Goal: Information Seeking & Learning: Check status

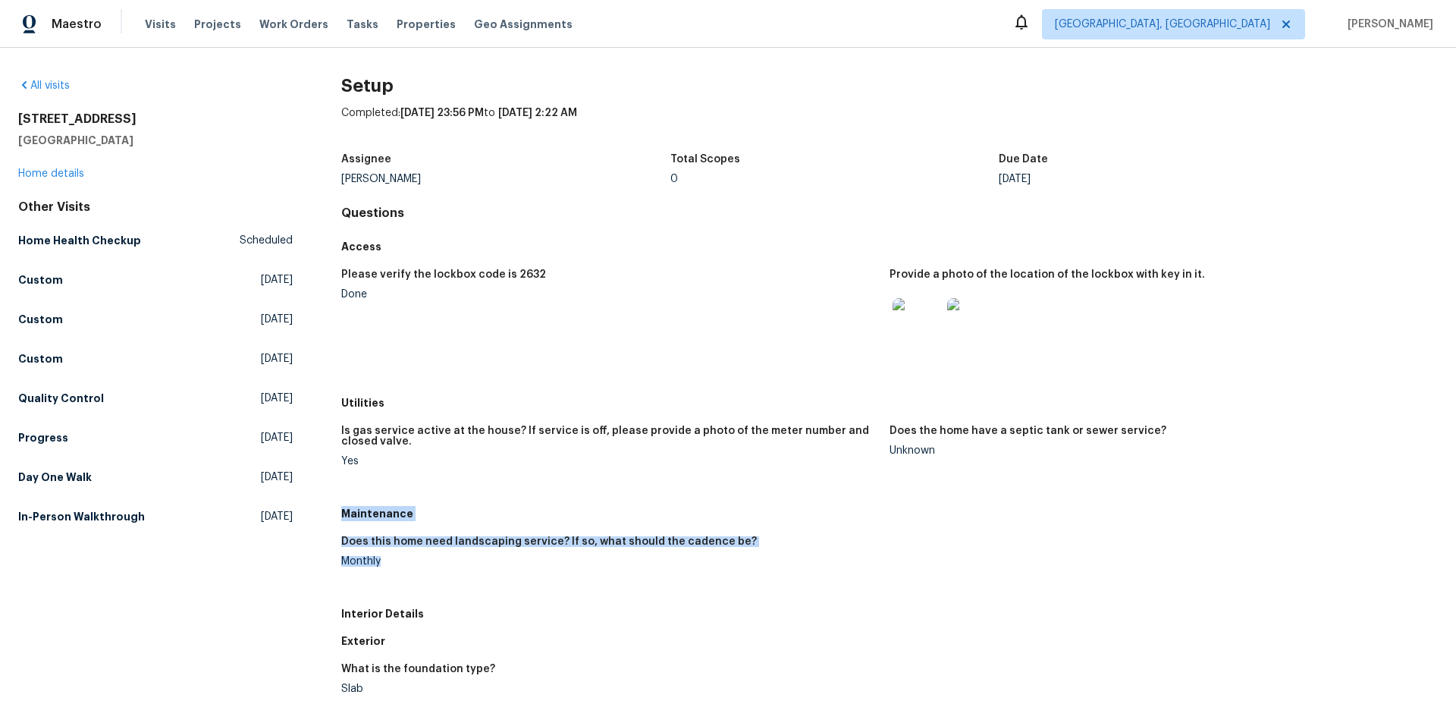
drag, startPoint x: 342, startPoint y: 515, endPoint x: 384, endPoint y: 571, distance: 70.4
click at [384, 571] on div "Maintenance Does this home need landscaping service? If so, what should the cad…" at bounding box center [889, 550] width 1096 height 100
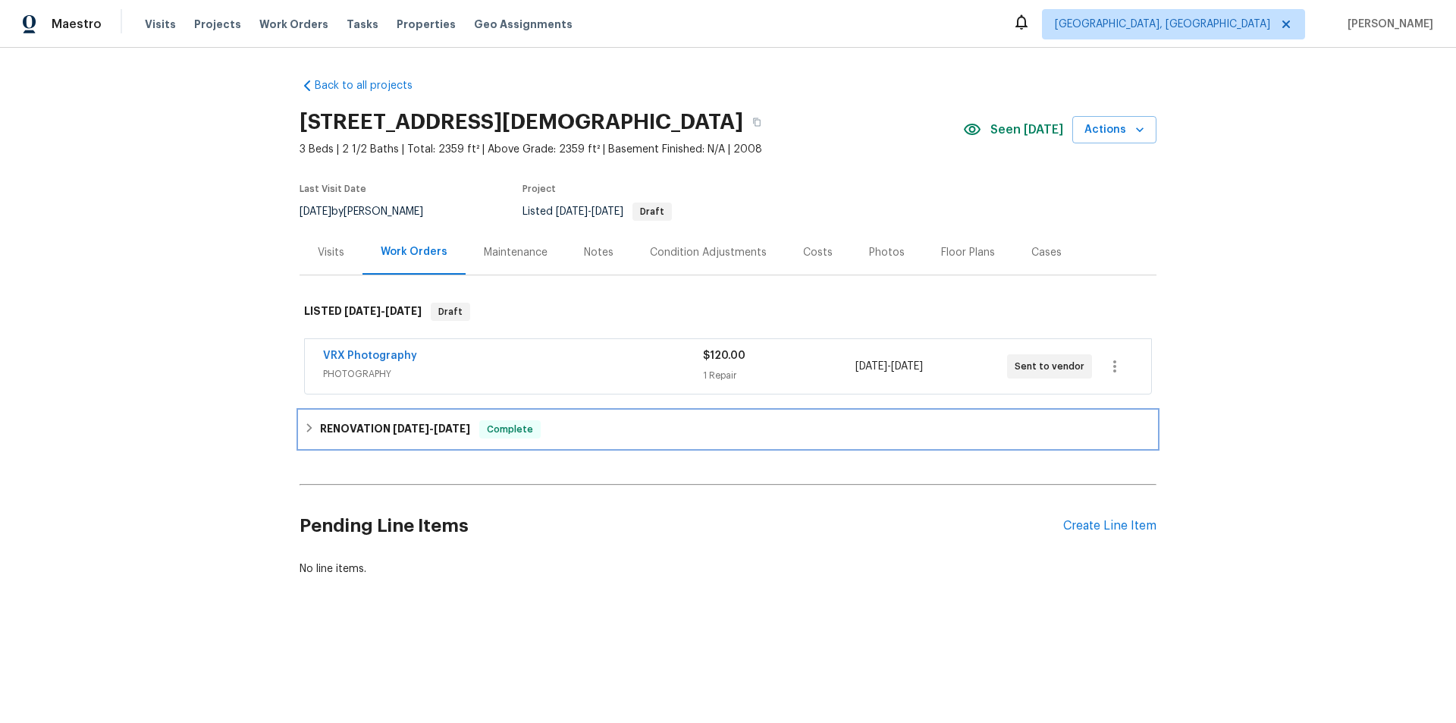
click at [331, 437] on div "RENOVATION 10/1/25 - 10/3/25 Complete" at bounding box center [727, 429] width 857 height 36
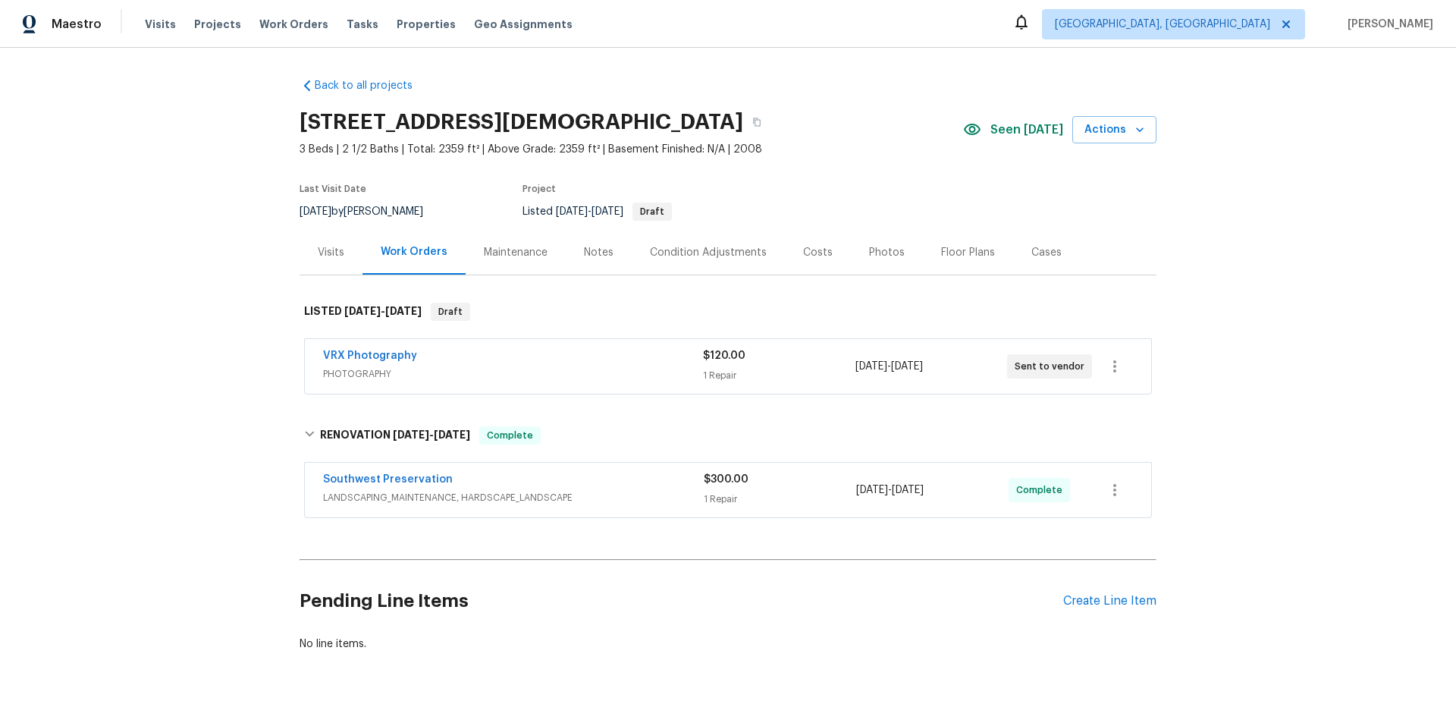
click at [210, 316] on div "Back to all projects 1621 N Luther, Mesa, AZ 85207 3 Beds | 2 1/2 Baths | Total…" at bounding box center [728, 385] width 1456 height 675
click at [322, 256] on div "Visits" at bounding box center [331, 252] width 27 height 15
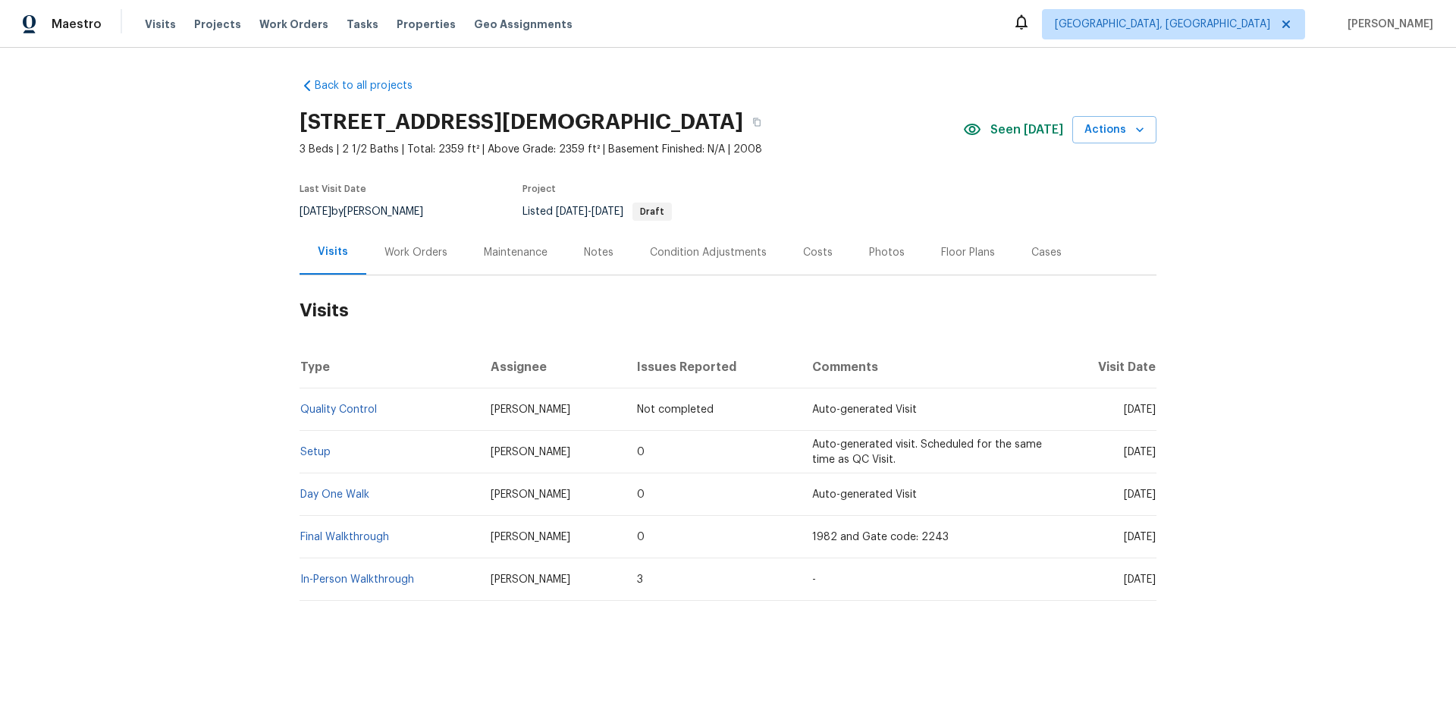
click at [408, 259] on div "Work Orders" at bounding box center [415, 252] width 63 height 15
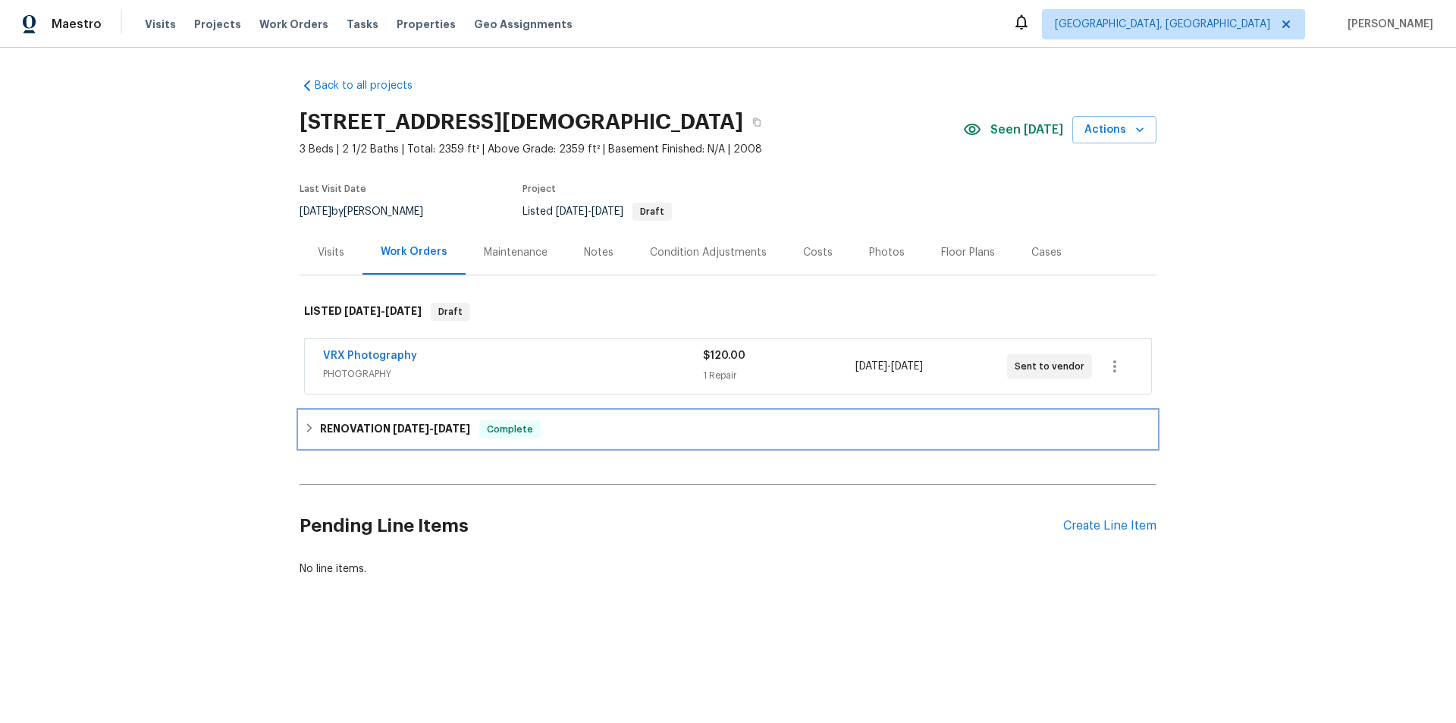
click at [393, 425] on span "10/1/25" at bounding box center [411, 428] width 36 height 11
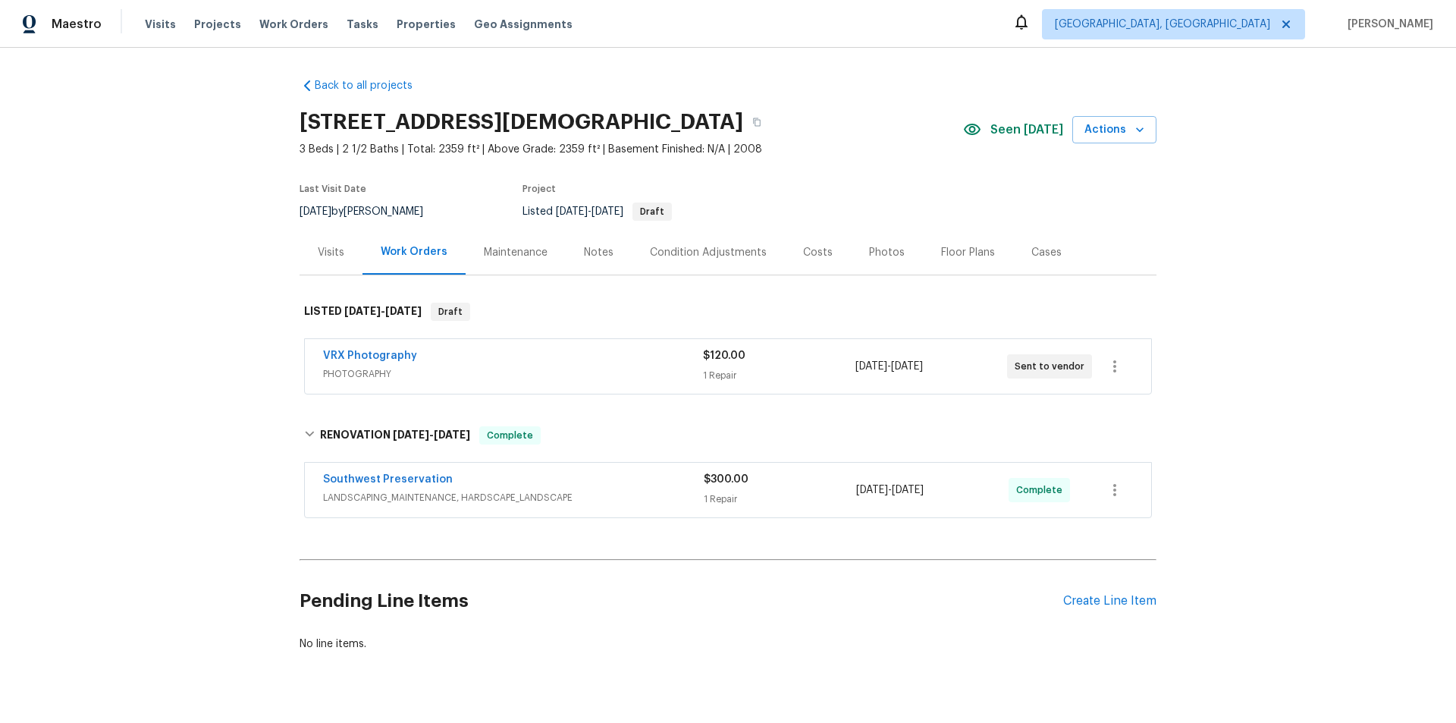
click at [230, 338] on div "Back to all projects 1621 N Luther, Mesa, AZ 85207 3 Beds | 2 1/2 Baths | Total…" at bounding box center [728, 385] width 1456 height 675
click at [166, 253] on div "Back to all projects 1621 N Luther, Mesa, AZ 85207 3 Beds | 2 1/2 Baths | Total…" at bounding box center [728, 385] width 1456 height 675
click at [201, 330] on div "Back to all projects 1621 N Luther, Mesa, AZ 85207 3 Beds | 2 1/2 Baths | Total…" at bounding box center [728, 385] width 1456 height 675
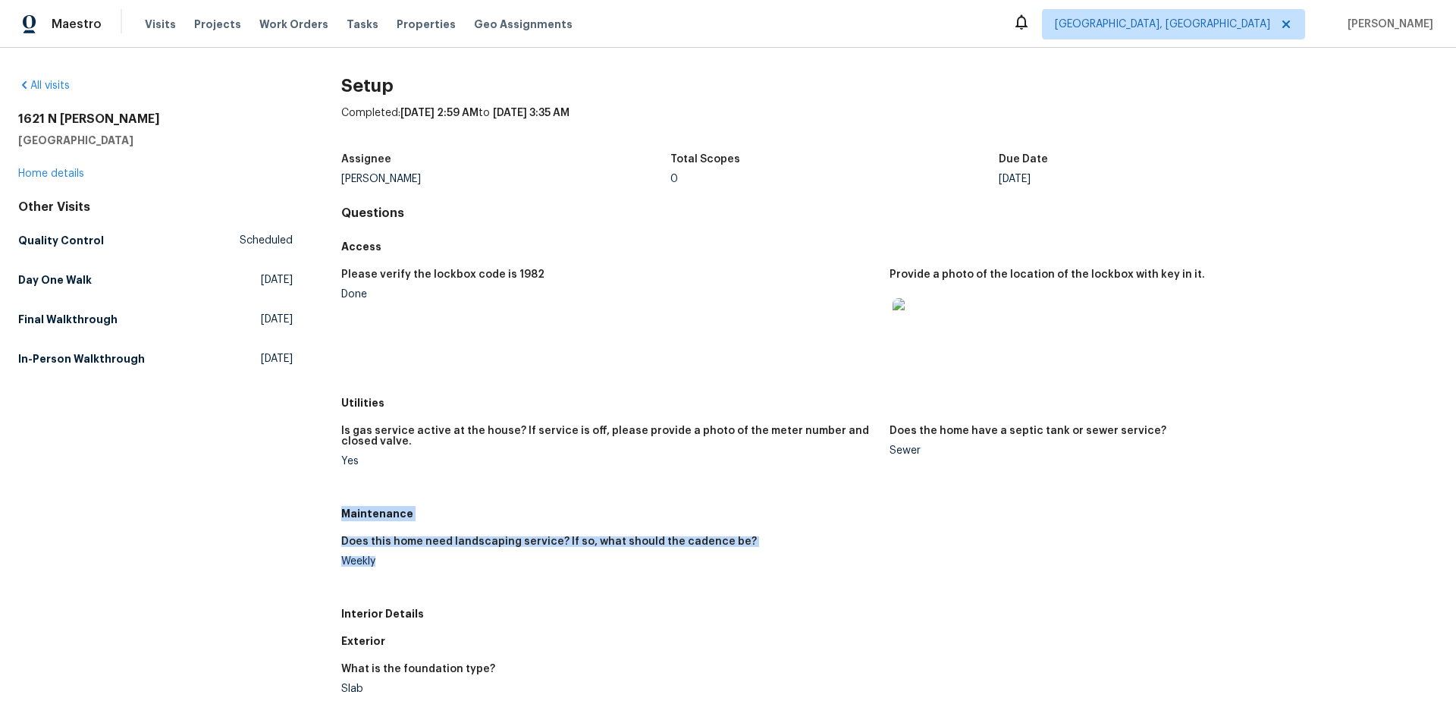
drag, startPoint x: 341, startPoint y: 513, endPoint x: 386, endPoint y: 562, distance: 66.0
click at [386, 562] on div "Maintenance Does this home need landscaping service? If so, what should the cad…" at bounding box center [889, 550] width 1096 height 100
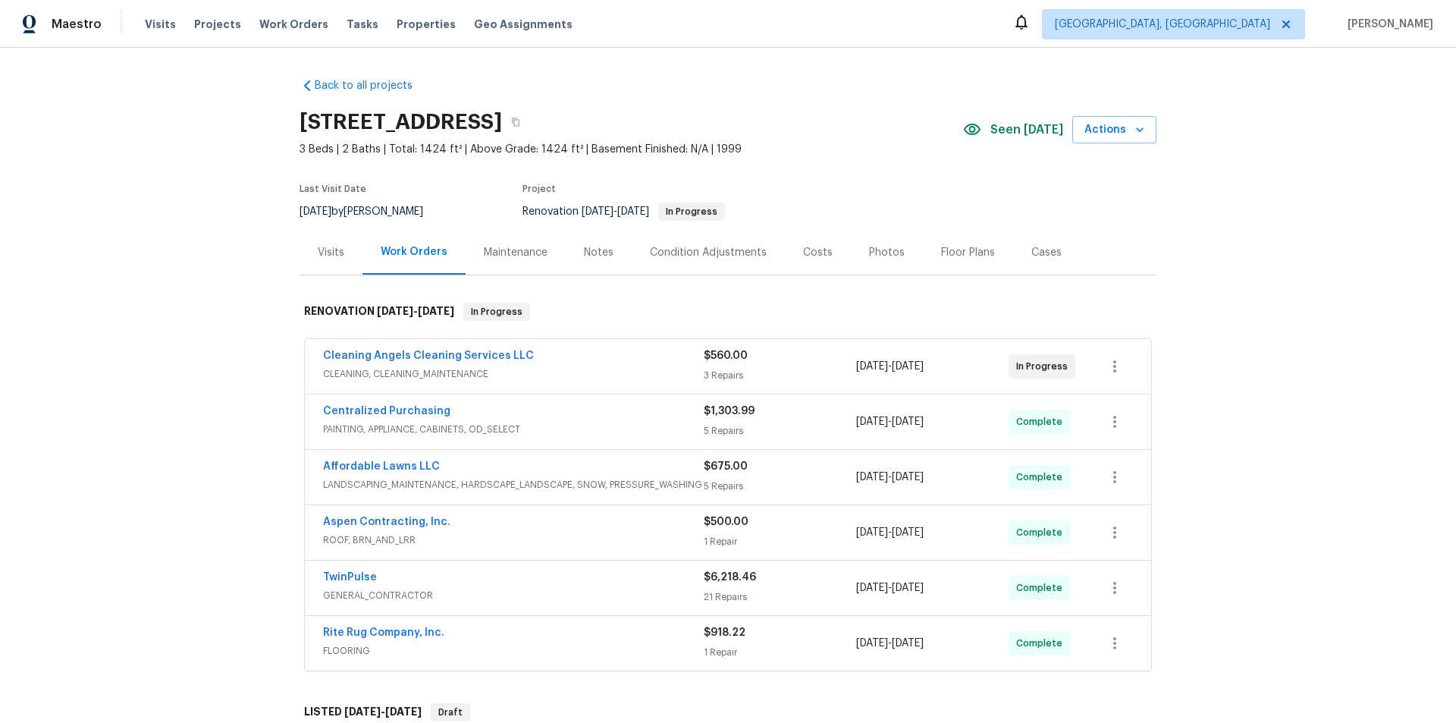
click at [218, 336] on div "Back to all projects [STREET_ADDRESS] 3 Beds | 2 Baths | Total: 1424 ft² | Abov…" at bounding box center [728, 385] width 1456 height 675
click at [180, 372] on div "Back to all projects [STREET_ADDRESS] 3 Beds | 2 Baths | Total: 1424 ft² | Abov…" at bounding box center [728, 385] width 1456 height 675
click at [160, 255] on div "Back to all projects 416 Hunter Way, Clayton, NC 27520 3 Beds | 2 Baths | Total…" at bounding box center [728, 385] width 1456 height 675
click at [133, 256] on div "Back to all projects 416 Hunter Way, Clayton, NC 27520 3 Beds | 2 Baths | Total…" at bounding box center [728, 385] width 1456 height 675
click at [155, 347] on div "Back to all projects 416 Hunter Way, Clayton, NC 27520 3 Beds | 2 Baths | Total…" at bounding box center [728, 385] width 1456 height 675
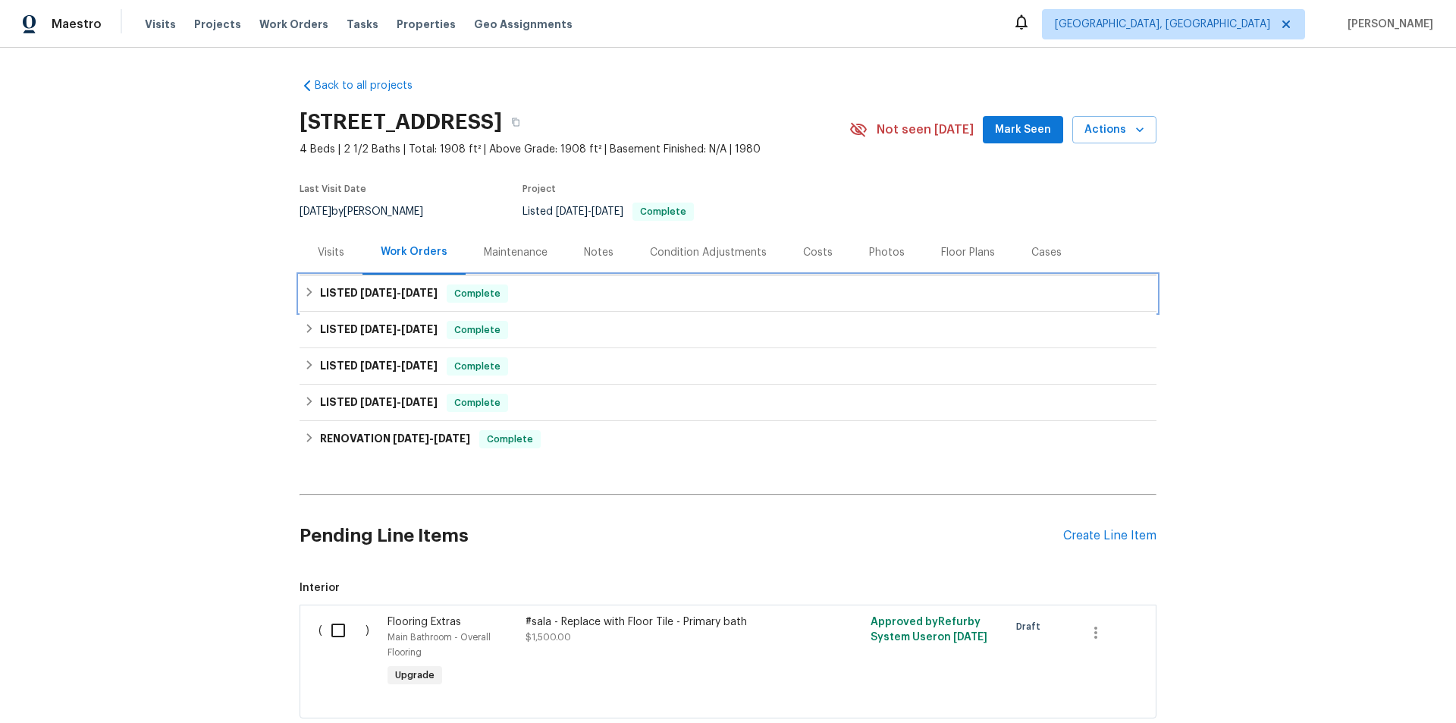
click at [321, 298] on h6 "LISTED 9/20/25 - 9/29/25" at bounding box center [379, 293] width 118 height 18
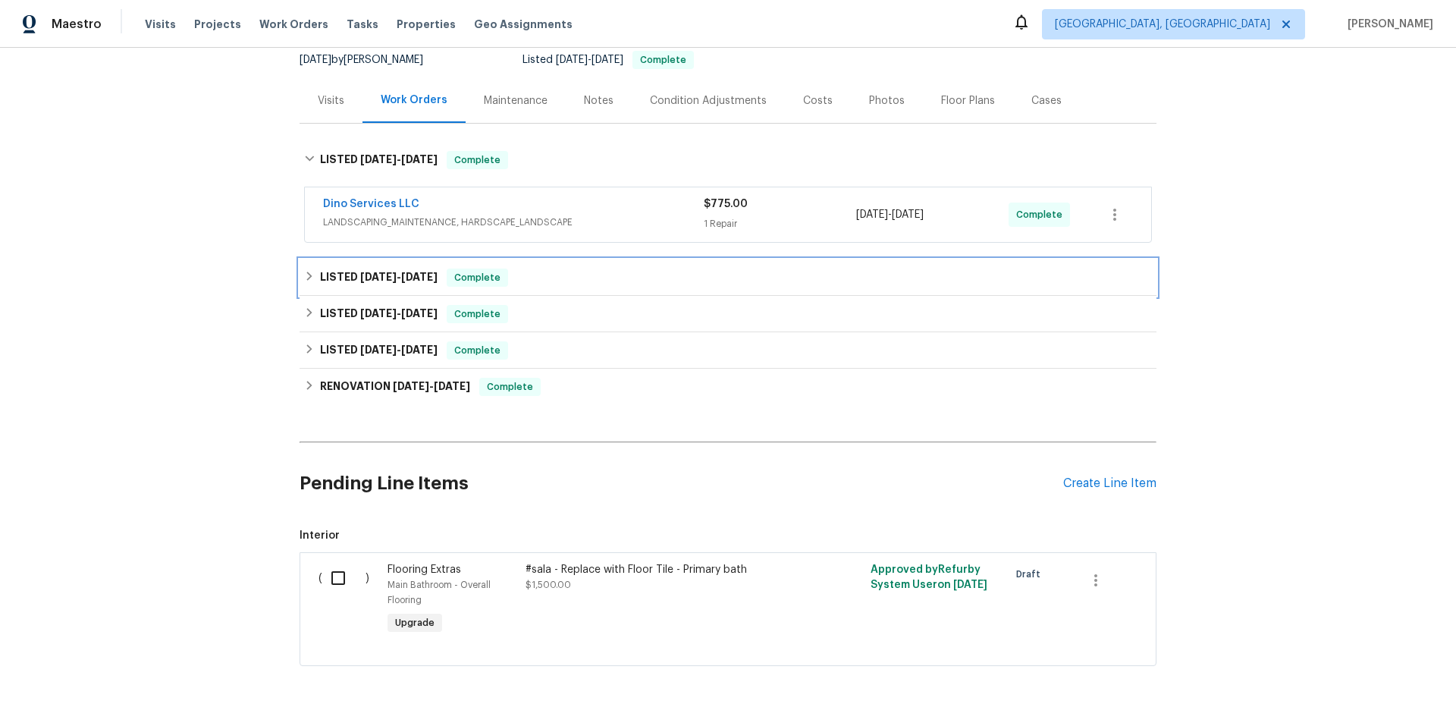
click at [324, 275] on h6 "LISTED 9/5/25 - 9/11/25" at bounding box center [379, 277] width 118 height 18
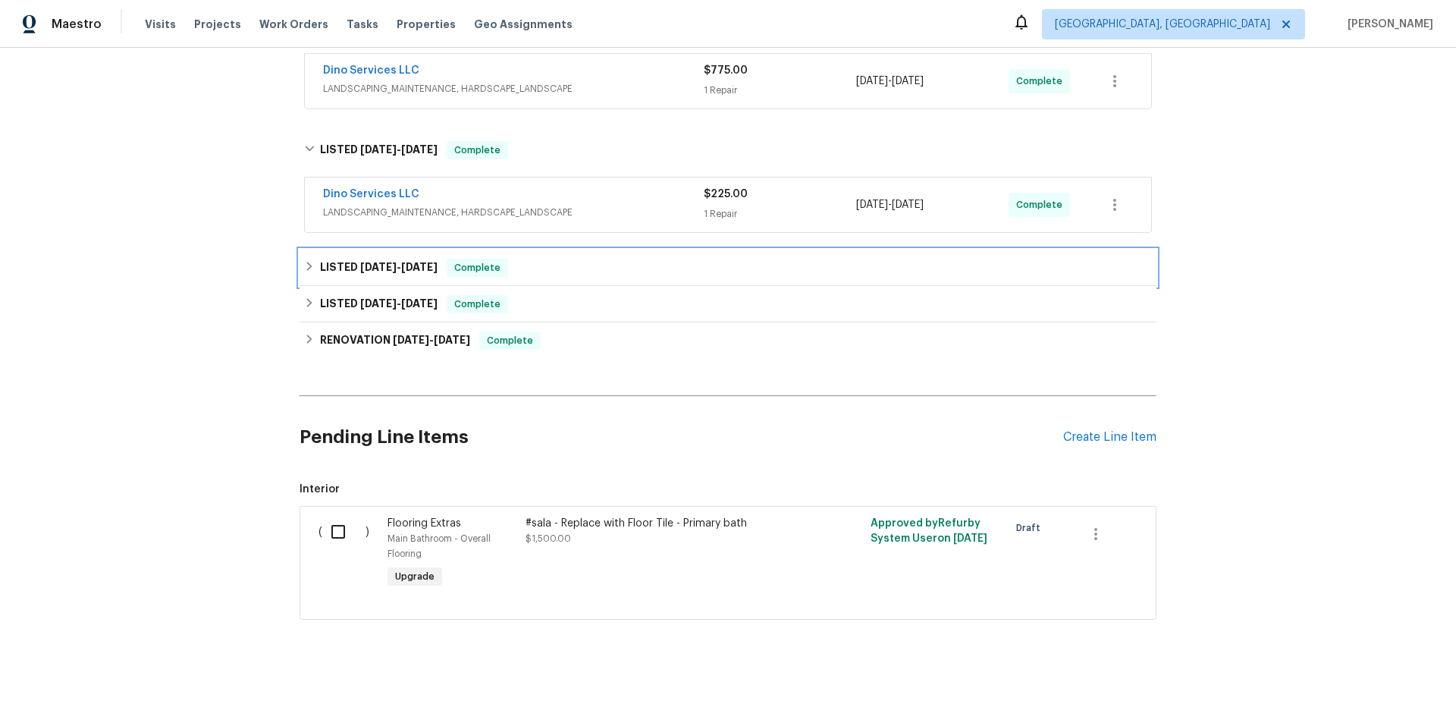
click at [320, 270] on h6 "LISTED 8/15/25 - 8/18/25" at bounding box center [379, 268] width 118 height 18
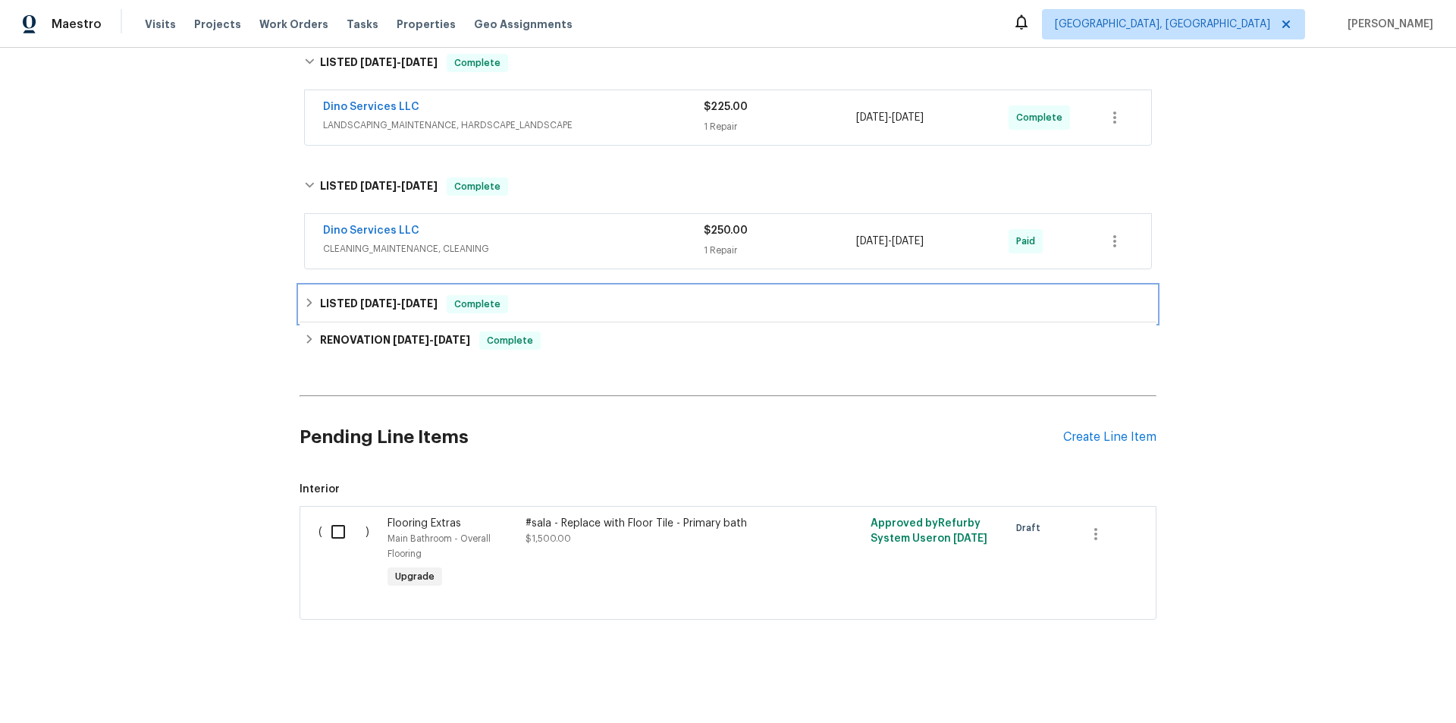
click at [304, 299] on icon at bounding box center [309, 302] width 11 height 11
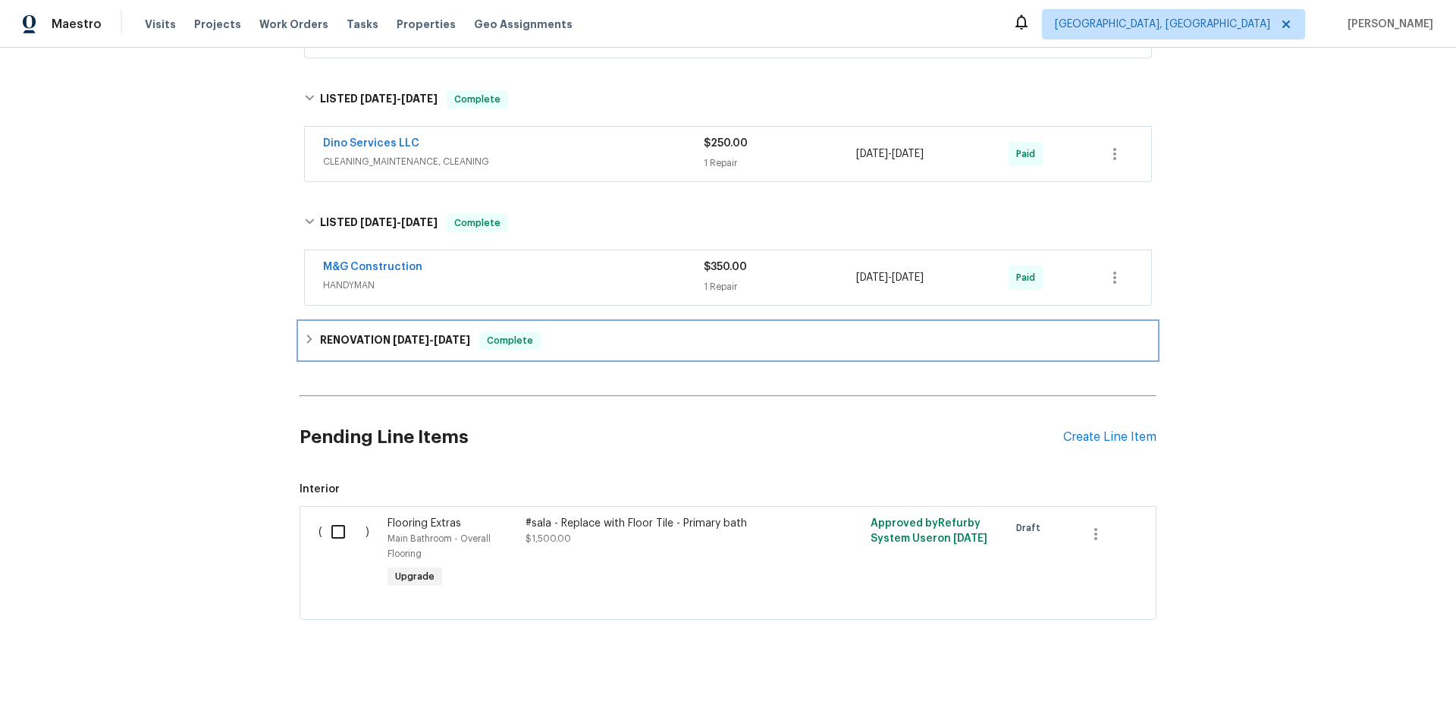
click at [310, 337] on div "RENOVATION 6/23/25 - 7/9/25 Complete" at bounding box center [728, 340] width 848 height 18
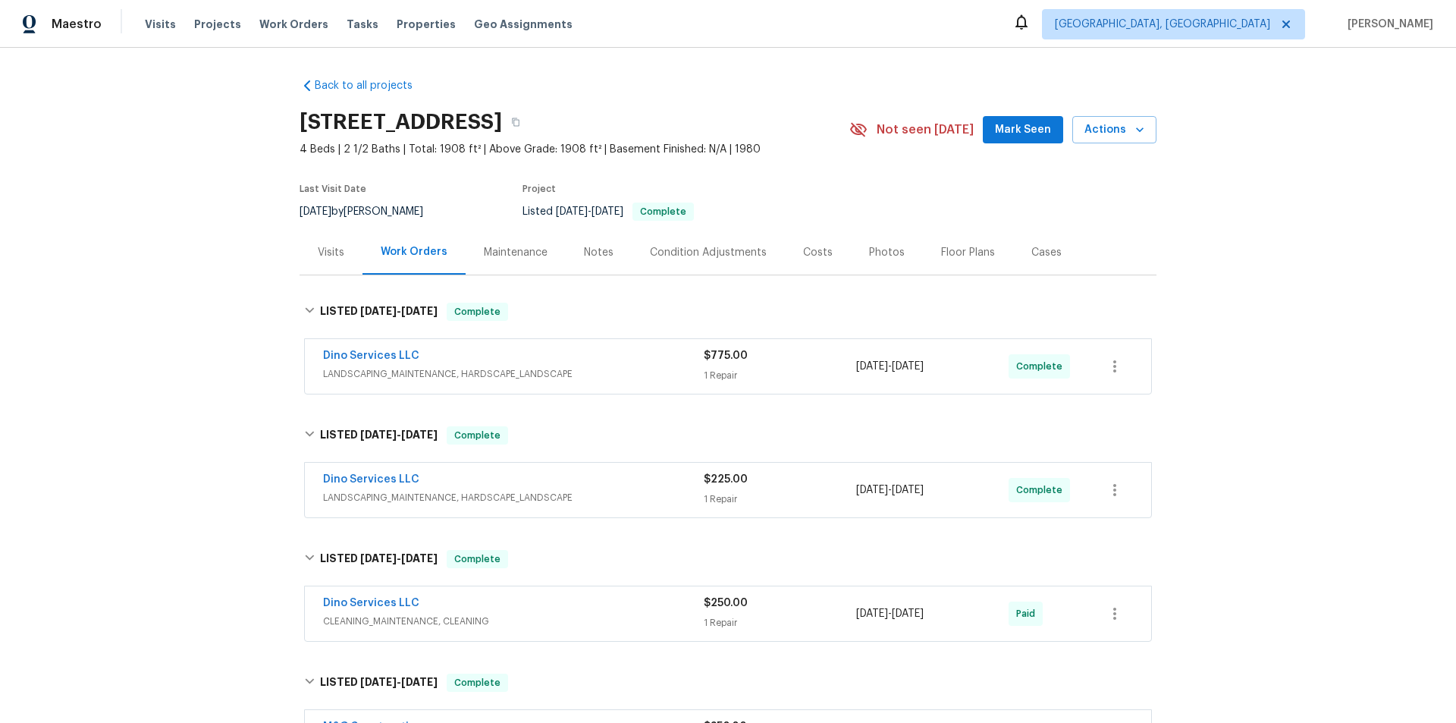
click at [219, 264] on div "Back to all projects 3929 Litchfield Dr, Chesterfield, VA 23832 4 Beds | 2 1/2 …" at bounding box center [728, 385] width 1456 height 675
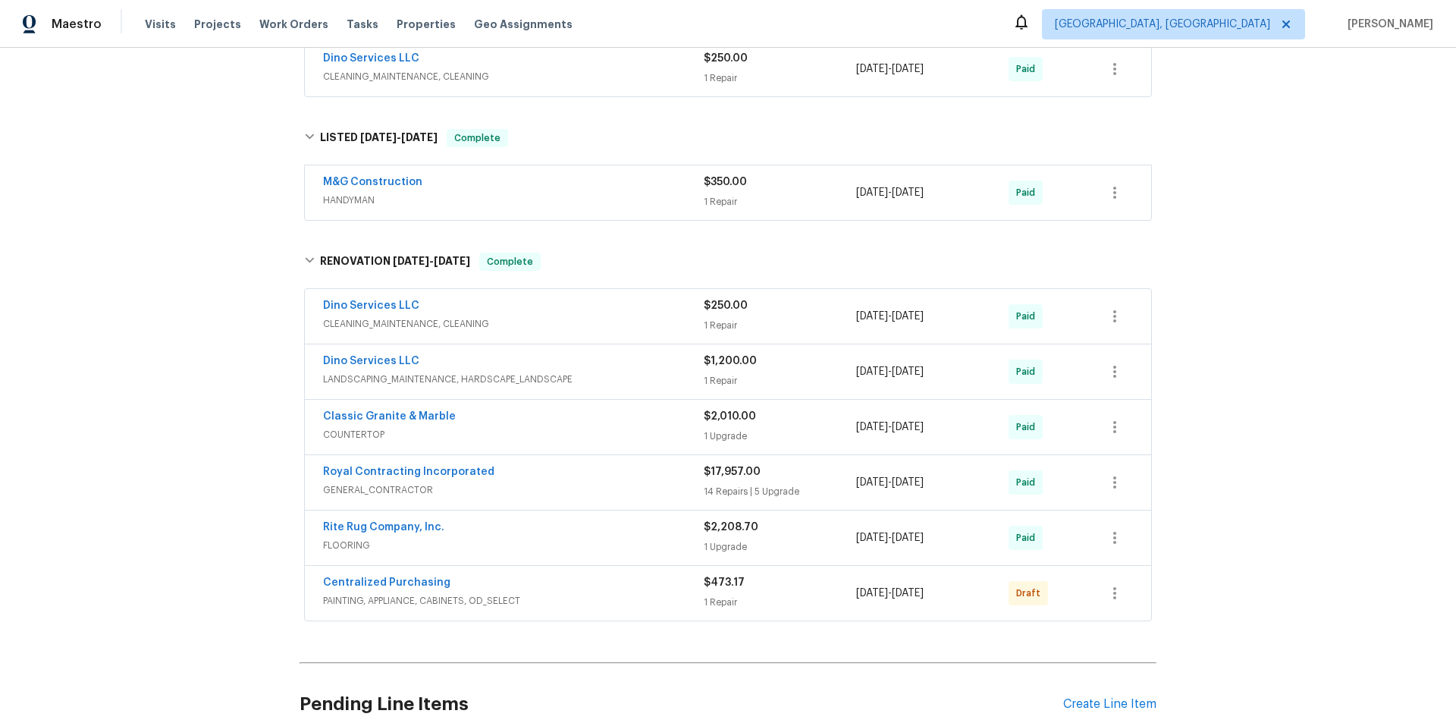
click at [200, 271] on div "Back to all projects 3929 Litchfield Dr, Chesterfield, VA 23832 4 Beds | 2 1/2 …" at bounding box center [728, 385] width 1456 height 675
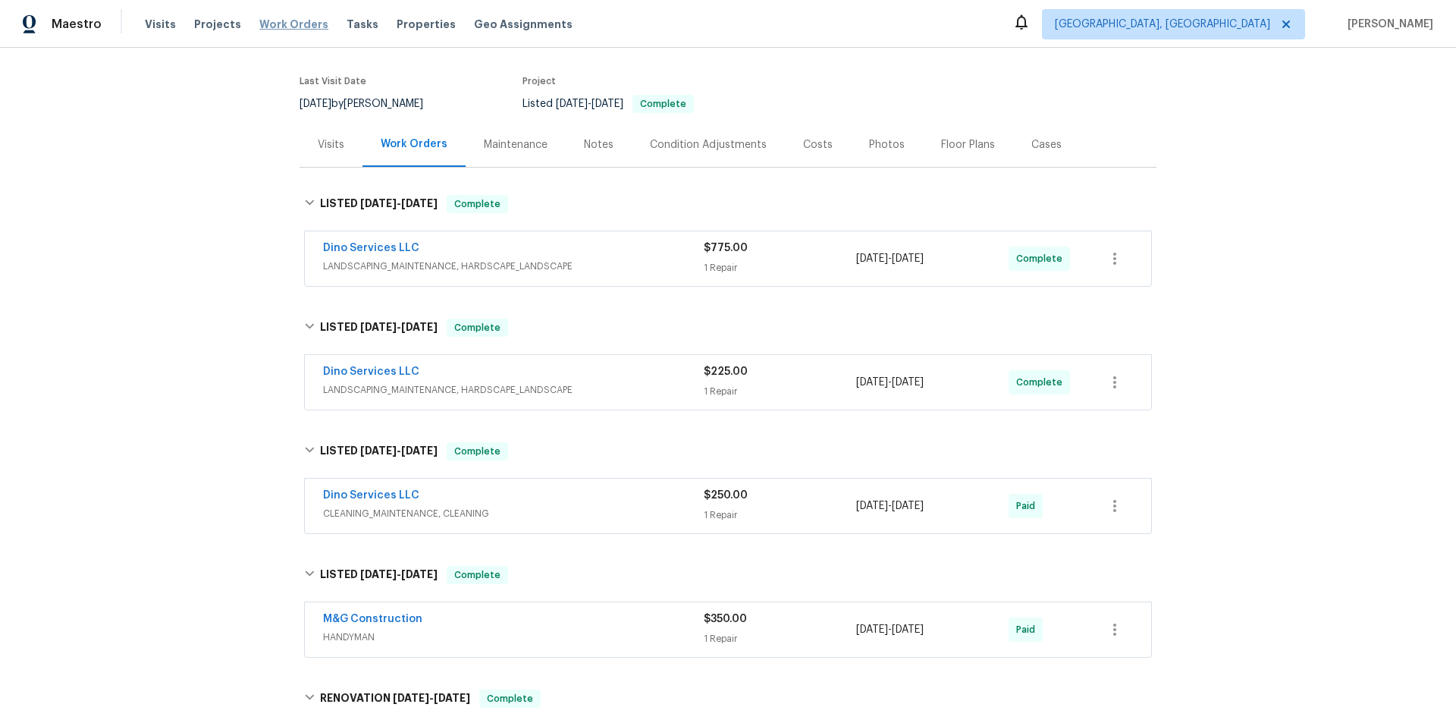
scroll to position [0, 0]
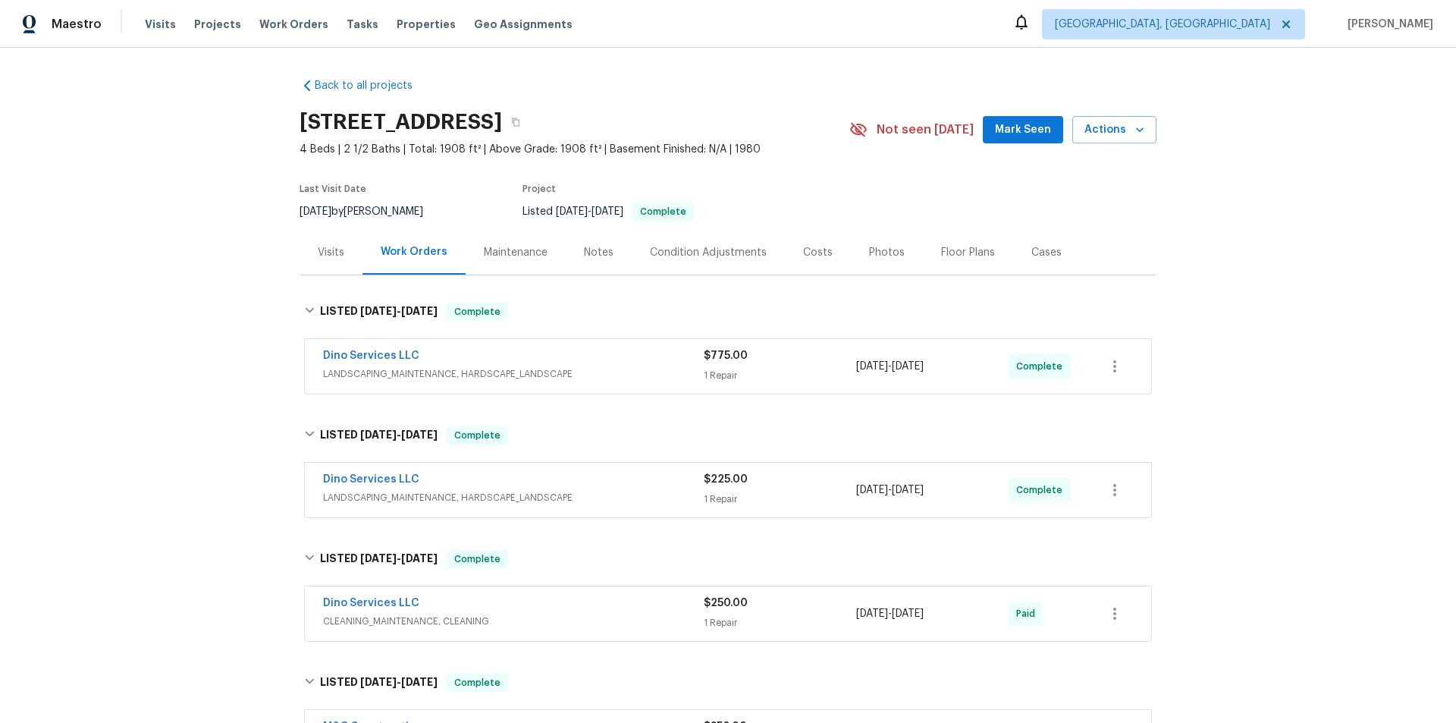
click at [157, 447] on div "Back to all projects 3929 Litchfield Dr, Chesterfield, VA 23832 4 Beds | 2 1/2 …" at bounding box center [728, 385] width 1456 height 675
click at [168, 417] on div "Back to all projects 3929 Litchfield Dr, Chesterfield, VA 23832 4 Beds | 2 1/2 …" at bounding box center [728, 385] width 1456 height 675
click at [212, 381] on div "Back to all projects 3929 Litchfield Dr, Chesterfield, VA 23832 4 Beds | 2 1/2 …" at bounding box center [728, 385] width 1456 height 675
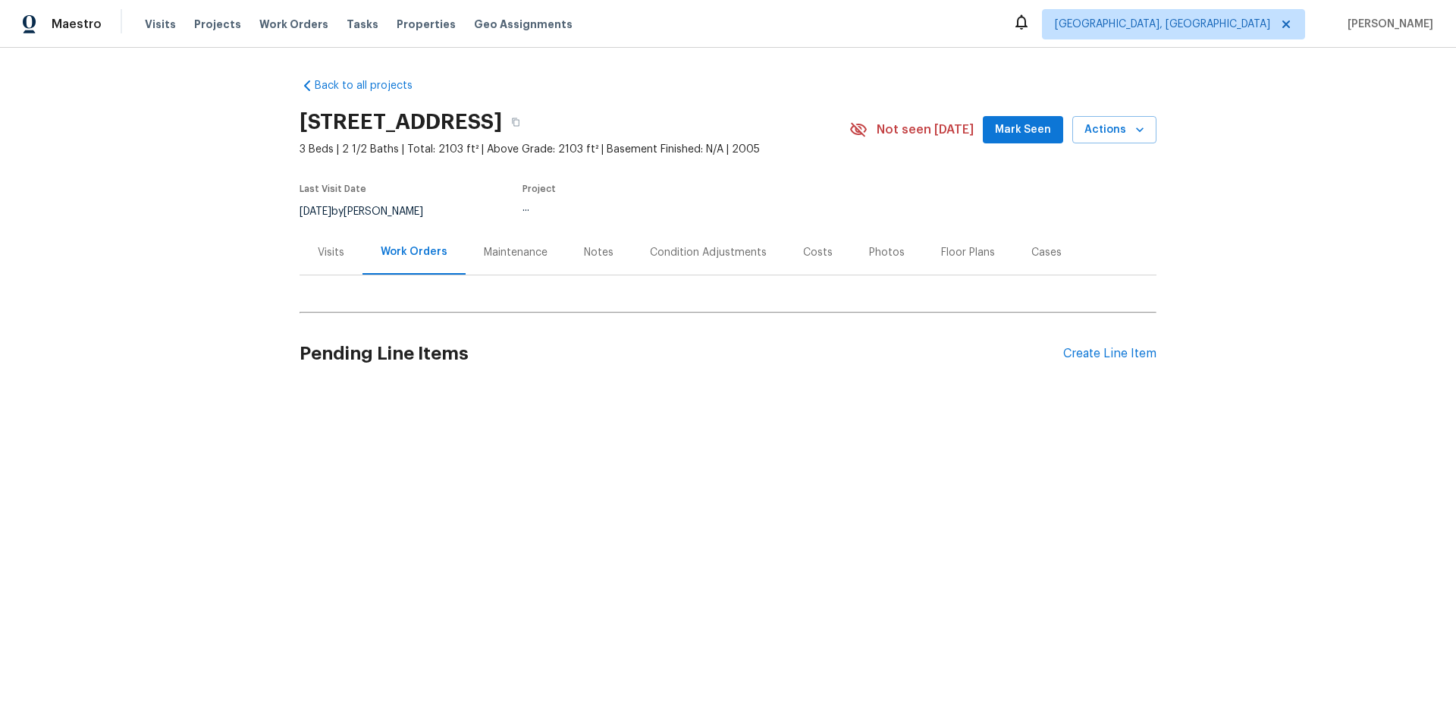
click at [344, 245] on div "Visits" at bounding box center [330, 252] width 63 height 45
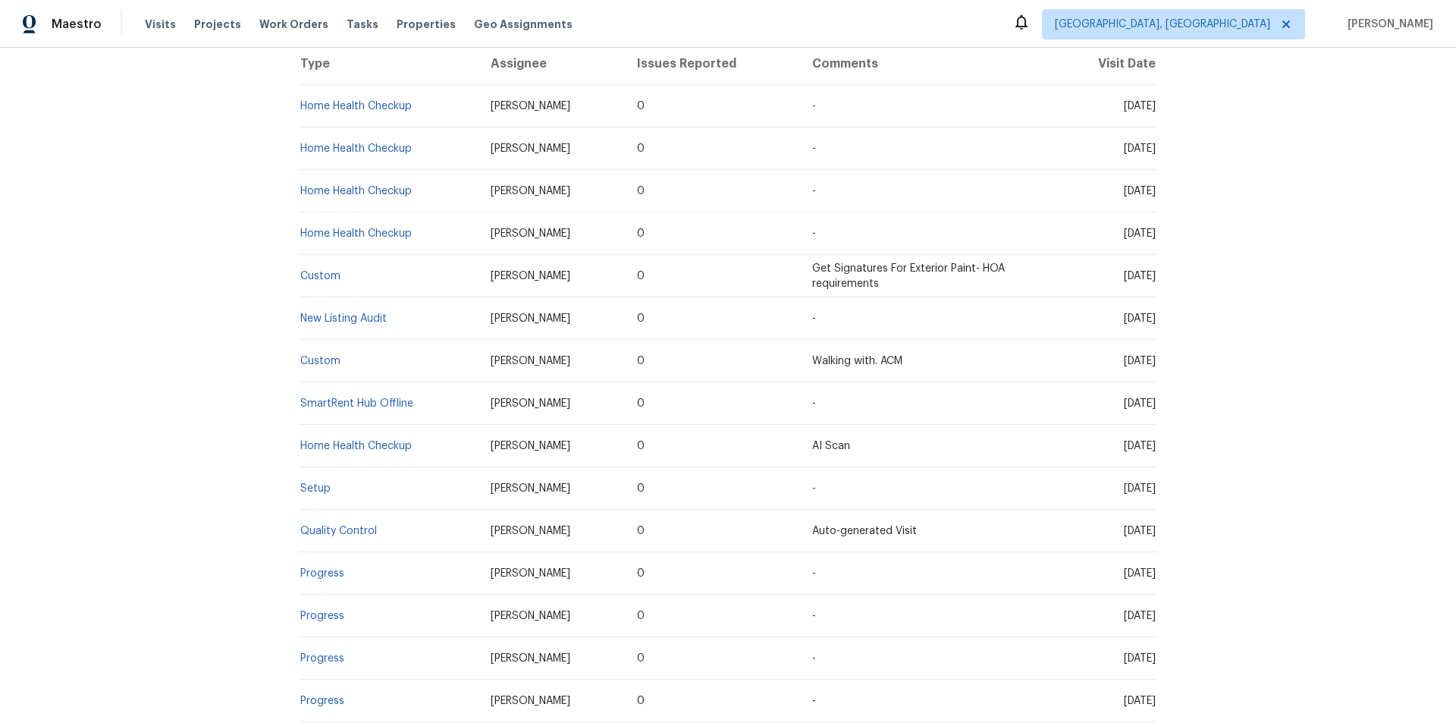
scroll to position [531, 0]
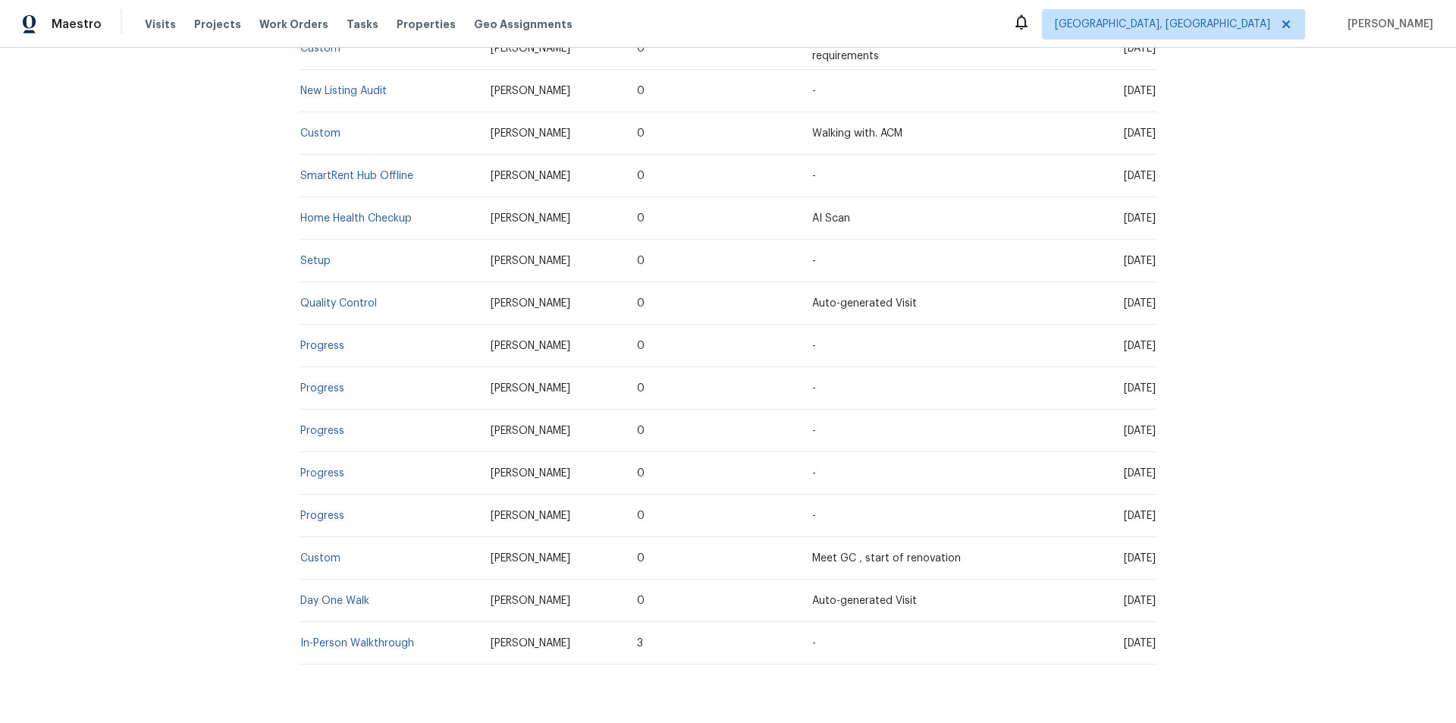
drag, startPoint x: 327, startPoint y: 256, endPoint x: 293, endPoint y: 264, distance: 34.4
drag, startPoint x: 293, startPoint y: 264, endPoint x: 311, endPoint y: 255, distance: 19.7
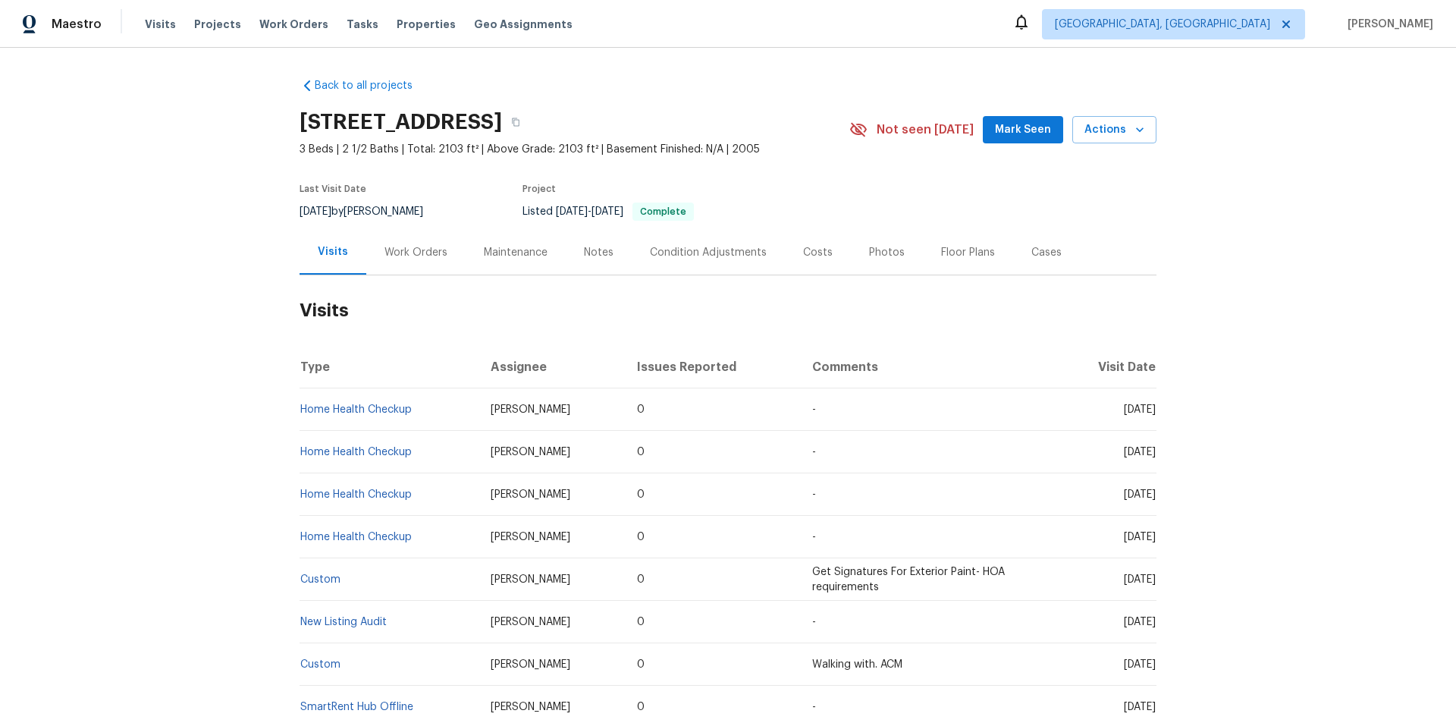
scroll to position [303, 0]
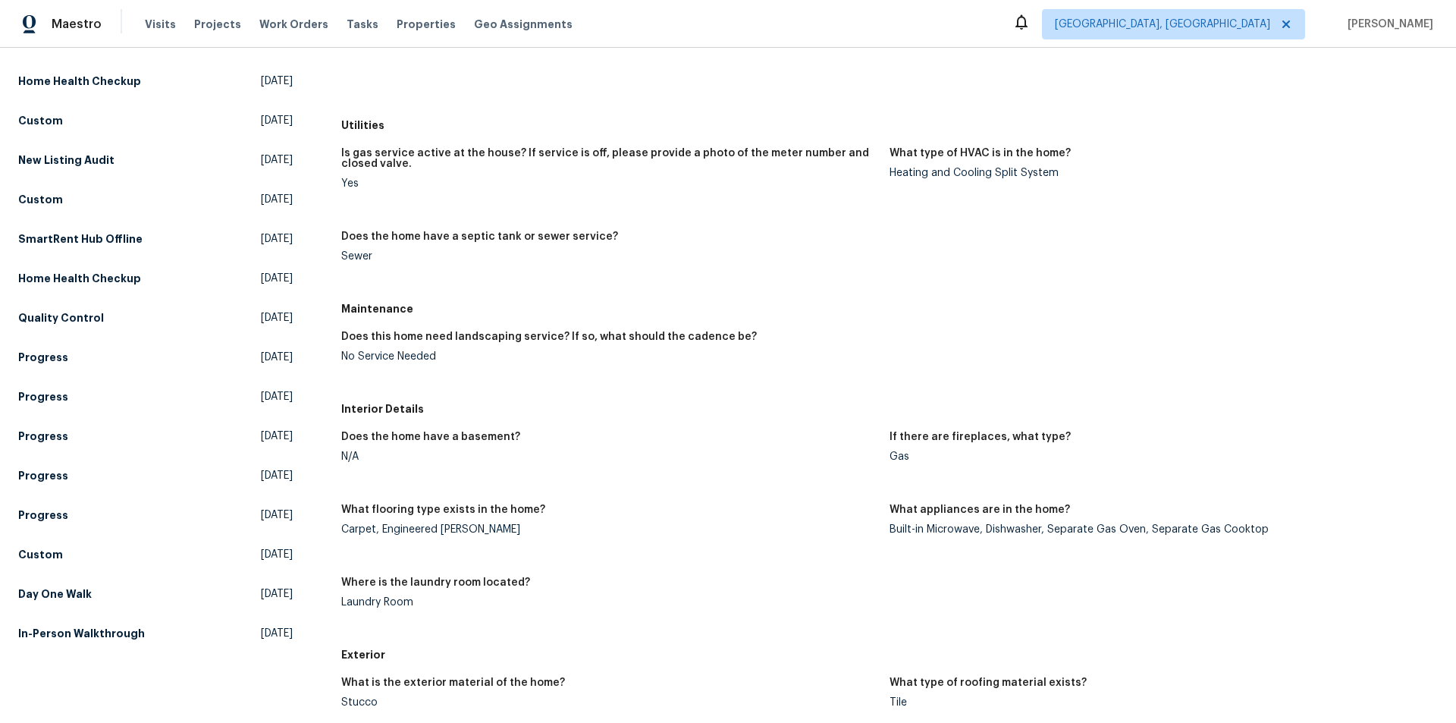
scroll to position [303, 0]
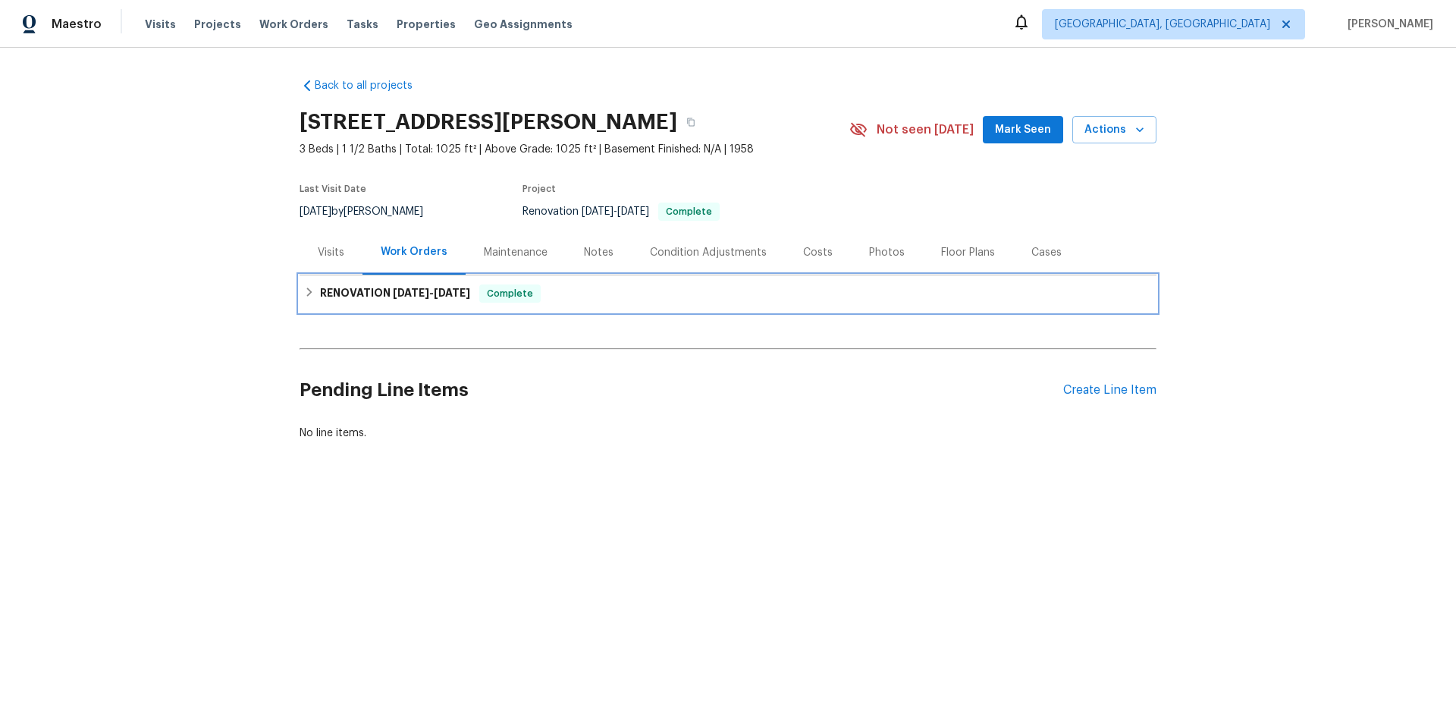
click at [381, 295] on h6 "RENOVATION 8/8/25 - 9/20/25" at bounding box center [395, 293] width 150 height 18
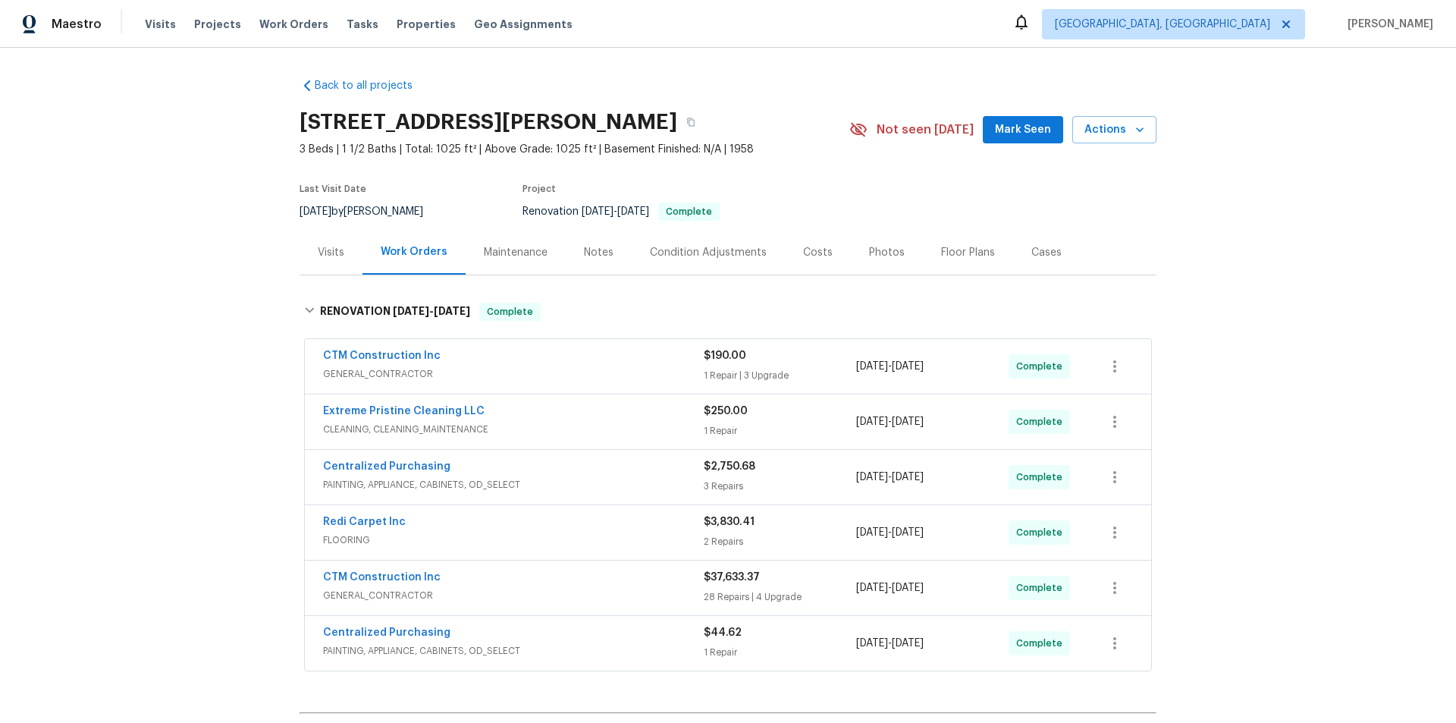
click at [221, 354] on div "Back to all projects 3152 Allison Ave, Indianapolis, IN 46224 3 Beds | 1 1/2 Ba…" at bounding box center [728, 385] width 1456 height 675
click at [240, 299] on div "Back to all projects 3152 Allison Ave, Indianapolis, IN 46224 3 Beds | 1 1/2 Ba…" at bounding box center [728, 385] width 1456 height 675
click at [185, 398] on div "Back to all projects 3152 Allison Ave, Indianapolis, IN 46224 3 Beds | 1 1/2 Ba…" at bounding box center [728, 385] width 1456 height 675
click at [165, 340] on div "Back to all projects 3152 Allison Ave, Indianapolis, IN 46224 3 Beds | 1 1/2 Ba…" at bounding box center [728, 385] width 1456 height 675
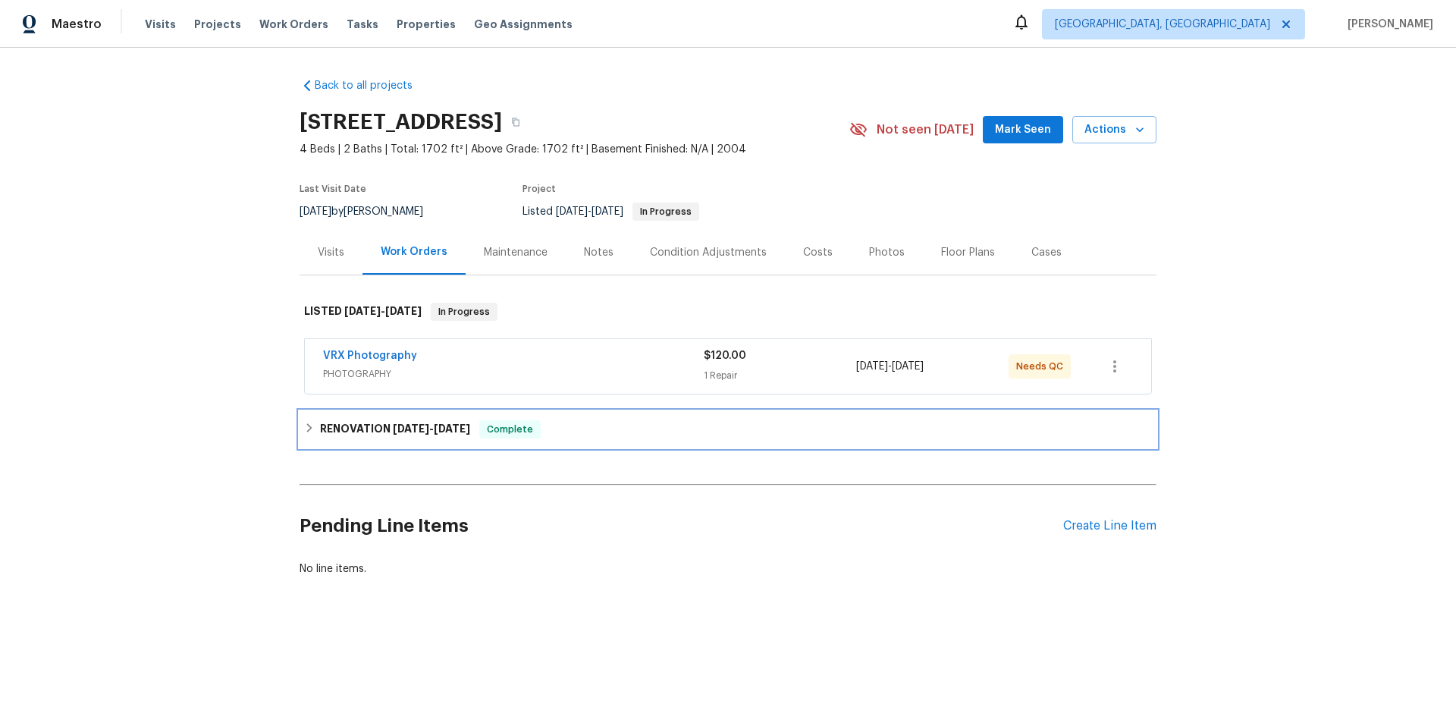
drag, startPoint x: 313, startPoint y: 412, endPoint x: 321, endPoint y: 447, distance: 35.9
click at [321, 450] on div "Back to all projects [STREET_ADDRESS] 4 Beds | 2 Baths | Total: 1702 ft² | Abov…" at bounding box center [727, 327] width 857 height 522
drag, startPoint x: 318, startPoint y: 435, endPoint x: 223, endPoint y: 384, distance: 108.2
click at [320, 434] on h6 "RENOVATION 9/23/25 - 9/23/25" at bounding box center [395, 429] width 150 height 18
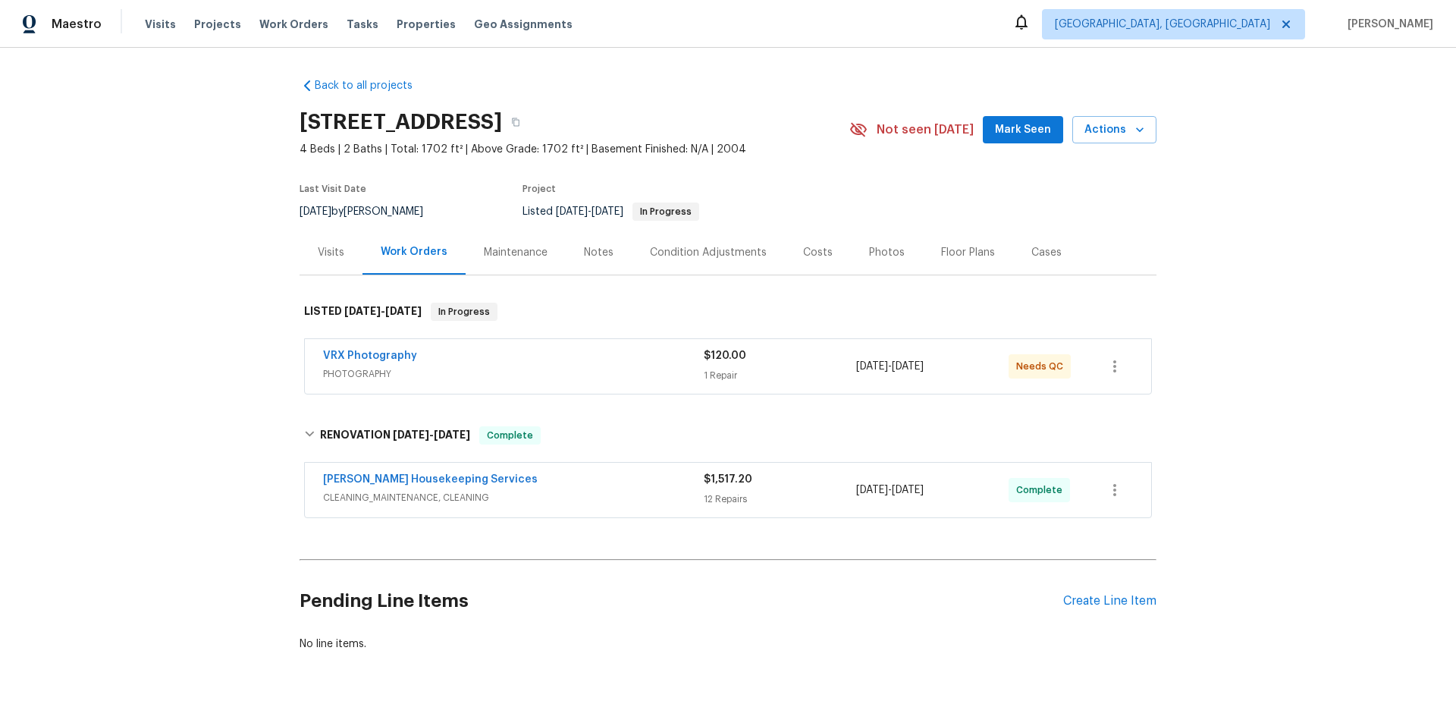
click at [216, 343] on div "Back to all projects 2909 Phoenix Dr, Killeen, TX 76543 4 Beds | 2 Baths | Tota…" at bounding box center [728, 385] width 1456 height 675
click at [165, 330] on div "Back to all projects 2909 Phoenix Dr, Killeen, TX 76543 4 Beds | 2 Baths | Tota…" at bounding box center [728, 385] width 1456 height 675
click at [165, 312] on div "Back to all projects 2909 Phoenix Dr, Killeen, TX 76543 4 Beds | 2 Baths | Tota…" at bounding box center [728, 385] width 1456 height 675
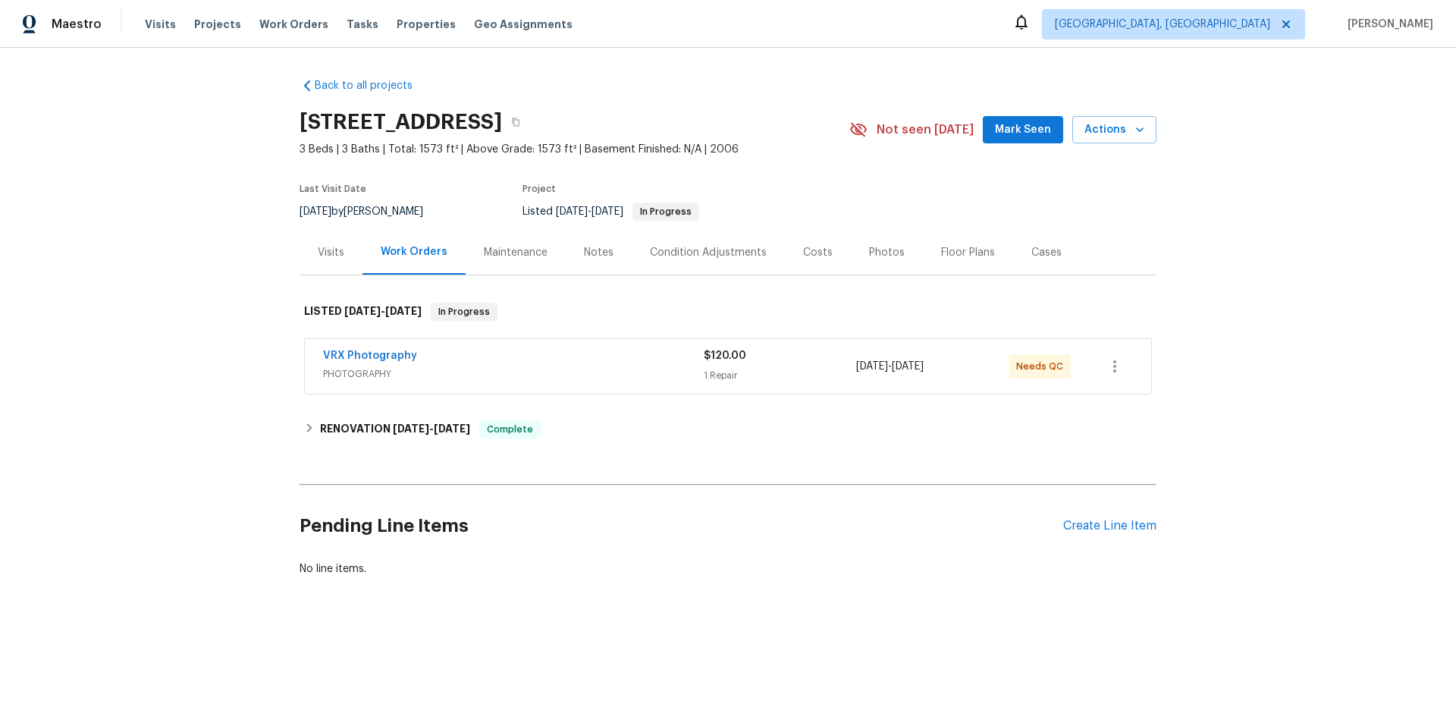
click at [318, 249] on div "Visits" at bounding box center [331, 252] width 27 height 15
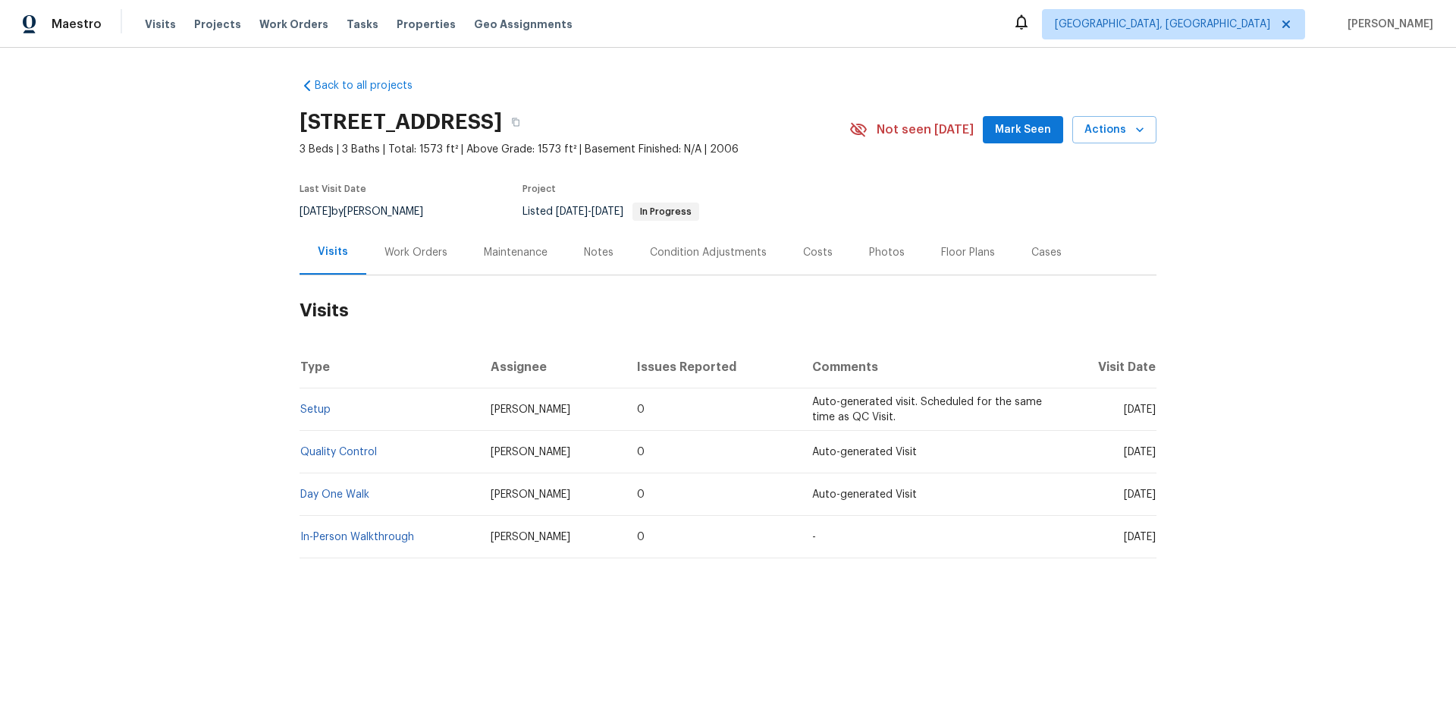
click at [399, 252] on div "Work Orders" at bounding box center [415, 252] width 63 height 15
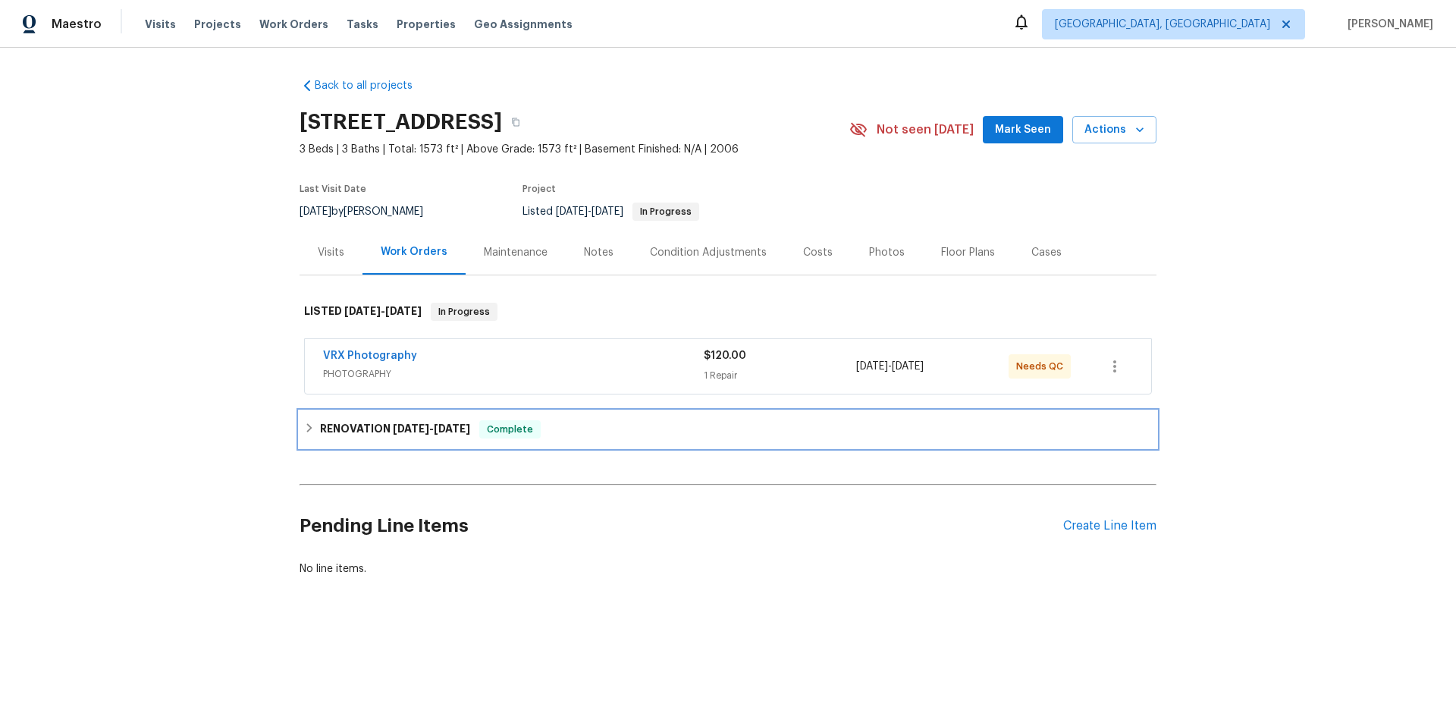
click at [361, 445] on div "RENOVATION 9/25/25 - 10/1/25 Complete" at bounding box center [727, 429] width 857 height 36
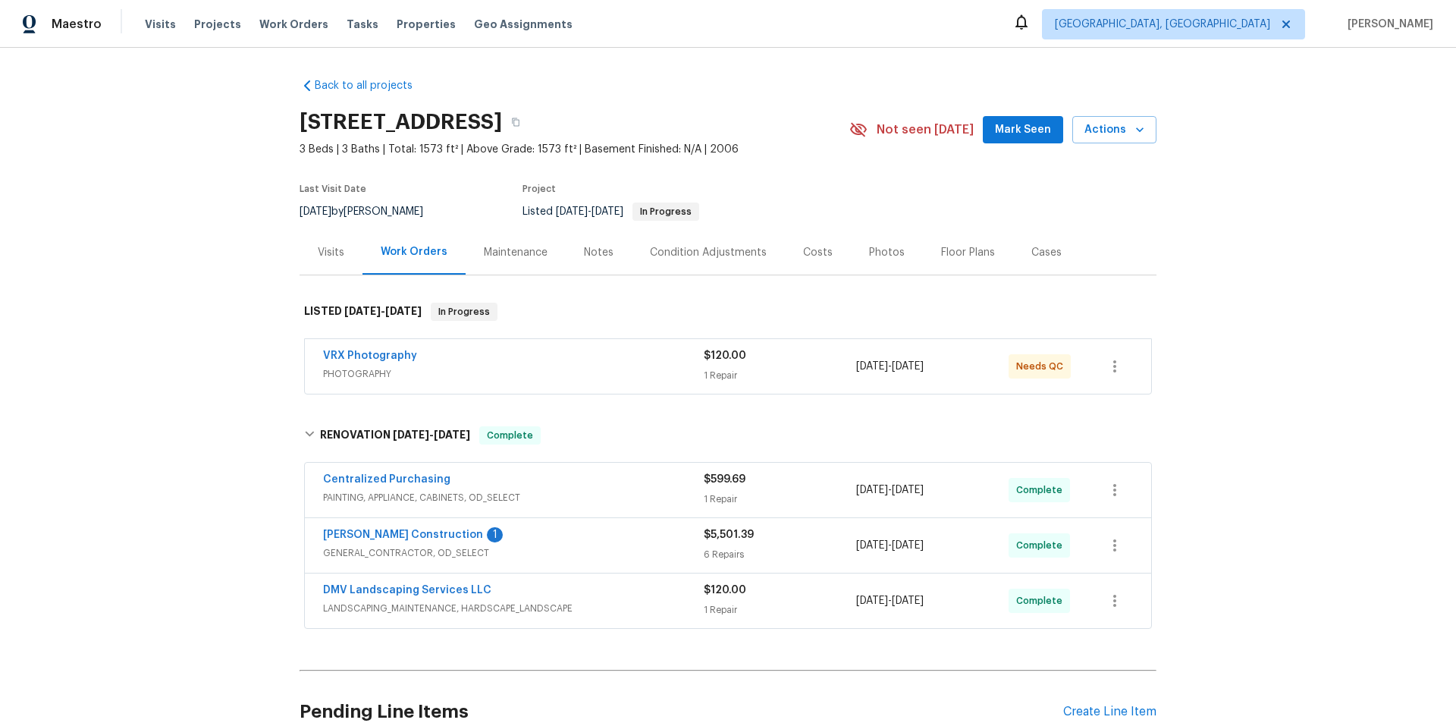
click at [211, 384] on div "Back to all projects 4704 E Laurel Ave, Gilbert, AZ 85234 3 Beds | 3 Baths | To…" at bounding box center [728, 385] width 1456 height 675
drag, startPoint x: 176, startPoint y: 324, endPoint x: 152, endPoint y: 334, distance: 26.2
click at [153, 334] on div "Back to all projects 4704 E Laurel Ave, Gilbert, AZ 85234 3 Beds | 3 Baths | To…" at bounding box center [728, 385] width 1456 height 675
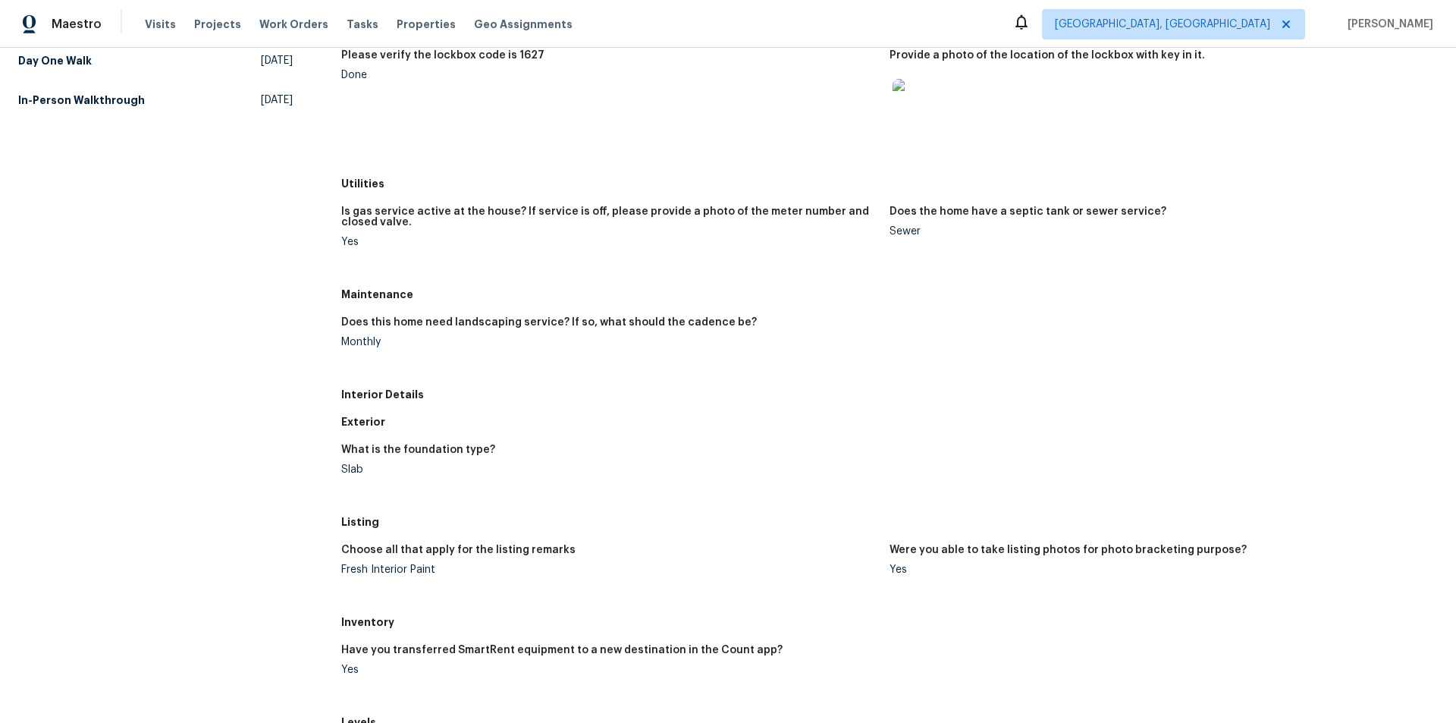
scroll to position [227, 0]
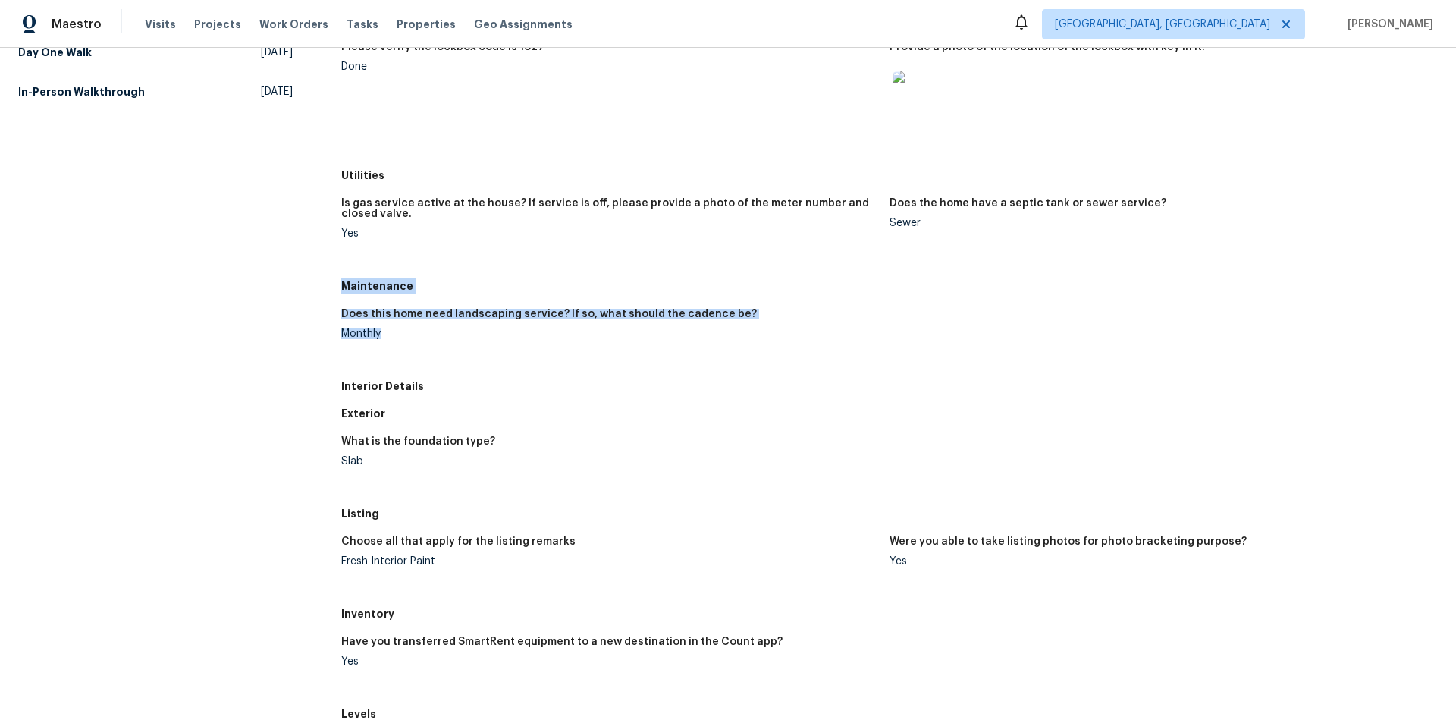
drag, startPoint x: 341, startPoint y: 284, endPoint x: 400, endPoint y: 350, distance: 88.7
click at [403, 349] on div "Maintenance Does this home need landscaping service? If so, what should the cad…" at bounding box center [889, 322] width 1096 height 100
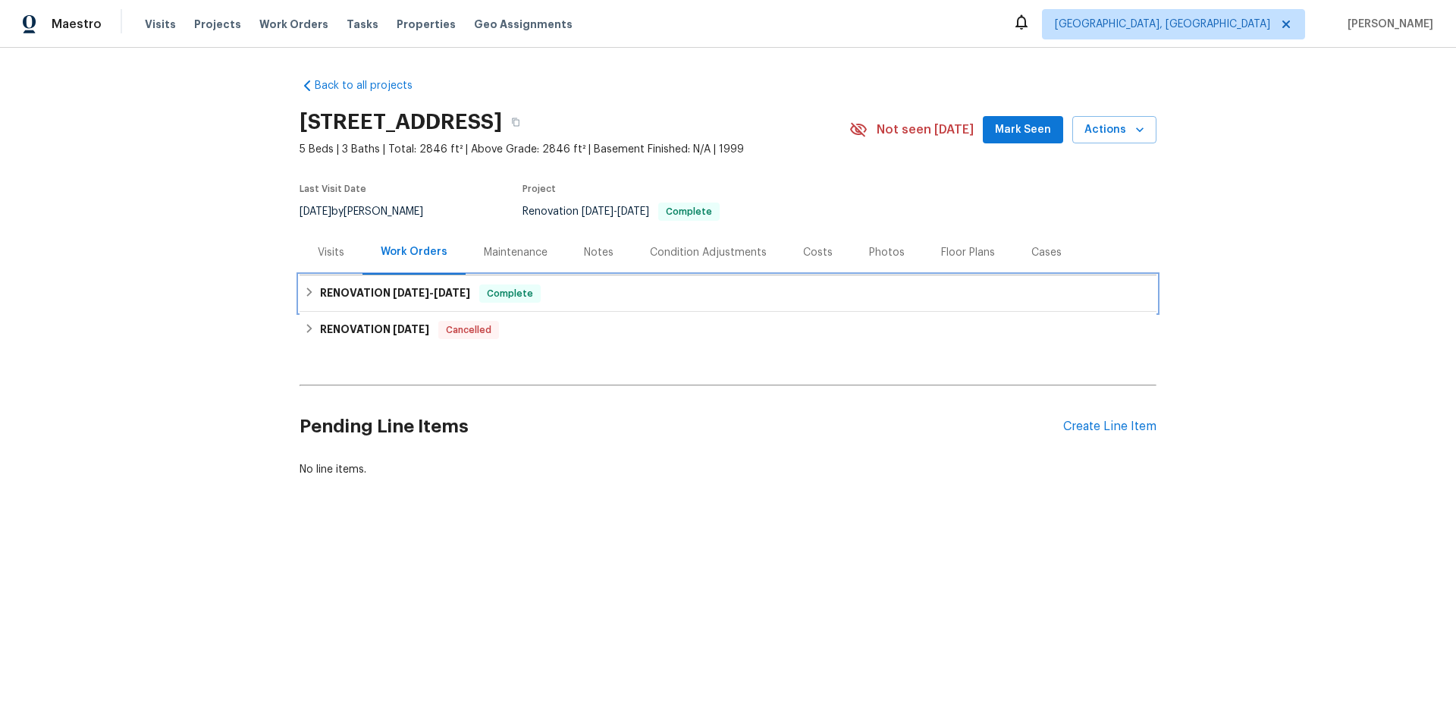
click at [340, 300] on h6 "RENOVATION [DATE] - [DATE]" at bounding box center [395, 293] width 150 height 18
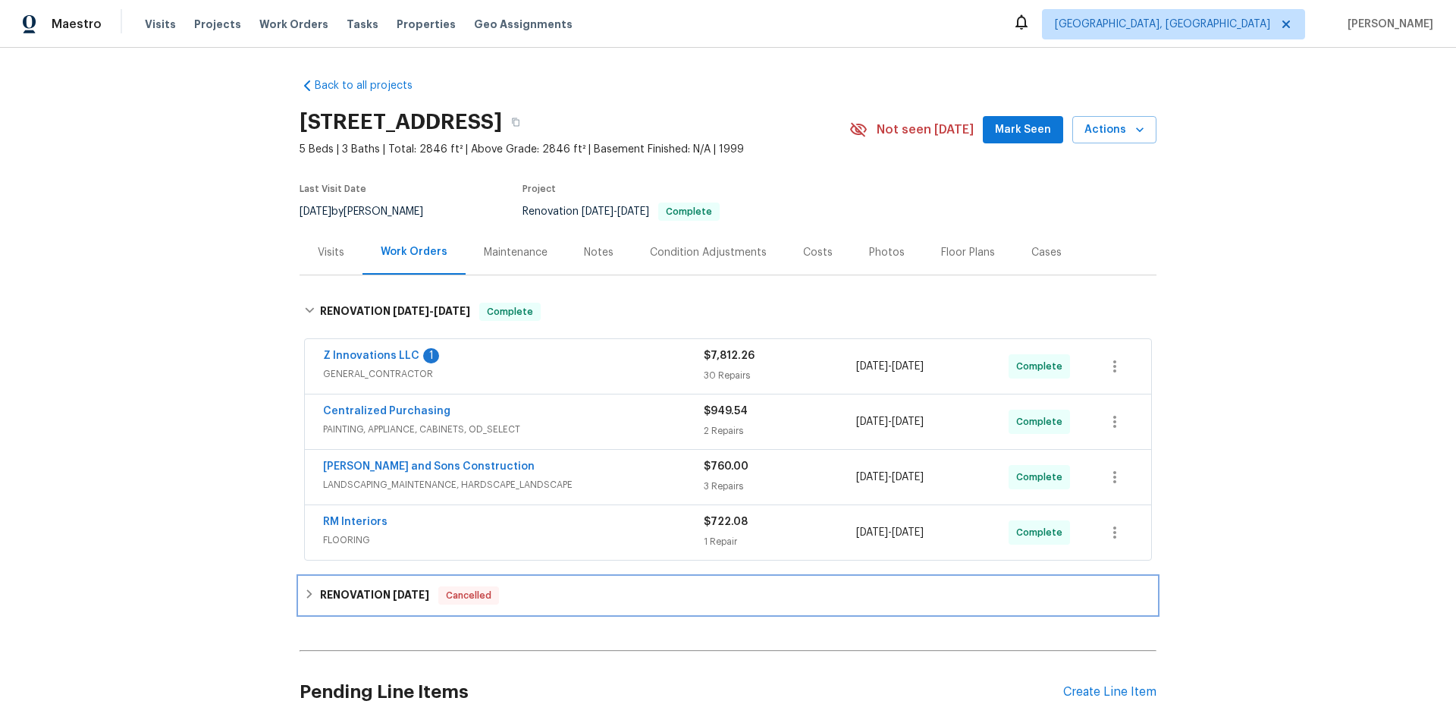
click at [325, 602] on h6 "RENOVATION [DATE]" at bounding box center [374, 595] width 109 height 18
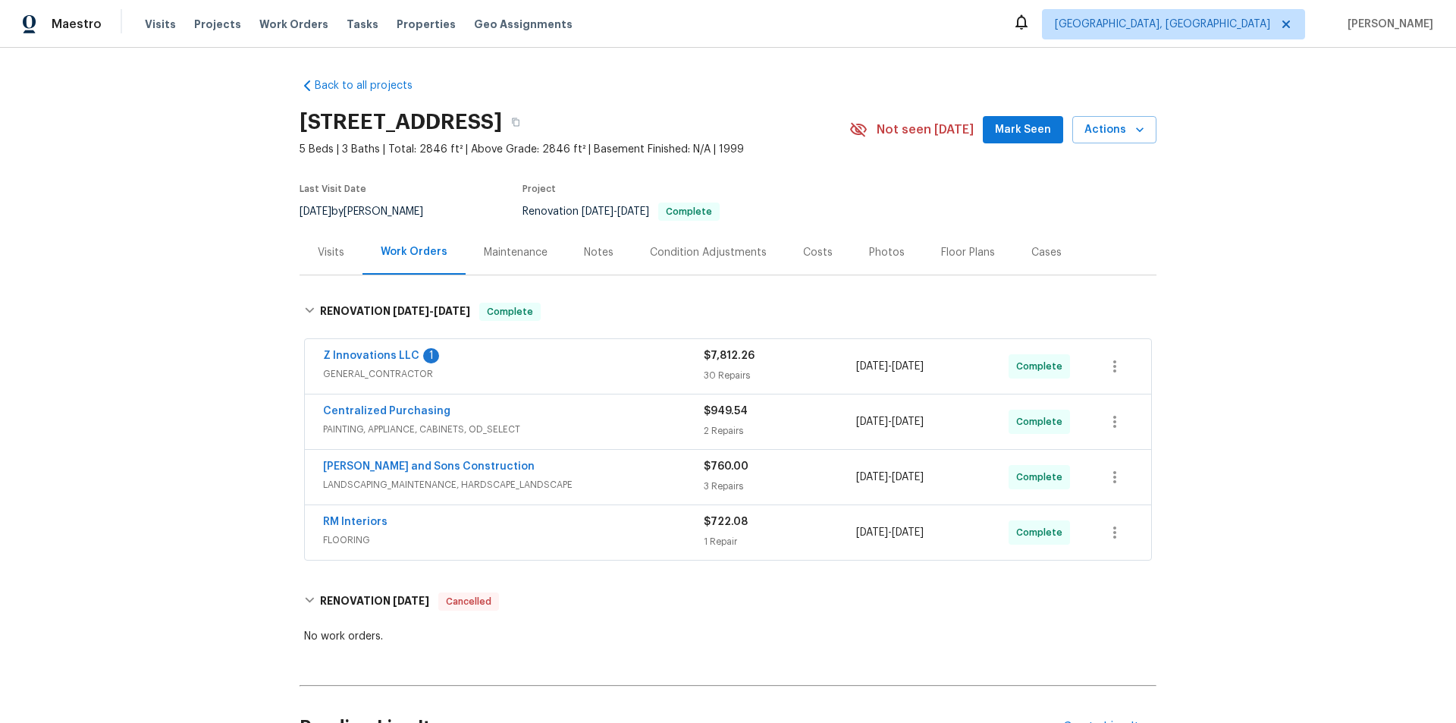
click at [228, 289] on div "Back to all projects [STREET_ADDRESS] 5 Beds | 3 Baths | Total: 2846 ft² | Abov…" at bounding box center [728, 385] width 1456 height 675
click at [134, 269] on div "Back to all projects [STREET_ADDRESS] 5 Beds | 3 Baths | Total: 2846 ft² | Abov…" at bounding box center [728, 385] width 1456 height 675
click at [203, 286] on div "Back to all projects 180 Parkstone Way, Marietta, GA 30066 5 Beds | 3 Baths | T…" at bounding box center [728, 385] width 1456 height 675
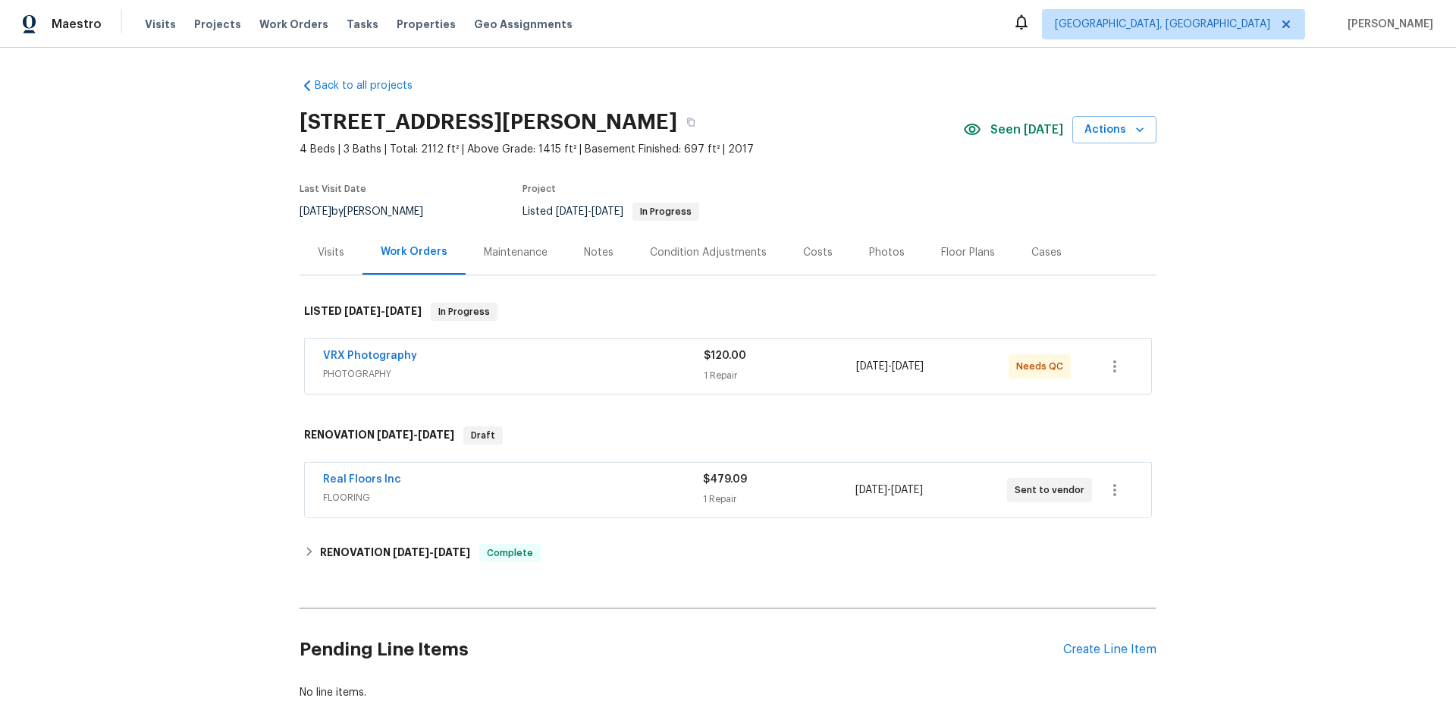
click at [306, 532] on div "Back to all projects 230 Oak Meadows Pl, Covington, GA 30016 4 Beds | 3 Baths |…" at bounding box center [727, 389] width 857 height 646
click at [371, 546] on h6 "RENOVATION 9/8/25 - 10/1/25" at bounding box center [395, 553] width 150 height 18
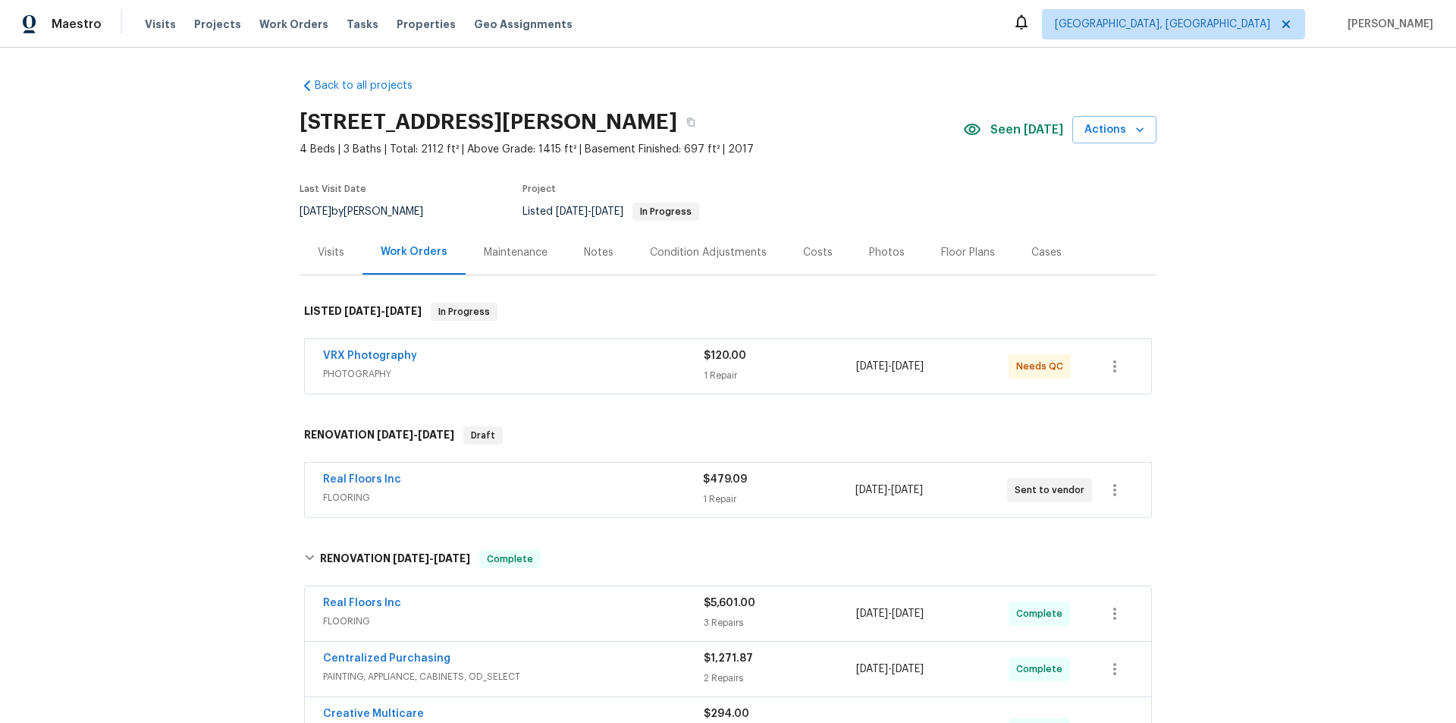
click at [212, 323] on div "Back to all projects 230 Oak Meadows Pl, Covington, GA 30016 4 Beds | 3 Baths |…" at bounding box center [728, 385] width 1456 height 675
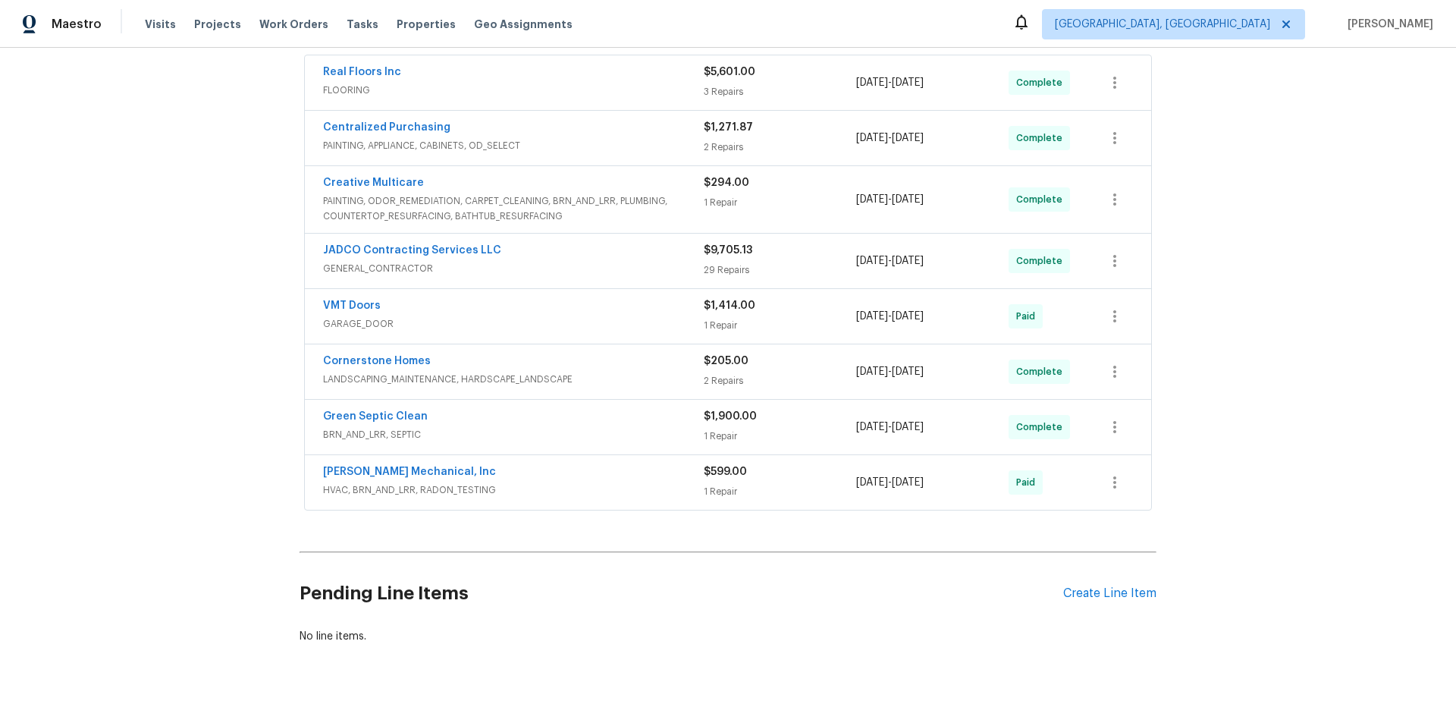
click at [155, 259] on div "Back to all projects 230 Oak Meadows Pl, Covington, GA 30016 4 Beds | 3 Baths |…" at bounding box center [728, 385] width 1456 height 675
click at [111, 307] on div "Back to all projects 230 Oak Meadows Pl, Covington, GA 30016 4 Beds | 3 Baths |…" at bounding box center [728, 385] width 1456 height 675
click at [190, 394] on div "Back to all projects 230 Oak Meadows Pl, Covington, GA 30016 4 Beds | 3 Baths |…" at bounding box center [728, 385] width 1456 height 675
click at [172, 315] on div "Back to all projects 230 Oak Meadows Pl, Covington, GA 30016 4 Beds | 3 Baths |…" at bounding box center [728, 385] width 1456 height 675
click at [133, 311] on div "Back to all projects 230 Oak Meadows Pl, Covington, GA 30016 4 Beds | 3 Baths |…" at bounding box center [728, 385] width 1456 height 675
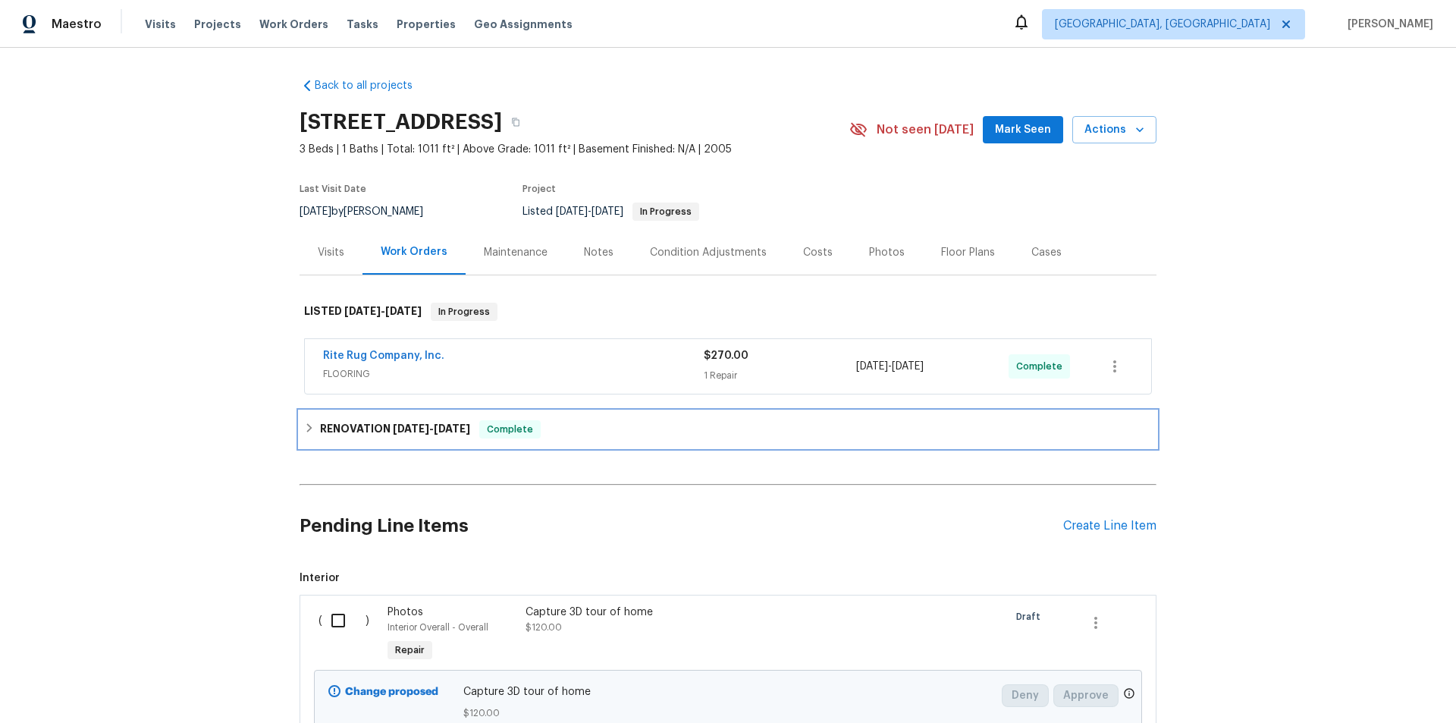
click at [349, 422] on h6 "RENOVATION [DATE] - [DATE]" at bounding box center [395, 429] width 150 height 18
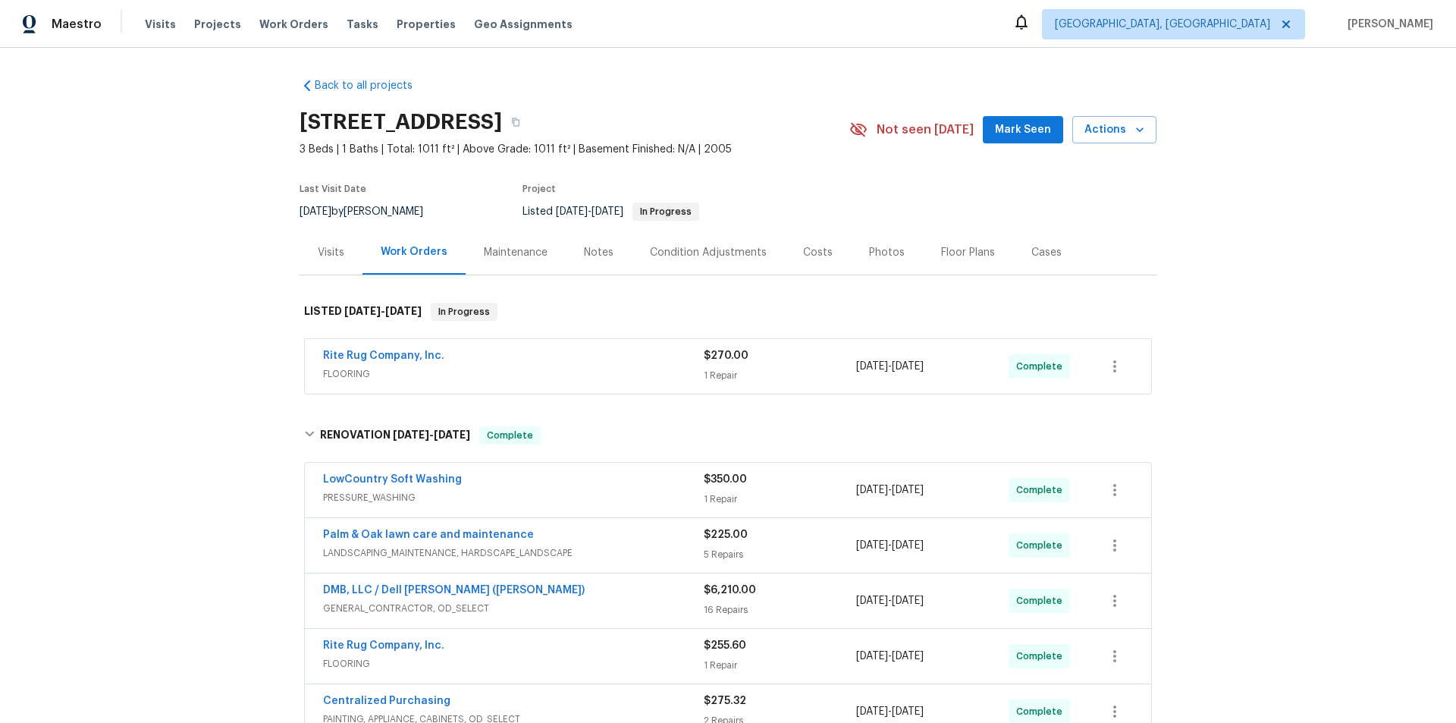
click at [207, 301] on div "Back to all projects [STREET_ADDRESS] 3 Beds | 1 Baths | Total: 1011 ft² | Abov…" at bounding box center [728, 385] width 1456 height 675
click at [159, 346] on div "Back to all projects 302 Embassy Dr, Summerville, SC 29483 3 Beds | 1 Baths | T…" at bounding box center [728, 385] width 1456 height 675
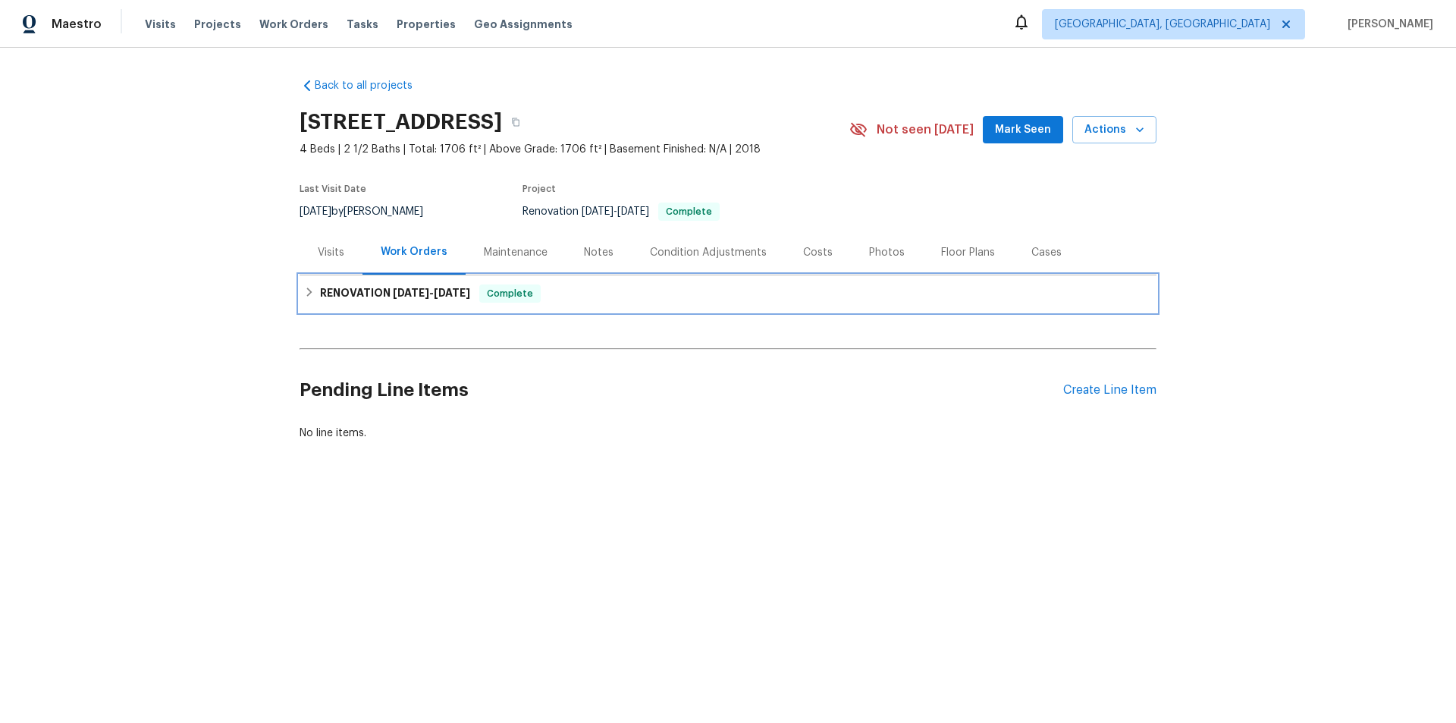
click at [343, 287] on h6 "RENOVATION [DATE] - [DATE]" at bounding box center [395, 293] width 150 height 18
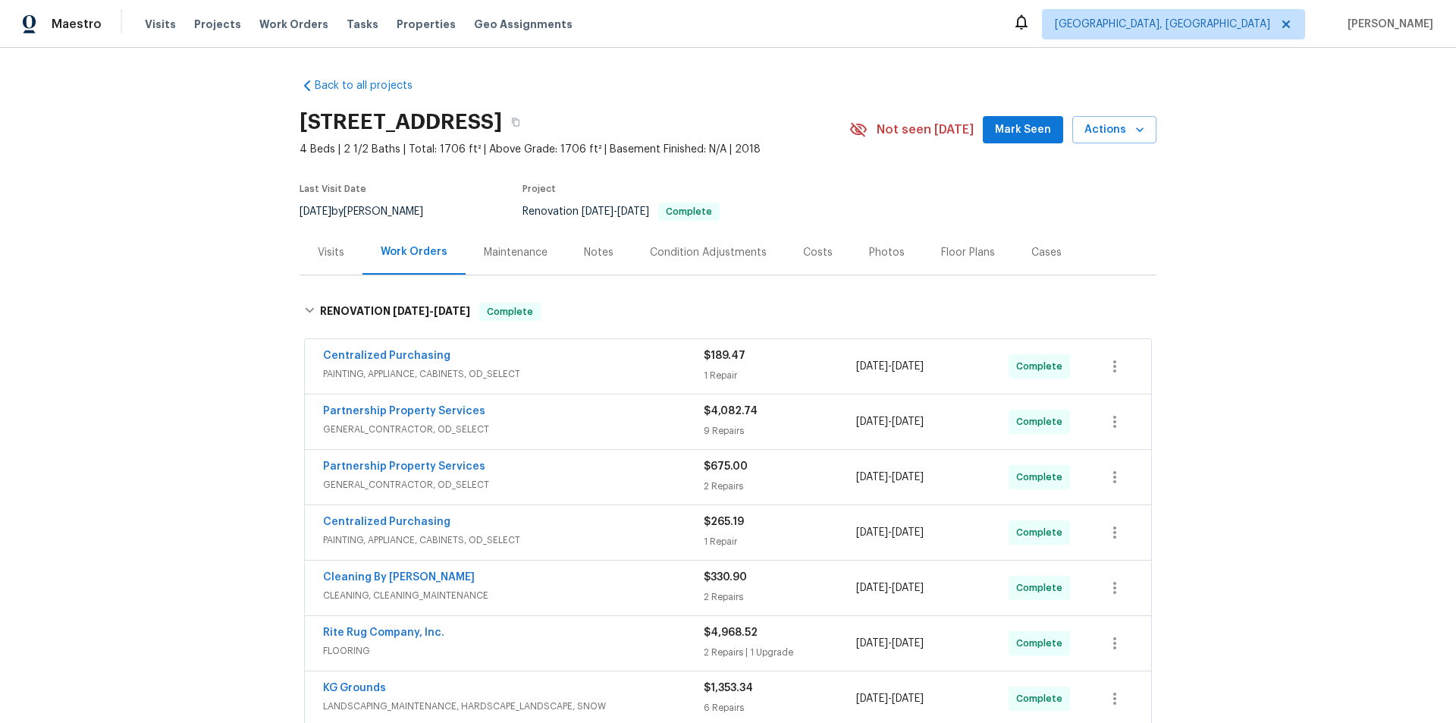
click at [180, 368] on div "Back to all projects [STREET_ADDRESS] 4 Beds | 2 1/2 Baths | Total: 1706 ft² | …" at bounding box center [728, 385] width 1456 height 675
click at [146, 290] on div "Back to all projects [STREET_ADDRESS] 4 Beds | 2 1/2 Baths | Total: 1706 ft² | …" at bounding box center [728, 385] width 1456 height 675
click at [146, 102] on div "Back to all projects 801 Prescott Cir, Trenton, OH 45067 4 Beds | 2 1/2 Baths |…" at bounding box center [728, 385] width 1456 height 675
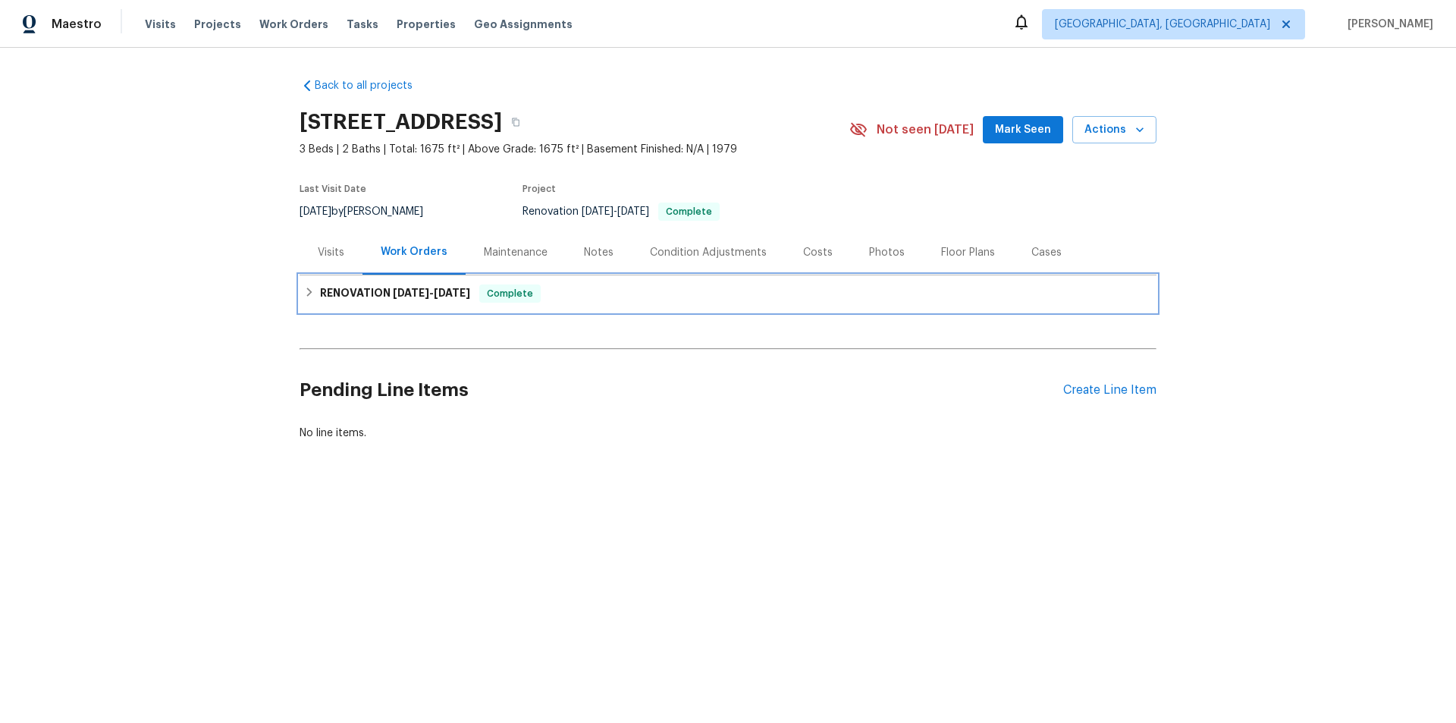
click at [393, 299] on h6 "RENOVATION 9/8/25 - 10/6/25" at bounding box center [395, 293] width 150 height 18
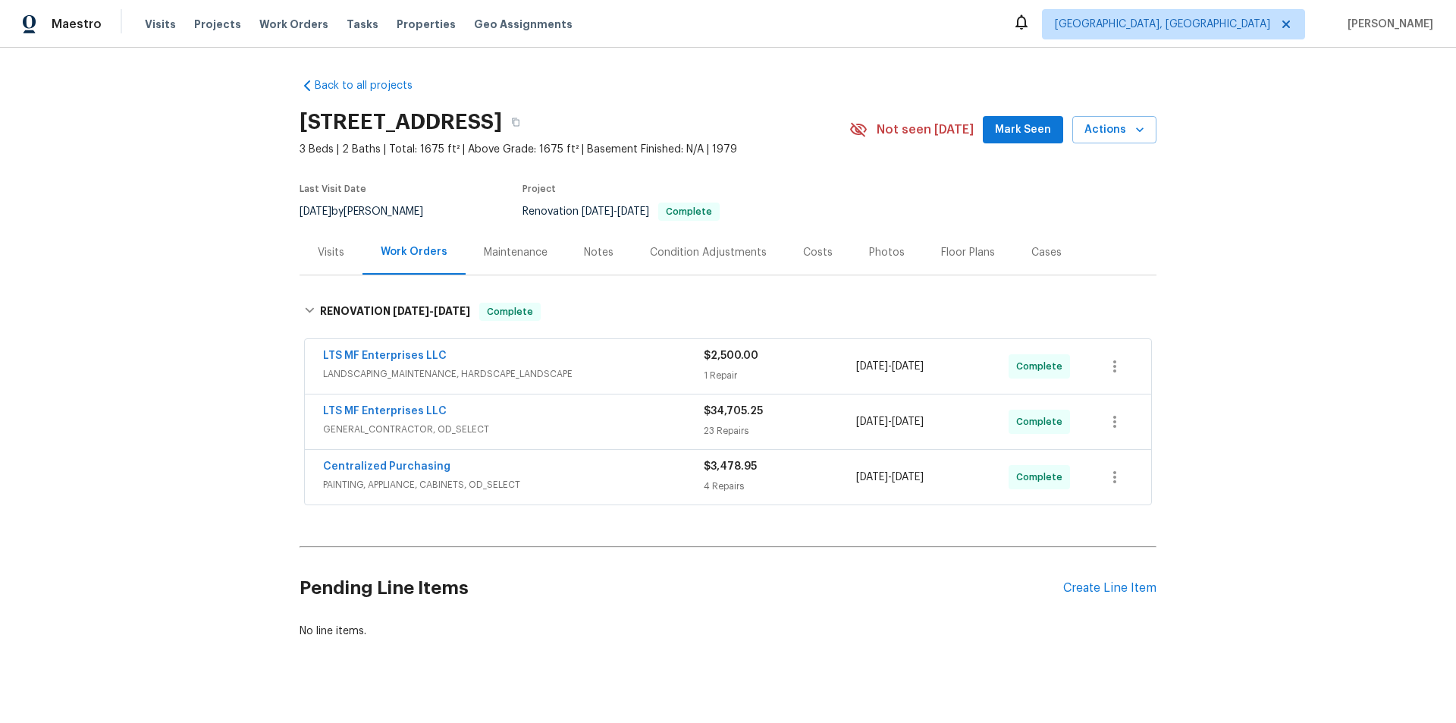
click at [194, 247] on div "Back to all projects 106 Willow Ln, Burleson, TX 76028 3 Beds | 2 Baths | Total…" at bounding box center [728, 385] width 1456 height 675
click at [121, 353] on div "Back to all projects 106 Willow Ln, Burleson, TX 76028 3 Beds | 2 Baths | Total…" at bounding box center [728, 385] width 1456 height 675
click at [172, 302] on div "Back to all projects 106 Willow Ln, Burleson, TX 76028 3 Beds | 2 Baths | Total…" at bounding box center [728, 385] width 1456 height 675
click at [106, 177] on div "Back to all projects 106 Willow Ln, Burleson, TX 76028 3 Beds | 2 Baths | Total…" at bounding box center [728, 385] width 1456 height 675
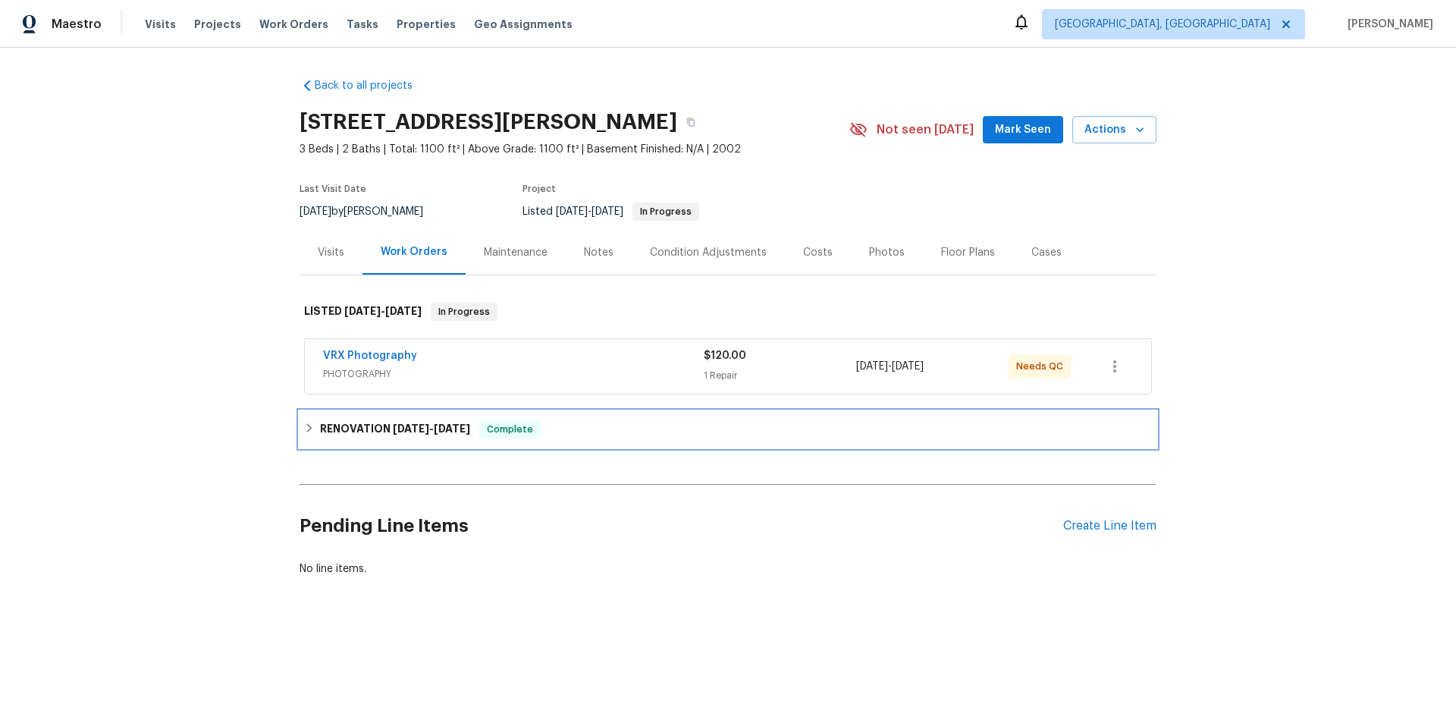
drag, startPoint x: 383, startPoint y: 428, endPoint x: 300, endPoint y: 478, distance: 96.6
click at [382, 428] on h6 "RENOVATION [DATE] - [DATE]" at bounding box center [395, 429] width 150 height 18
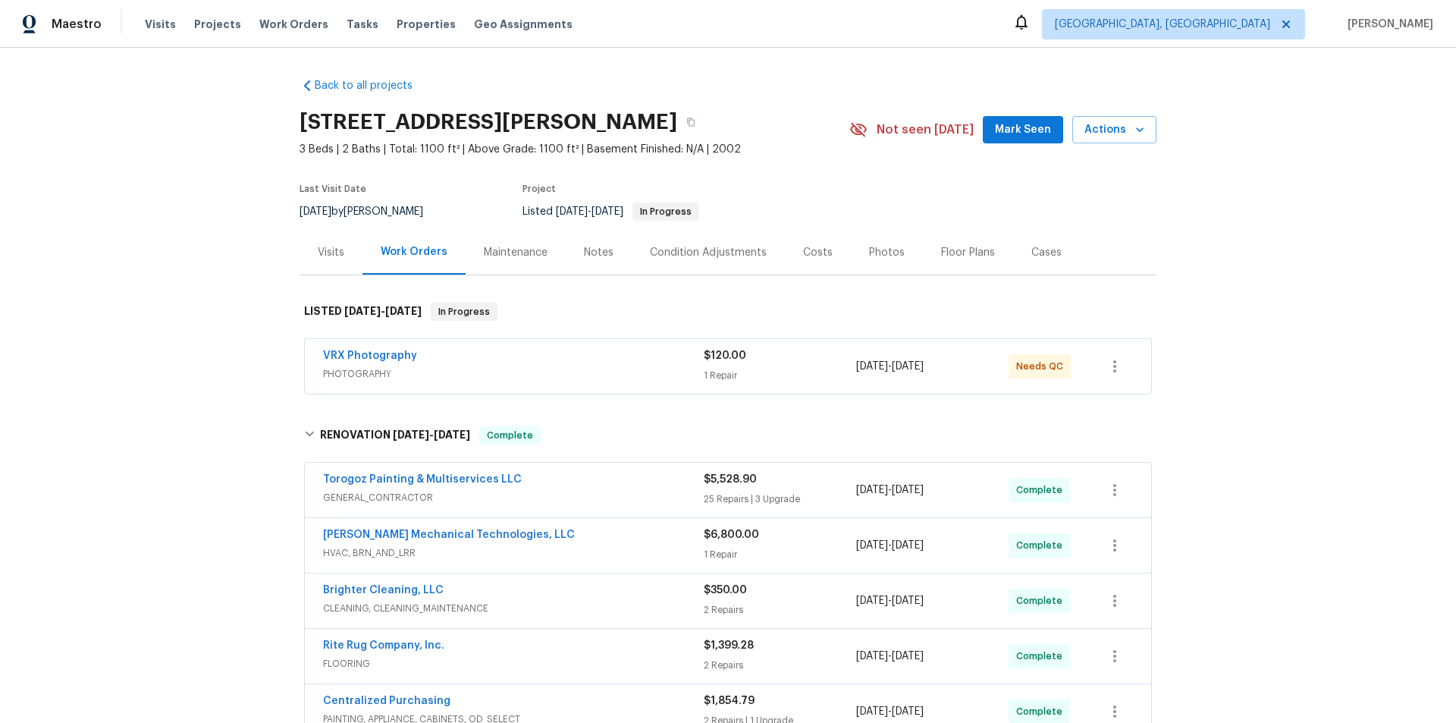
click at [211, 351] on div "Back to all projects [STREET_ADDRESS][PERSON_NAME] 3 Beds | 2 Baths | Total: 11…" at bounding box center [728, 385] width 1456 height 675
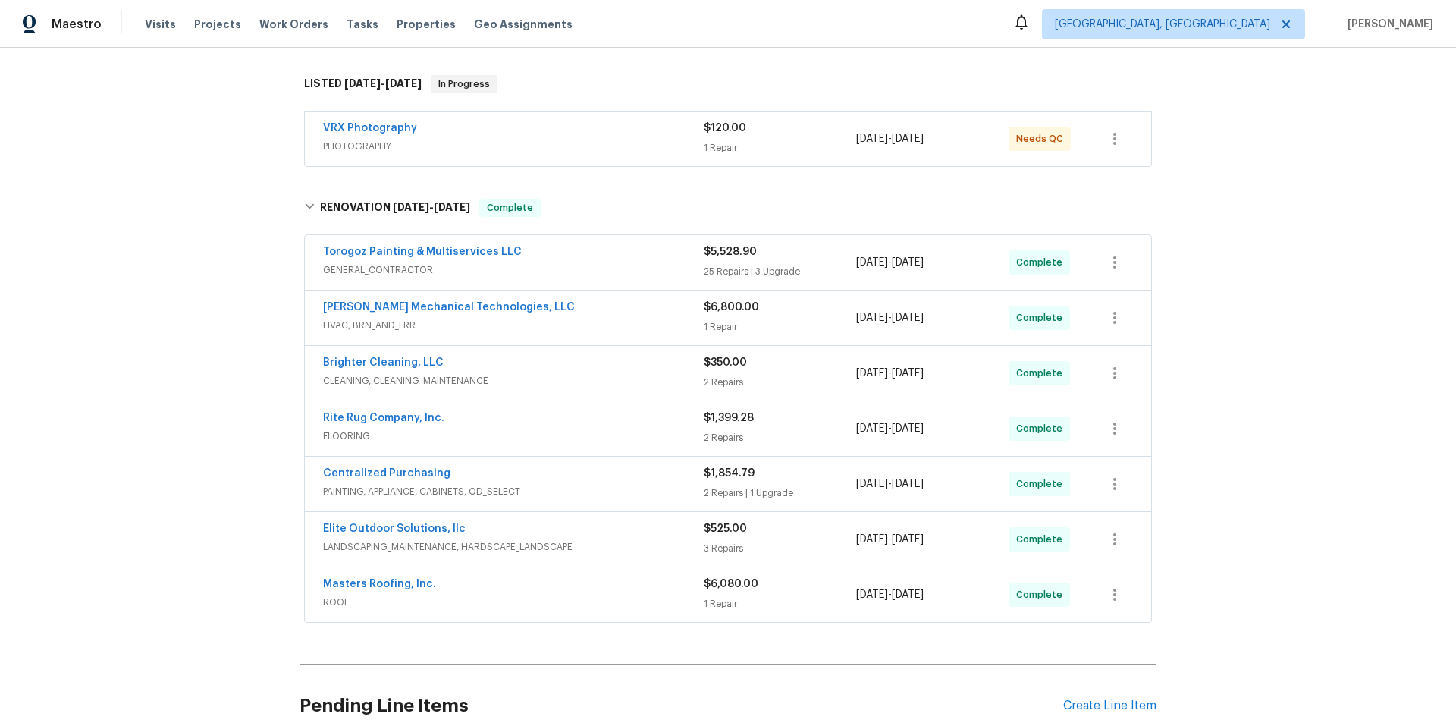
click at [175, 367] on div "Back to all projects [STREET_ADDRESS][PERSON_NAME] 3 Beds | 2 Baths | Total: 11…" at bounding box center [728, 385] width 1456 height 675
click at [196, 296] on div "Back to all projects [STREET_ADDRESS][PERSON_NAME] 3 Beds | 2 Baths | Total: 11…" at bounding box center [728, 385] width 1456 height 675
click at [203, 231] on div "Back to all projects [STREET_ADDRESS][PERSON_NAME] 3 Beds | 2 Baths | Total: 11…" at bounding box center [728, 385] width 1456 height 675
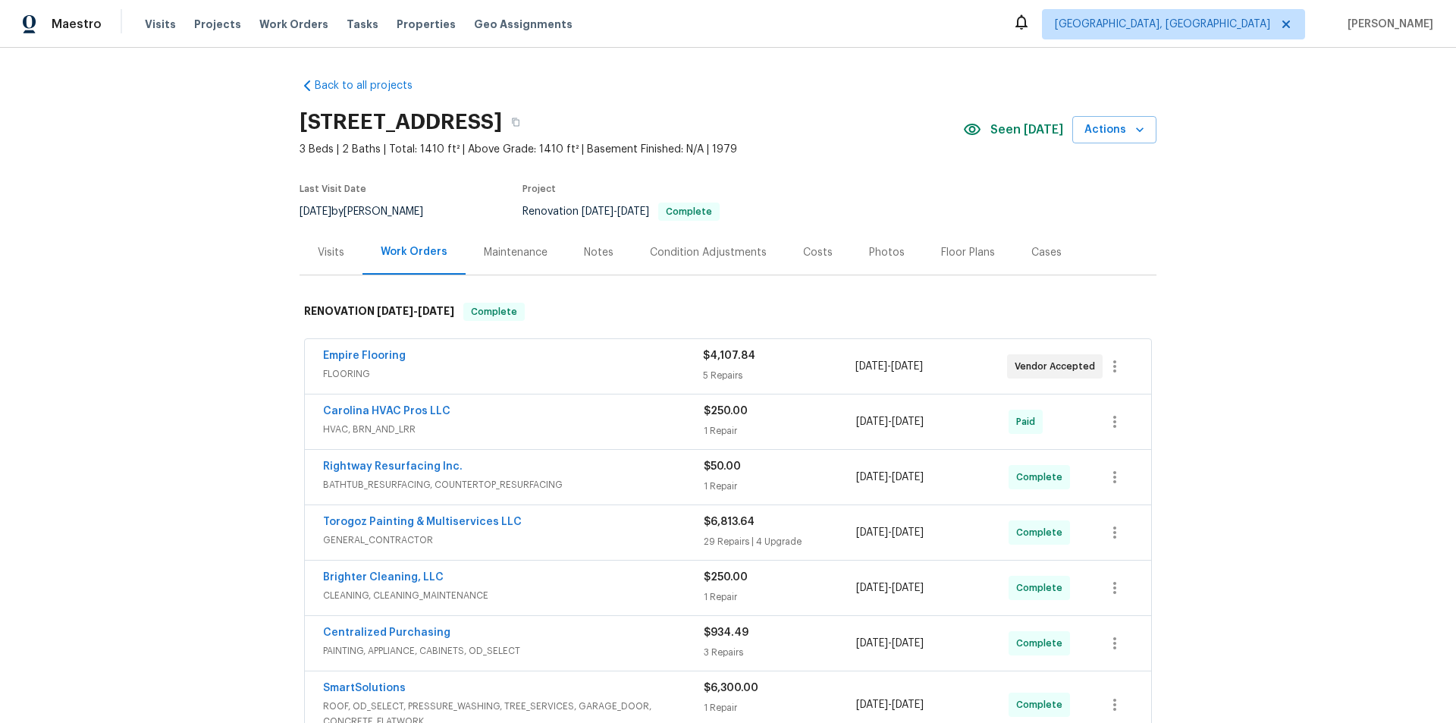
click at [257, 318] on div "Back to all projects [STREET_ADDRESS] 3 Beds | 2 Baths | Total: 1410 ft² | Abov…" at bounding box center [728, 385] width 1456 height 675
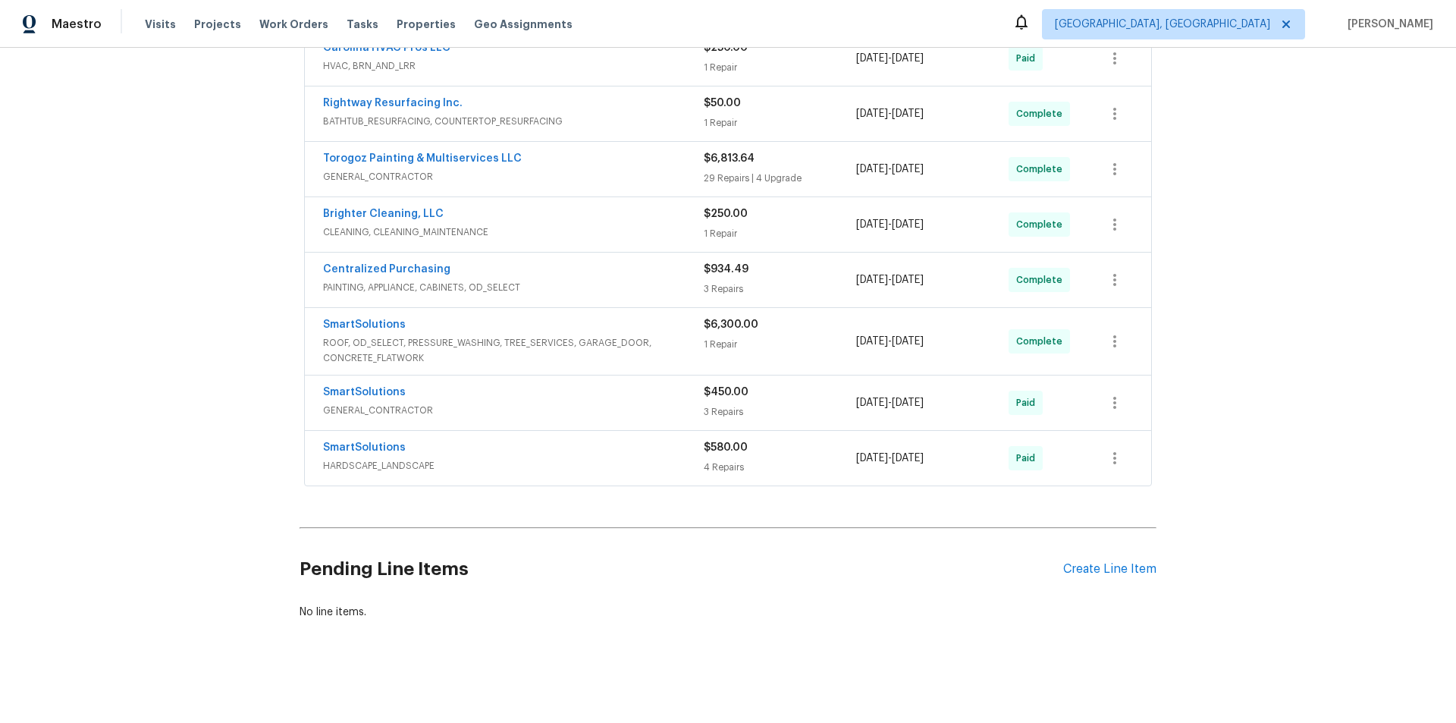
click at [180, 321] on div "Back to all projects [STREET_ADDRESS] 3 Beds | 2 Baths | Total: 1410 ft² | Abov…" at bounding box center [728, 385] width 1456 height 675
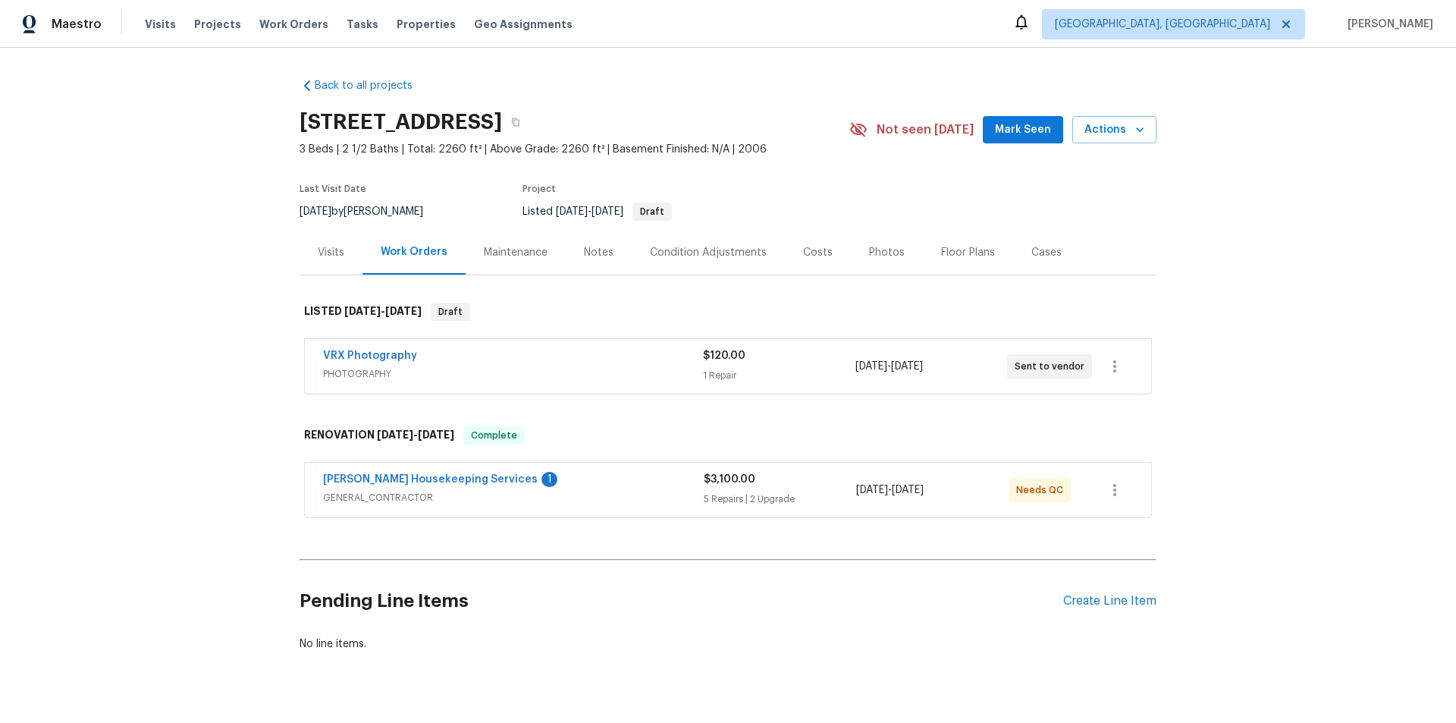
click at [124, 271] on div "Back to all projects 3769 Gentle Winds Ln, Round Rock, TX 78681 3 Beds | 2 1/2 …" at bounding box center [728, 385] width 1456 height 675
click at [272, 262] on div "Back to all projects 3769 Gentle Winds Ln, Round Rock, TX 78681 3 Beds | 2 1/2 …" at bounding box center [728, 385] width 1456 height 675
click at [157, 283] on div "Back to all projects 3769 Gentle Winds Ln, Round Rock, TX 78681 3 Beds | 2 1/2 …" at bounding box center [728, 385] width 1456 height 675
click at [163, 415] on div "Back to all projects 3769 Gentle Winds Ln, Round Rock, TX 78681 3 Beds | 2 1/2 …" at bounding box center [728, 385] width 1456 height 675
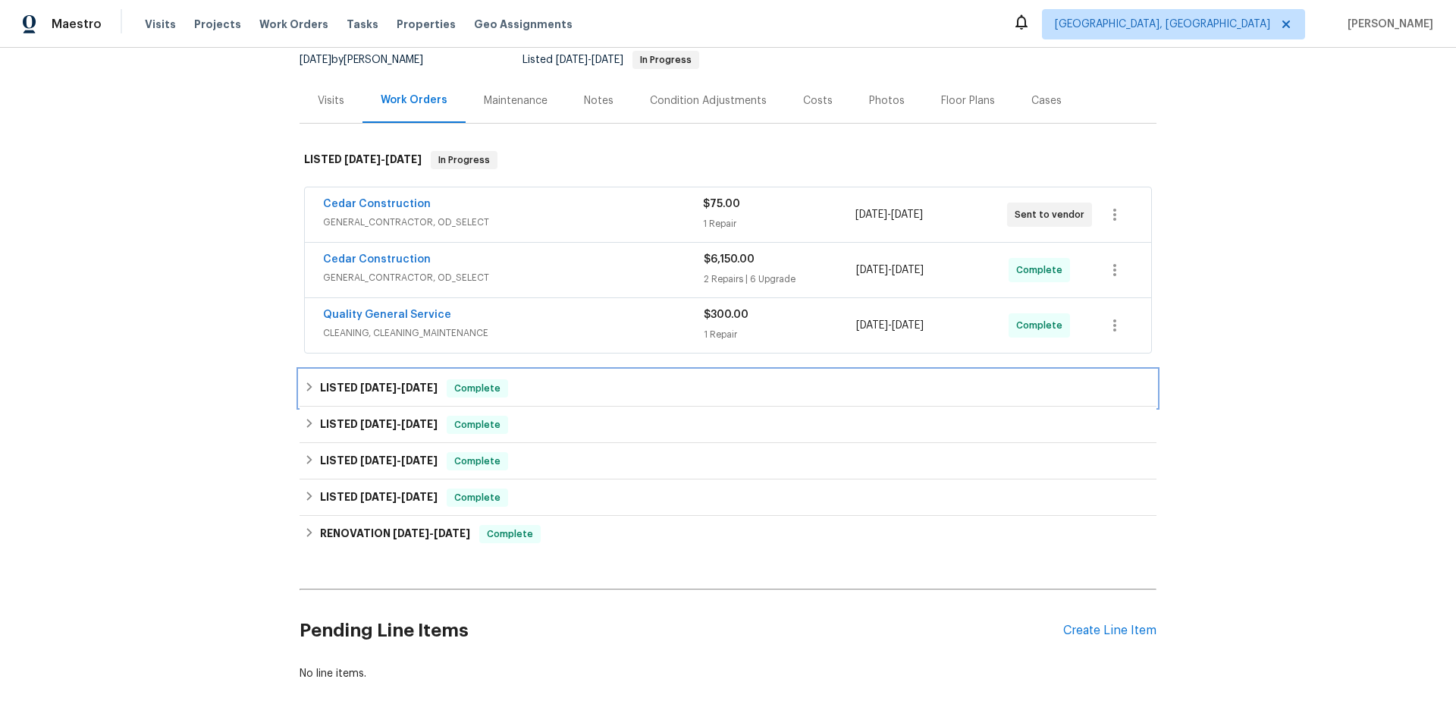
drag, startPoint x: 340, startPoint y: 397, endPoint x: 328, endPoint y: 418, distance: 23.4
click at [340, 398] on div "LISTED 8/11/25 - 8/12/25 Complete" at bounding box center [727, 388] width 857 height 36
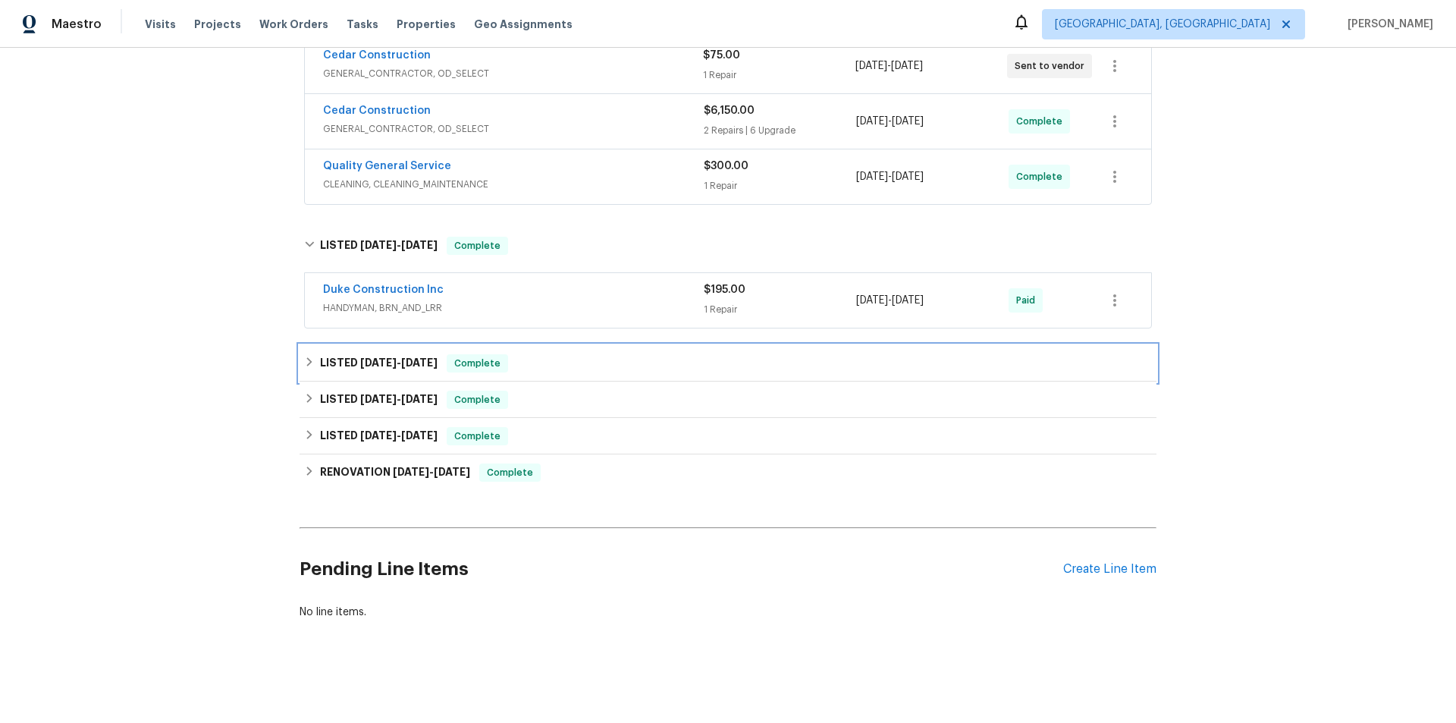
drag, startPoint x: 342, startPoint y: 372, endPoint x: 319, endPoint y: 398, distance: 34.4
click at [341, 372] on div "LISTED 7/21/25 - 7/28/25 Complete" at bounding box center [727, 363] width 857 height 36
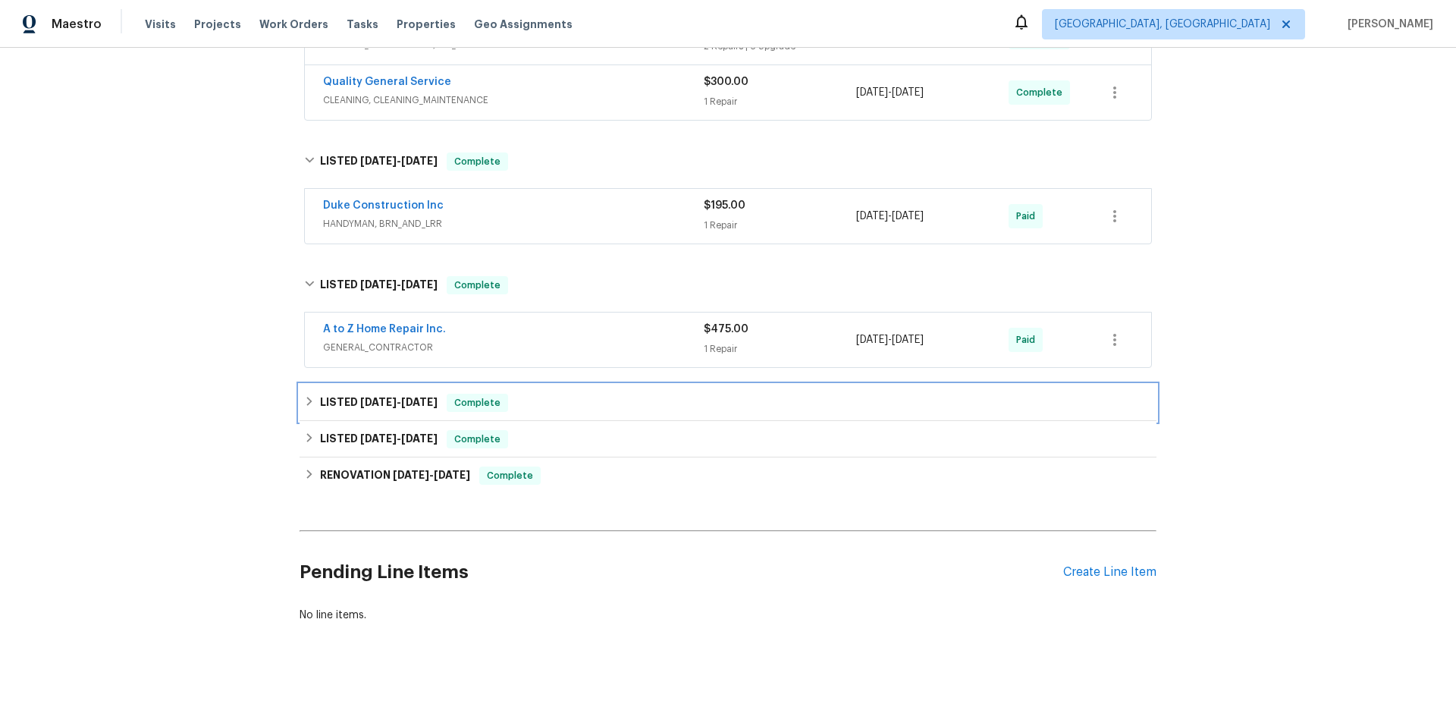
drag, startPoint x: 337, startPoint y: 400, endPoint x: 291, endPoint y: 424, distance: 51.6
click at [333, 400] on h6 "LISTED 7/7/25 - 7/15/25" at bounding box center [379, 403] width 118 height 18
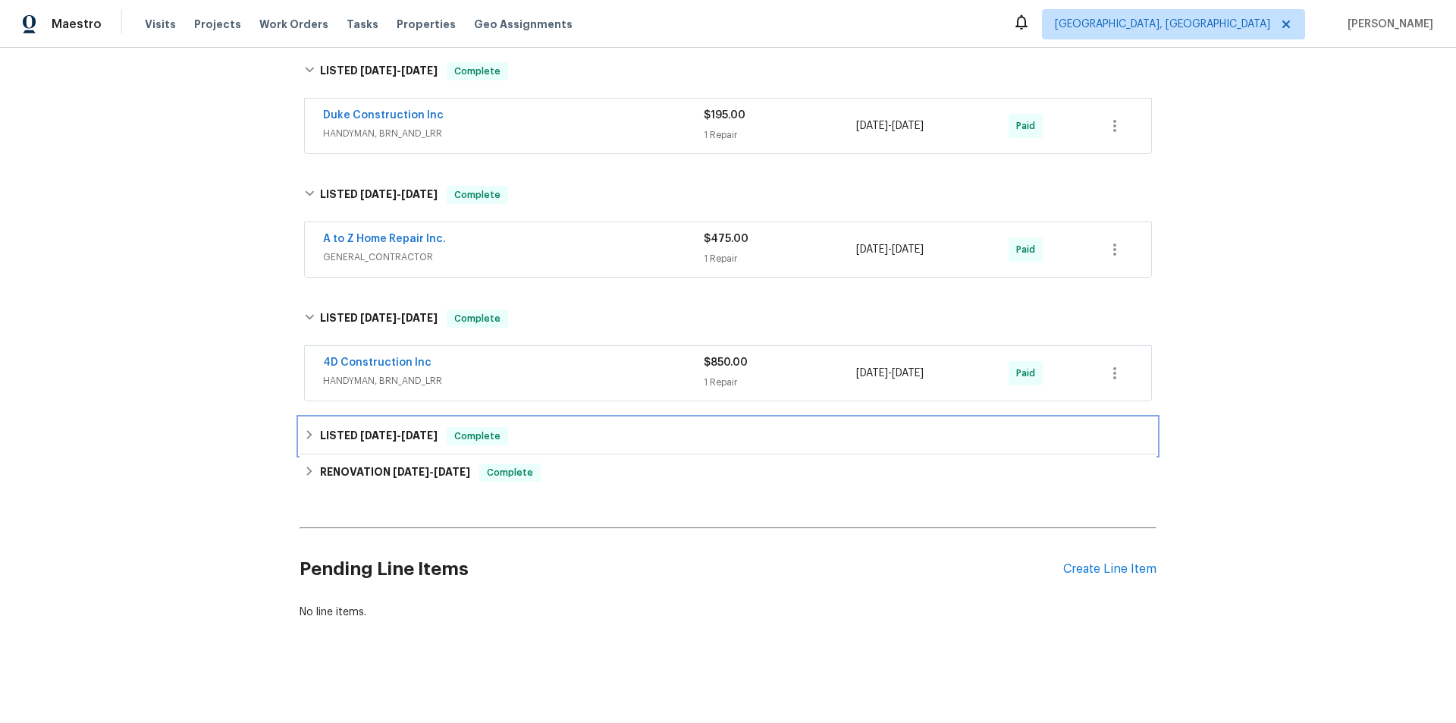
drag, startPoint x: 321, startPoint y: 421, endPoint x: 315, endPoint y: 467, distance: 46.6
click at [321, 422] on div "LISTED 4/3/25 - 4/4/25 Complete" at bounding box center [727, 436] width 857 height 36
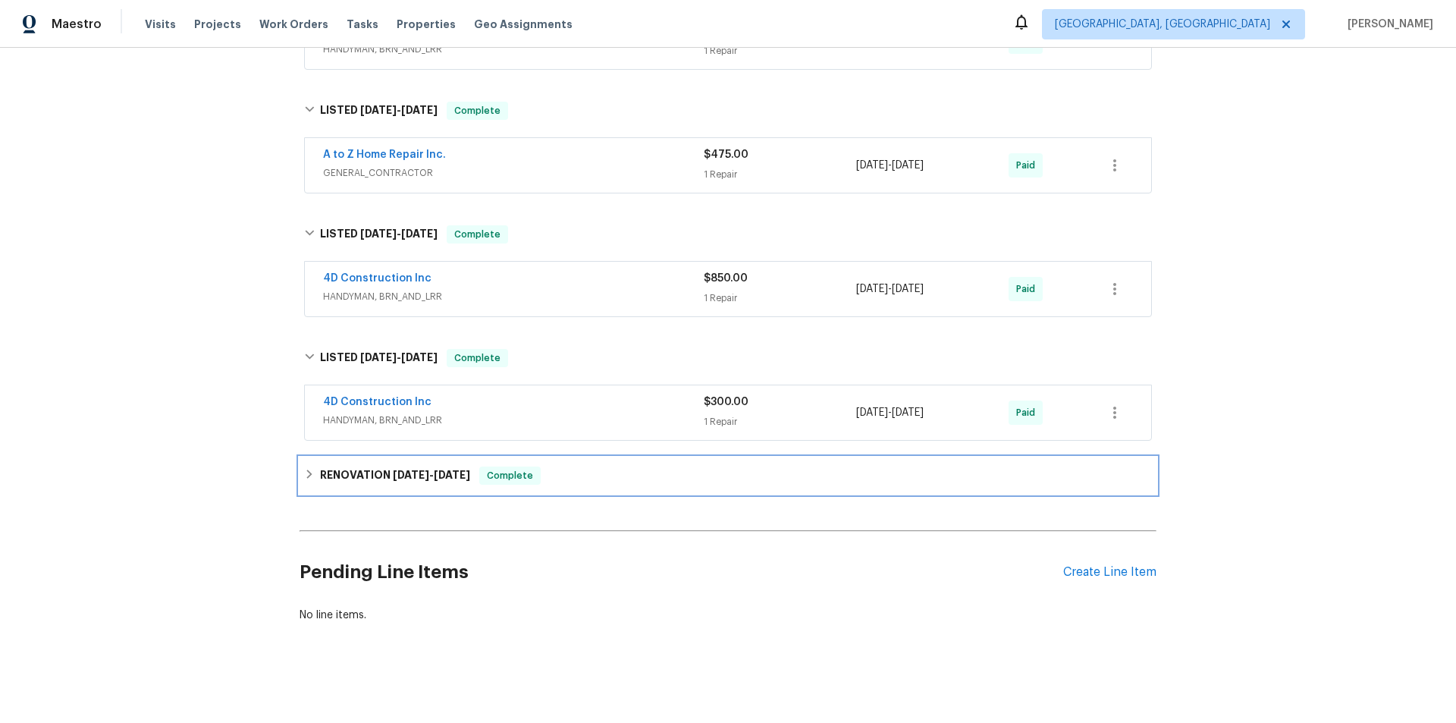
drag, startPoint x: 332, startPoint y: 475, endPoint x: 318, endPoint y: 497, distance: 25.9
click at [328, 478] on h6 "RENOVATION 12/27/24 - 1/6/25" at bounding box center [395, 475] width 150 height 18
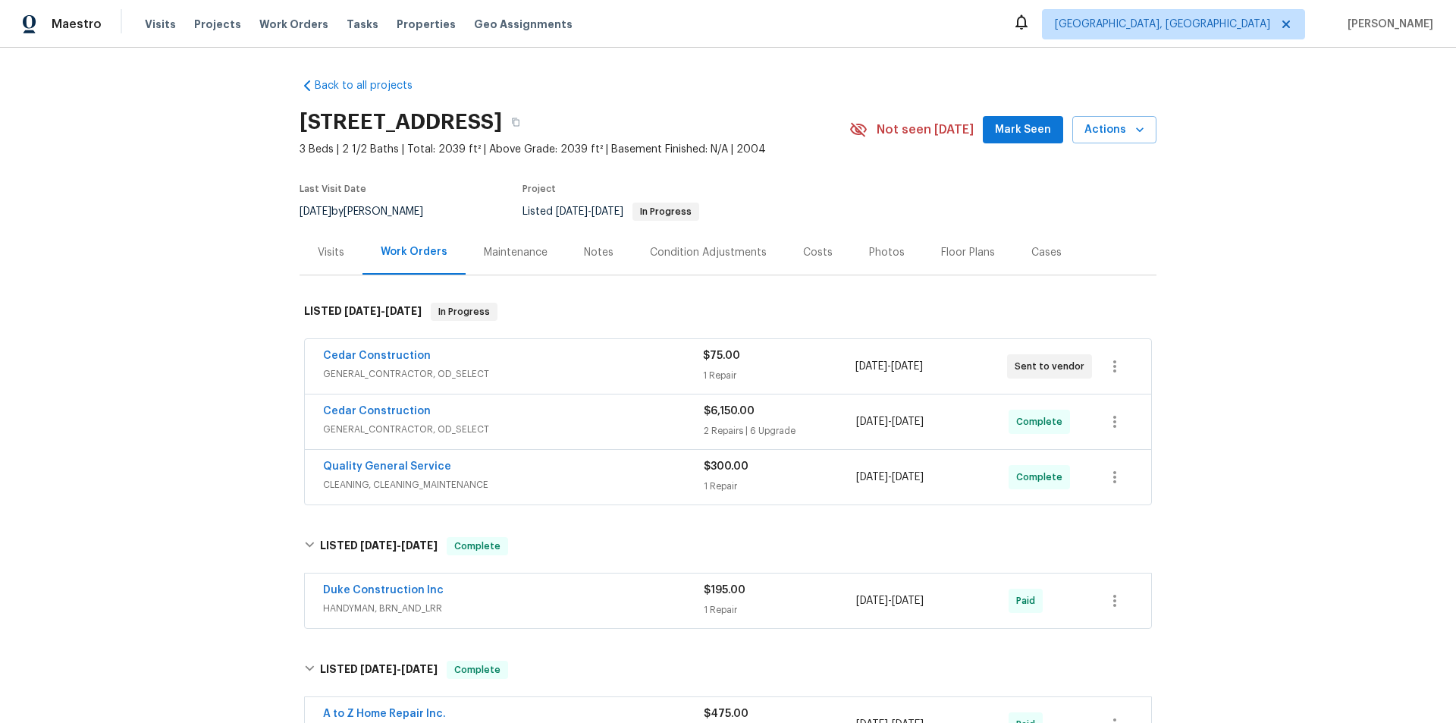
click at [188, 458] on div "Back to all projects 24043 Tango Dr, Valencia, CA 91354 3 Beds | 2 1/2 Baths | …" at bounding box center [728, 385] width 1456 height 675
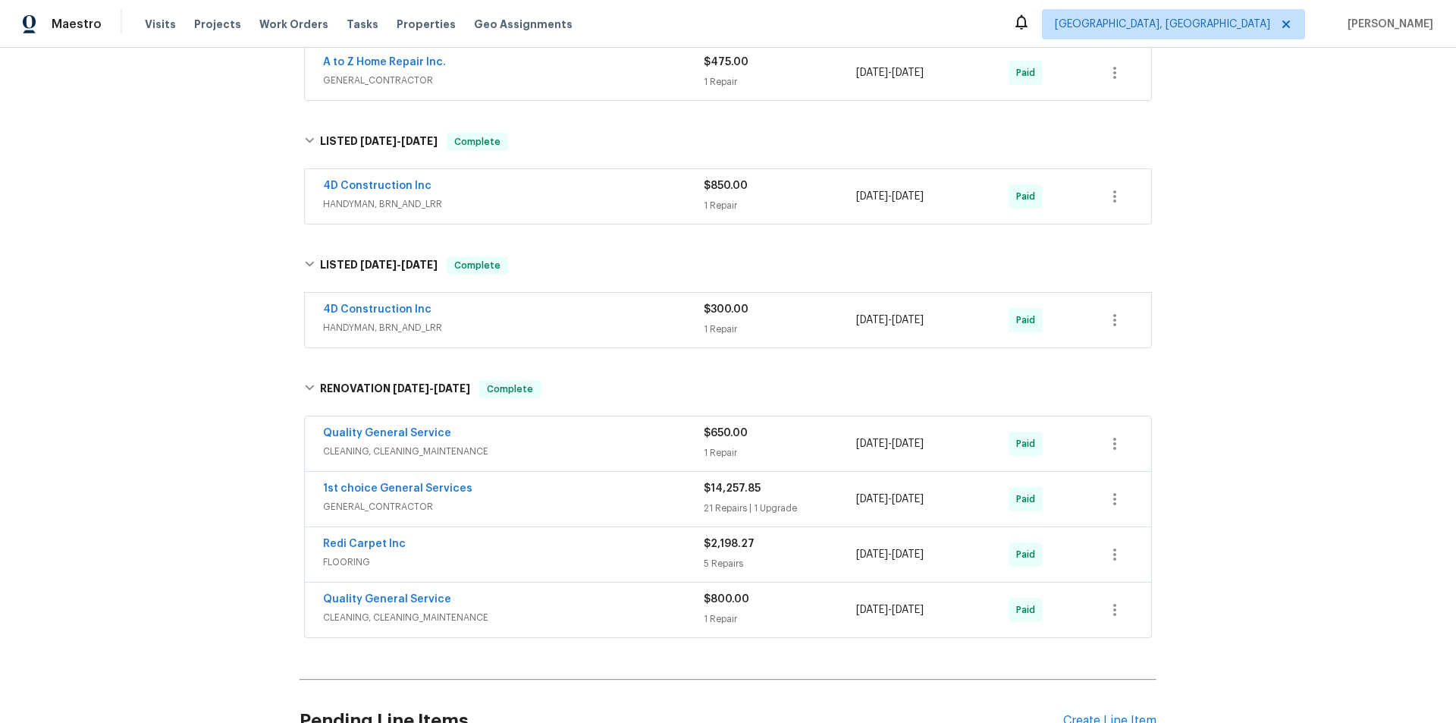
scroll to position [572, 0]
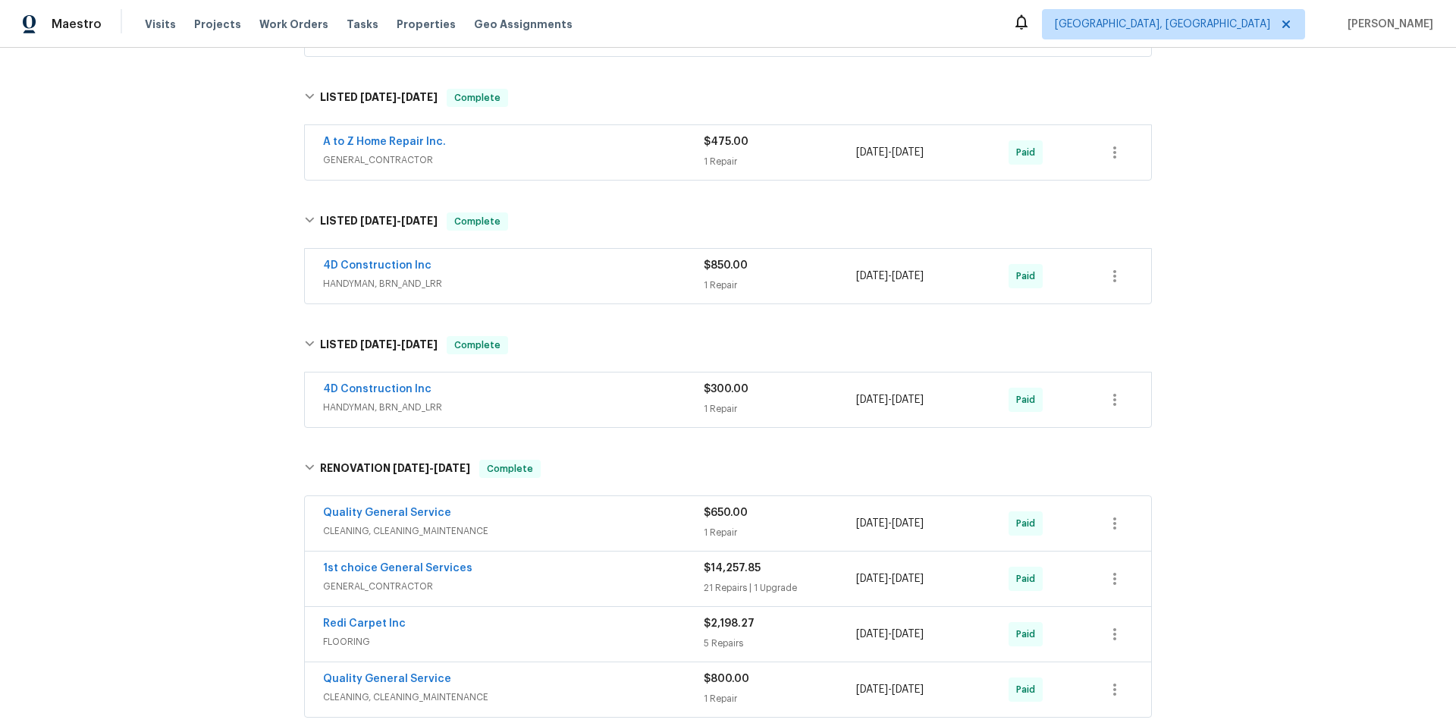
click at [253, 356] on div "Back to all projects 24043 Tango Dr, Valencia, CA 91354 3 Beds | 2 1/2 Baths | …" at bounding box center [728, 385] width 1456 height 675
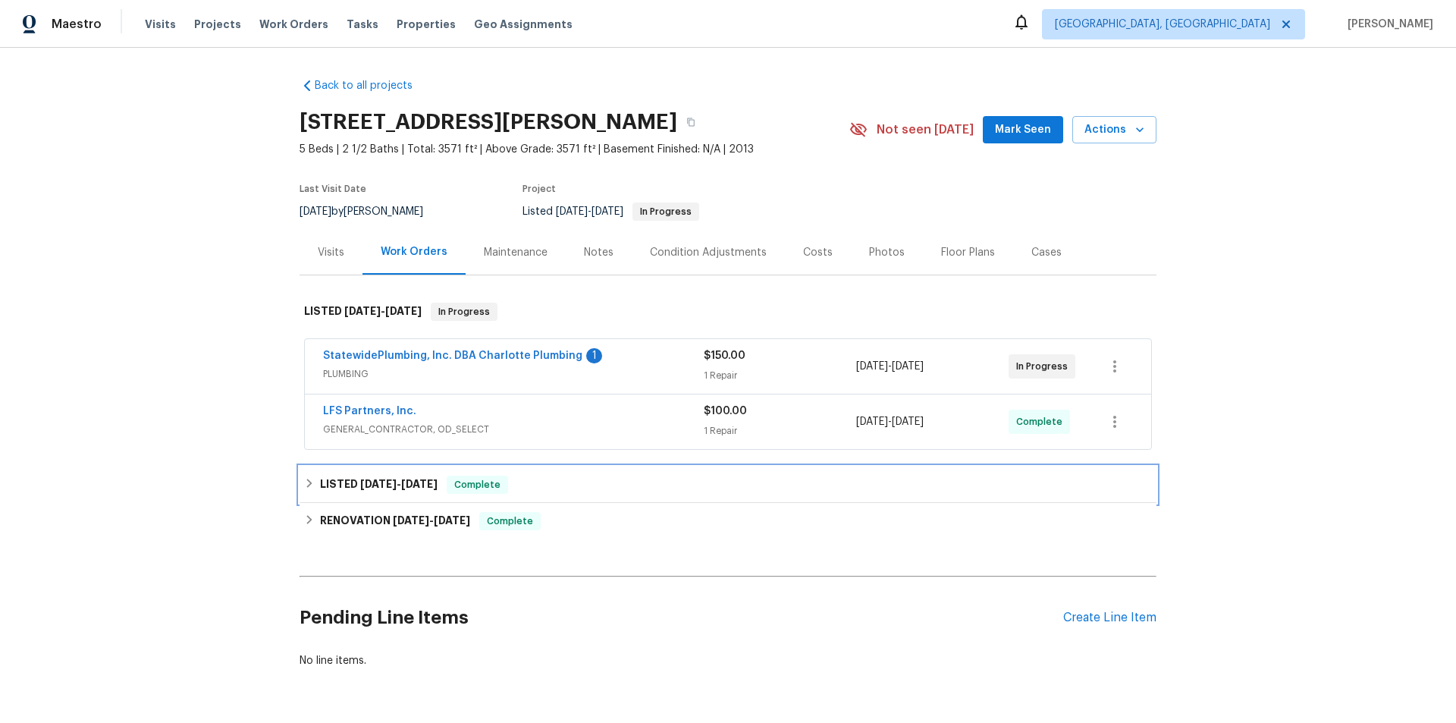
click at [331, 489] on h6 "LISTED 9/23/25 - 9/26/25" at bounding box center [379, 484] width 118 height 18
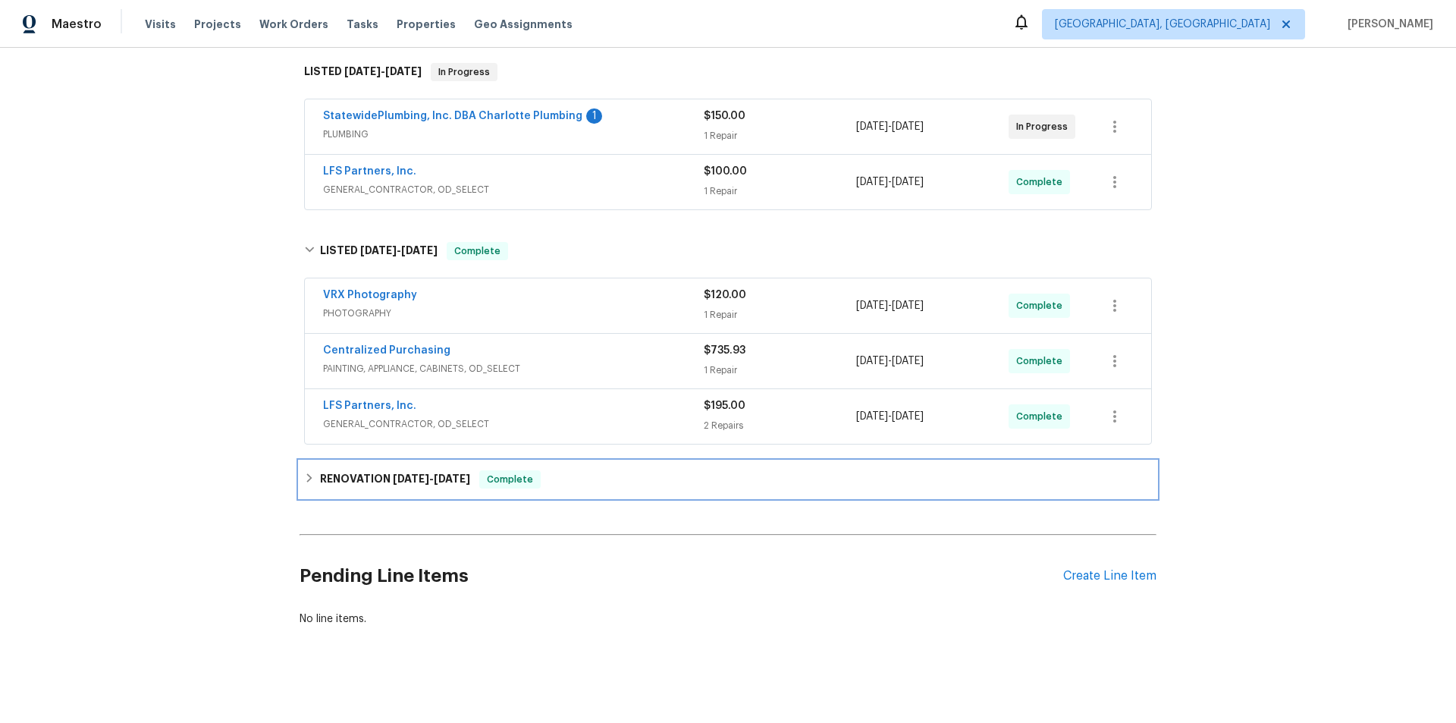
click at [320, 488] on h6 "RENOVATION 9/9/25 - 10/1/25" at bounding box center [395, 479] width 150 height 18
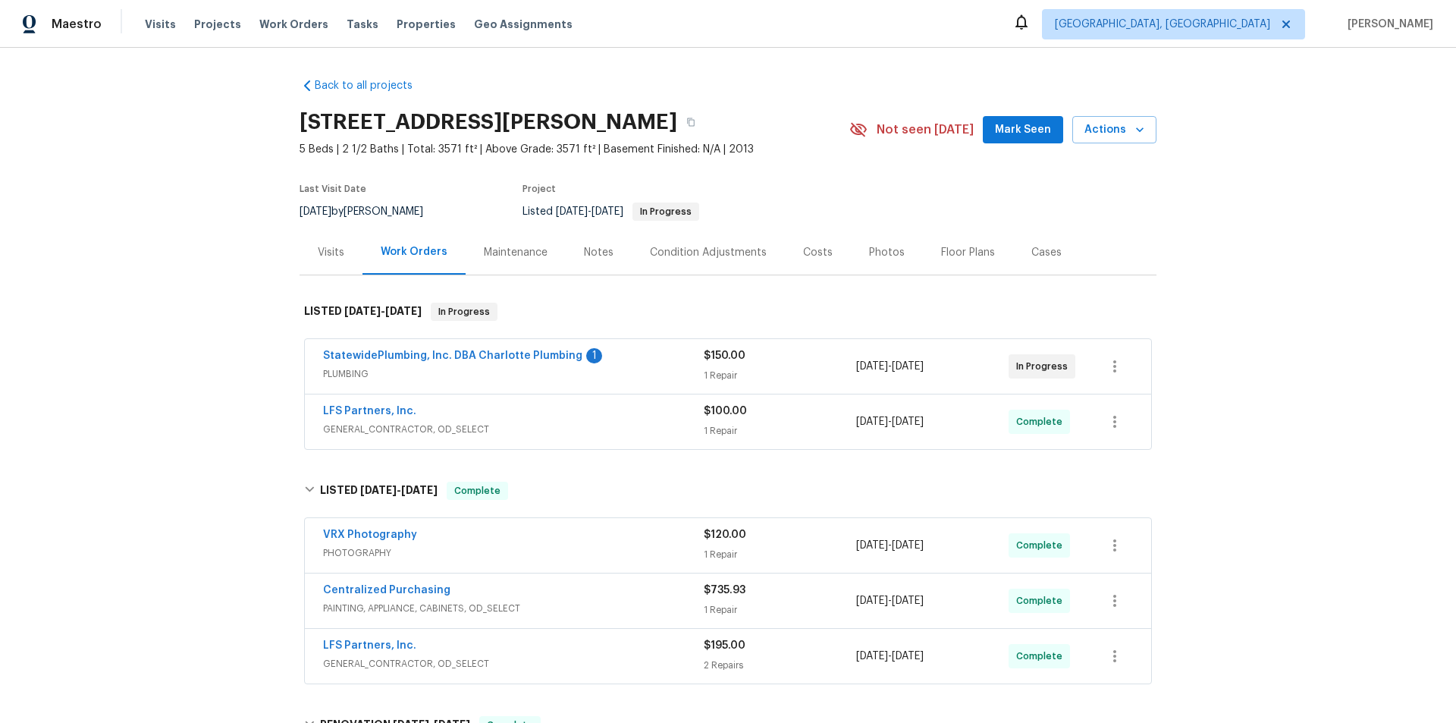
click at [209, 140] on div "Back to all projects [STREET_ADDRESS][PERSON_NAME] 5 Beds | 2 1/2 Baths | Total…" at bounding box center [728, 385] width 1456 height 675
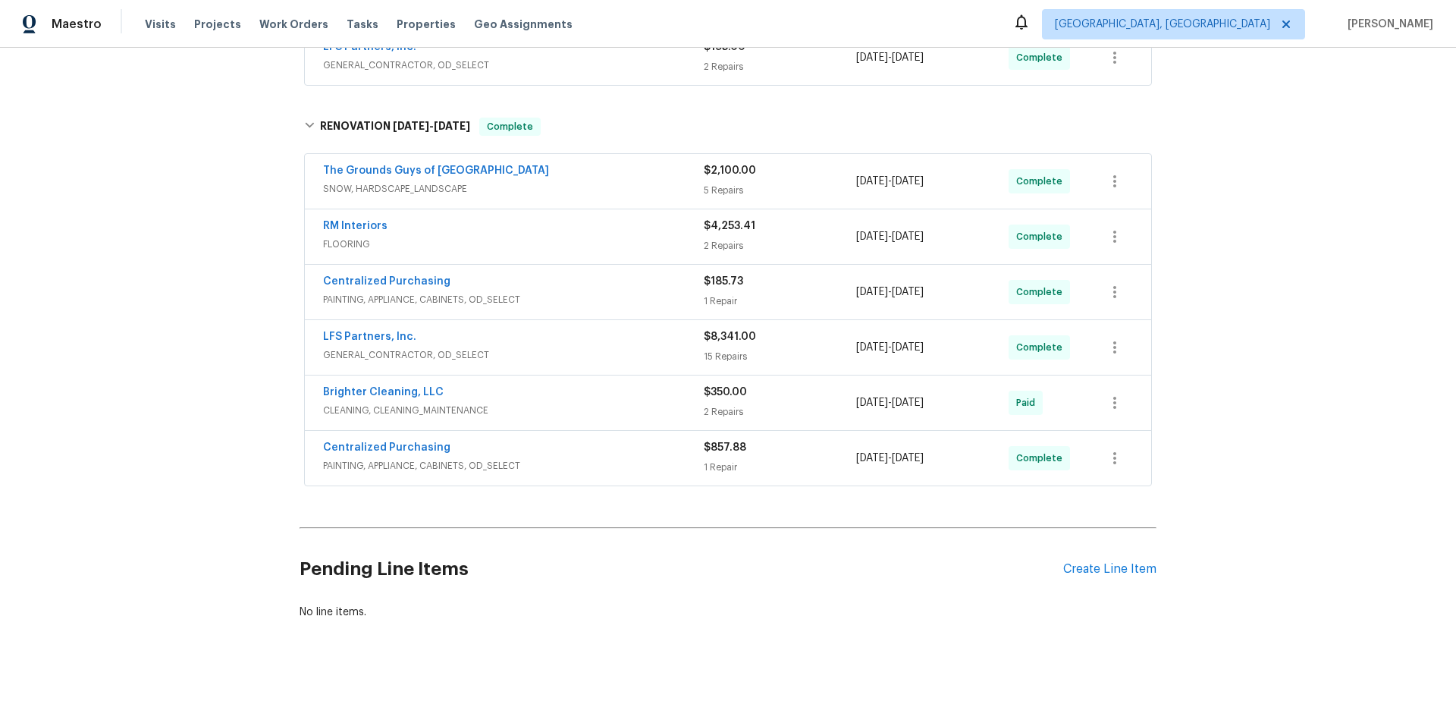
click at [152, 382] on div "Back to all projects [STREET_ADDRESS][PERSON_NAME] 5 Beds | 2 1/2 Baths | Total…" at bounding box center [728, 385] width 1456 height 675
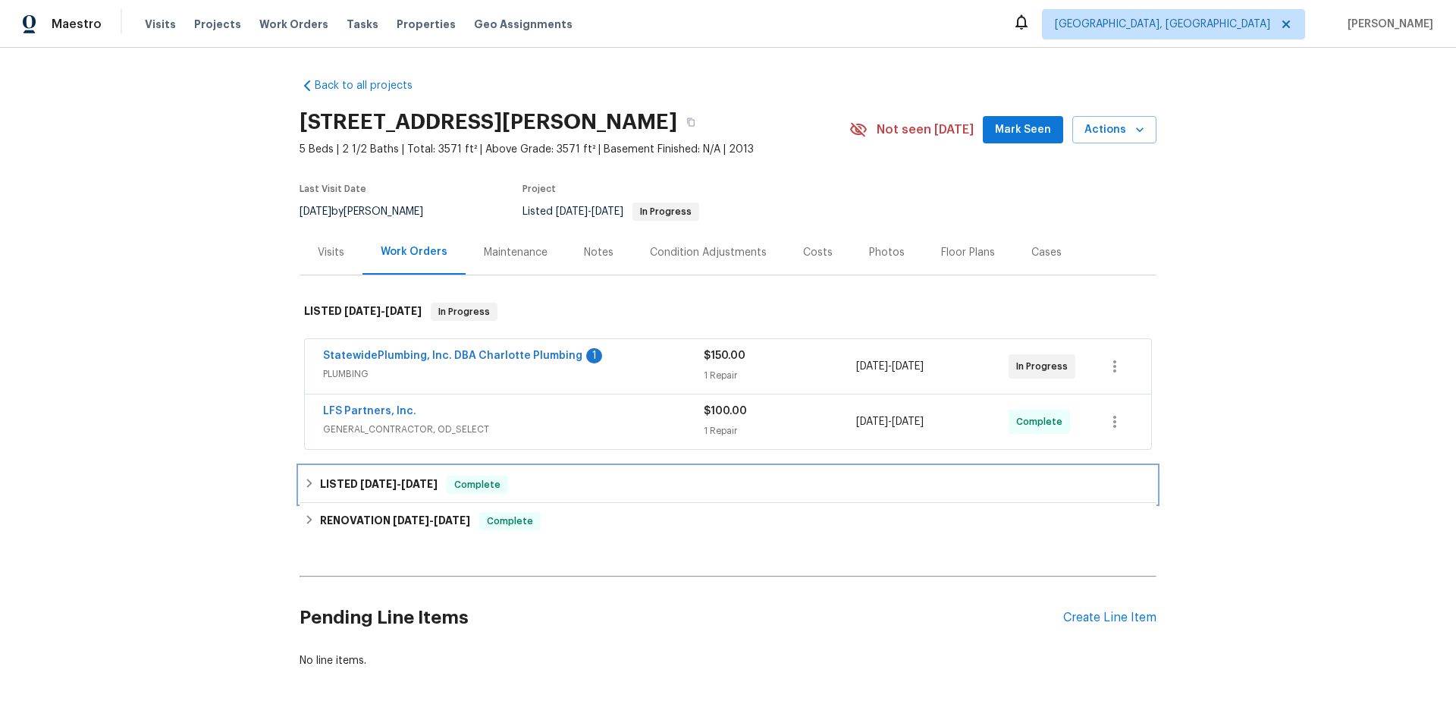
click at [360, 500] on div "LISTED [DATE] - [DATE] Complete" at bounding box center [727, 484] width 857 height 36
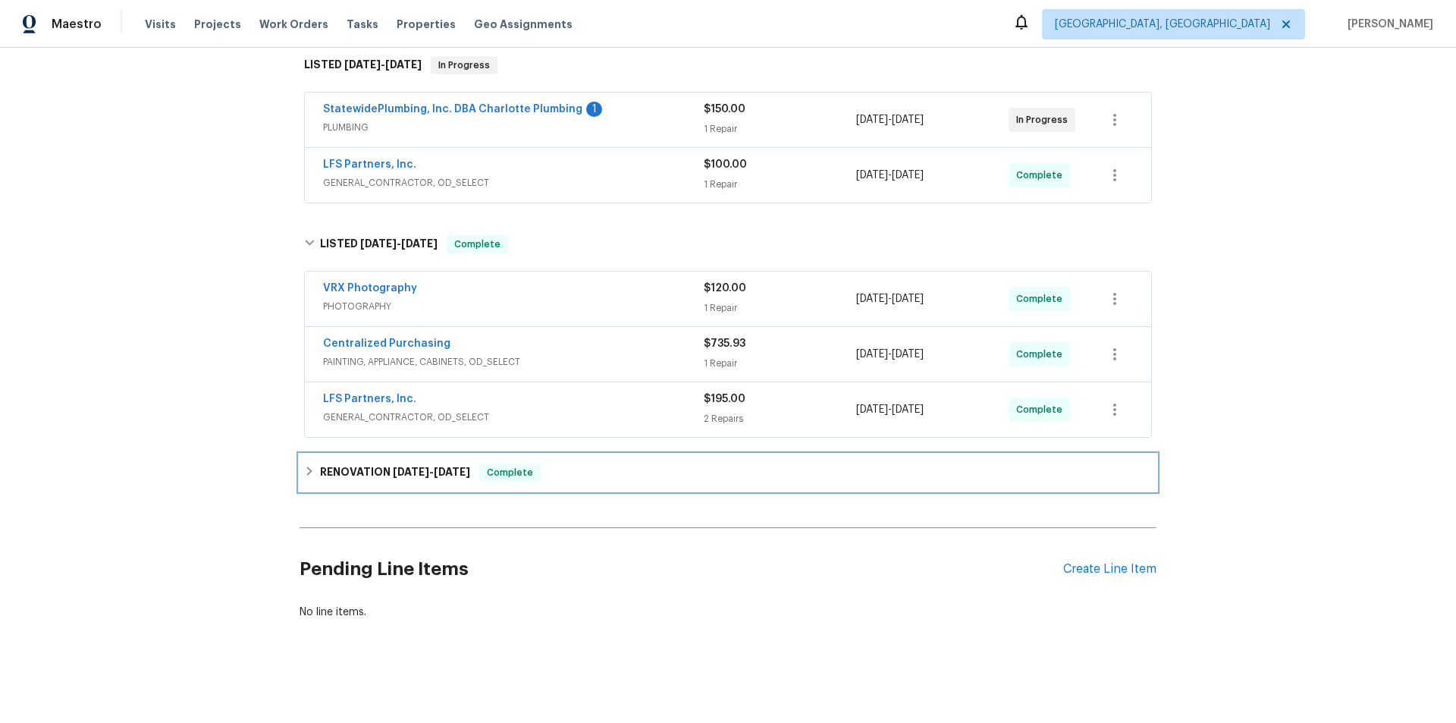
click at [355, 463] on h6 "RENOVATION [DATE] - [DATE]" at bounding box center [395, 472] width 150 height 18
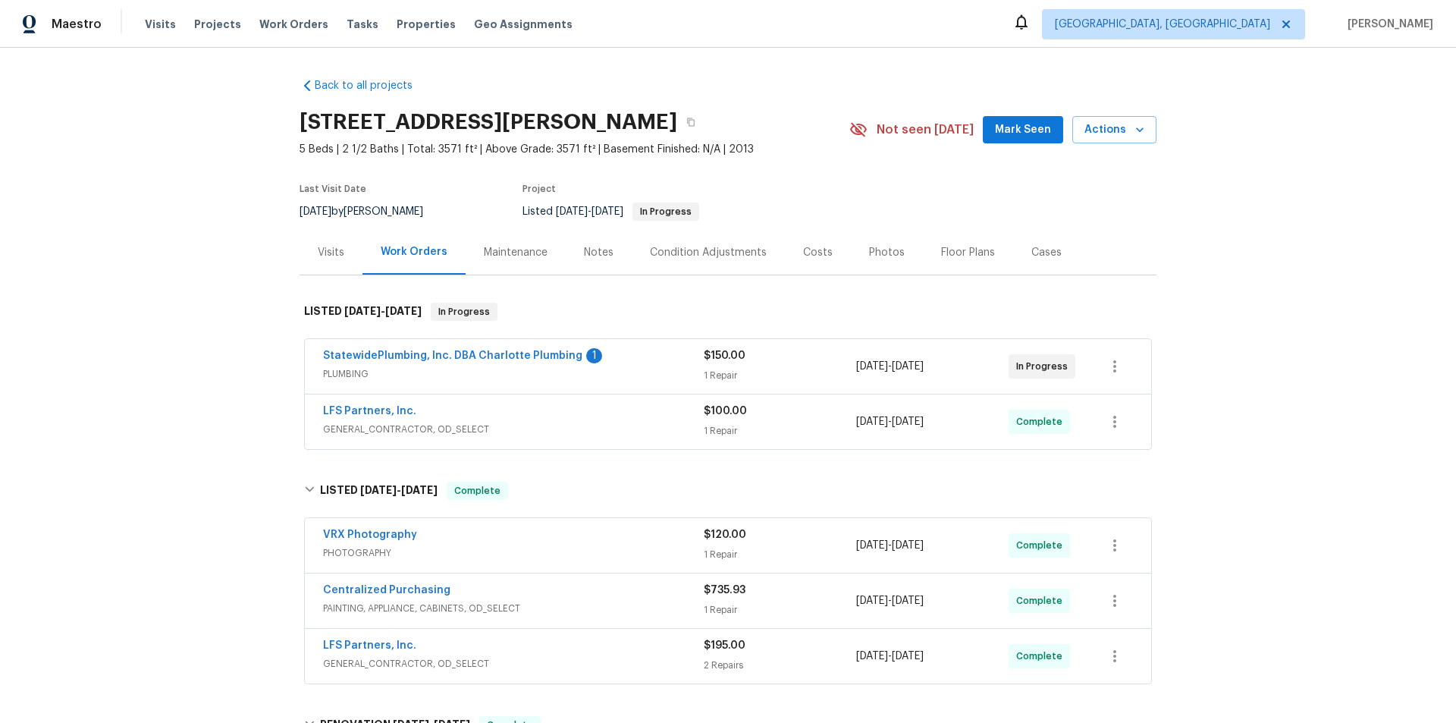
click at [203, 302] on div "Back to all projects [STREET_ADDRESS][PERSON_NAME] 5 Beds | 2 1/2 Baths | Total…" at bounding box center [728, 385] width 1456 height 675
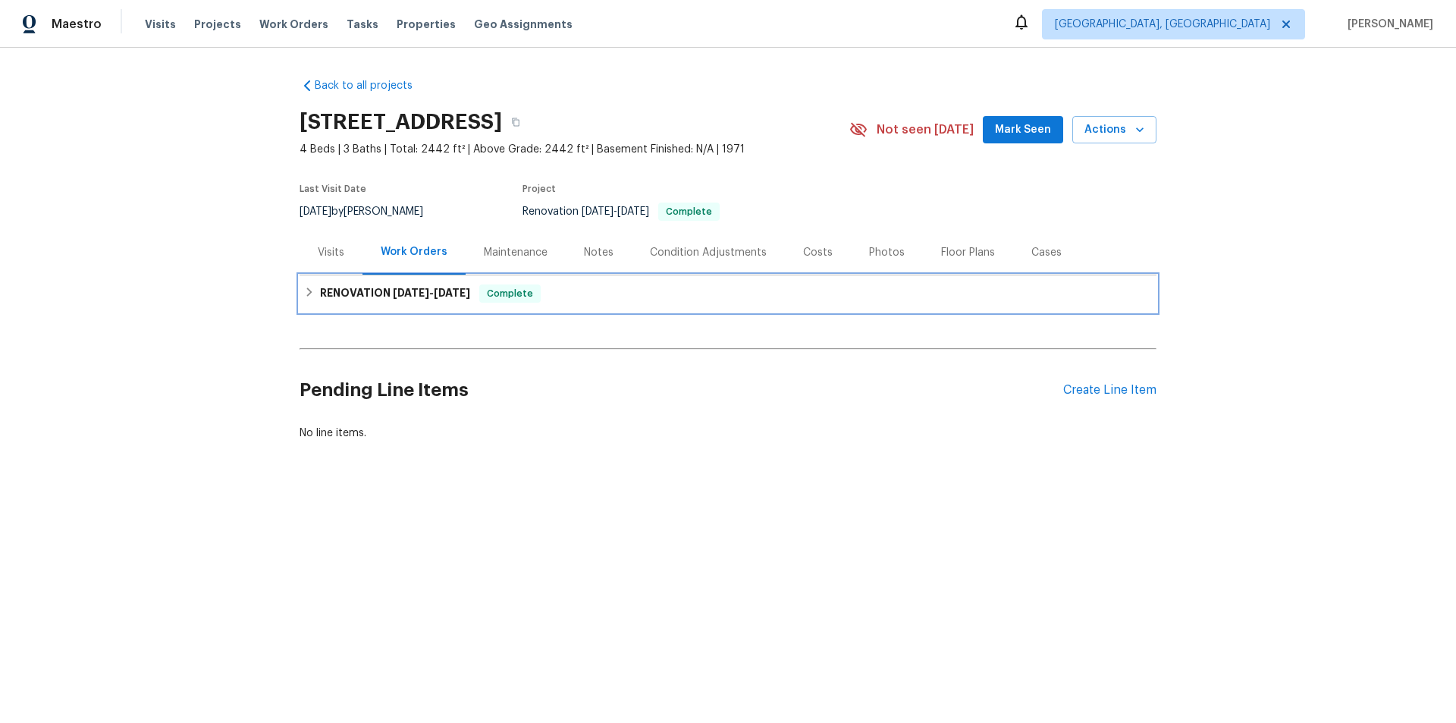
drag, startPoint x: 413, startPoint y: 286, endPoint x: 314, endPoint y: 368, distance: 128.7
click at [415, 287] on h6 "RENOVATION [DATE] - [DATE]" at bounding box center [395, 293] width 150 height 18
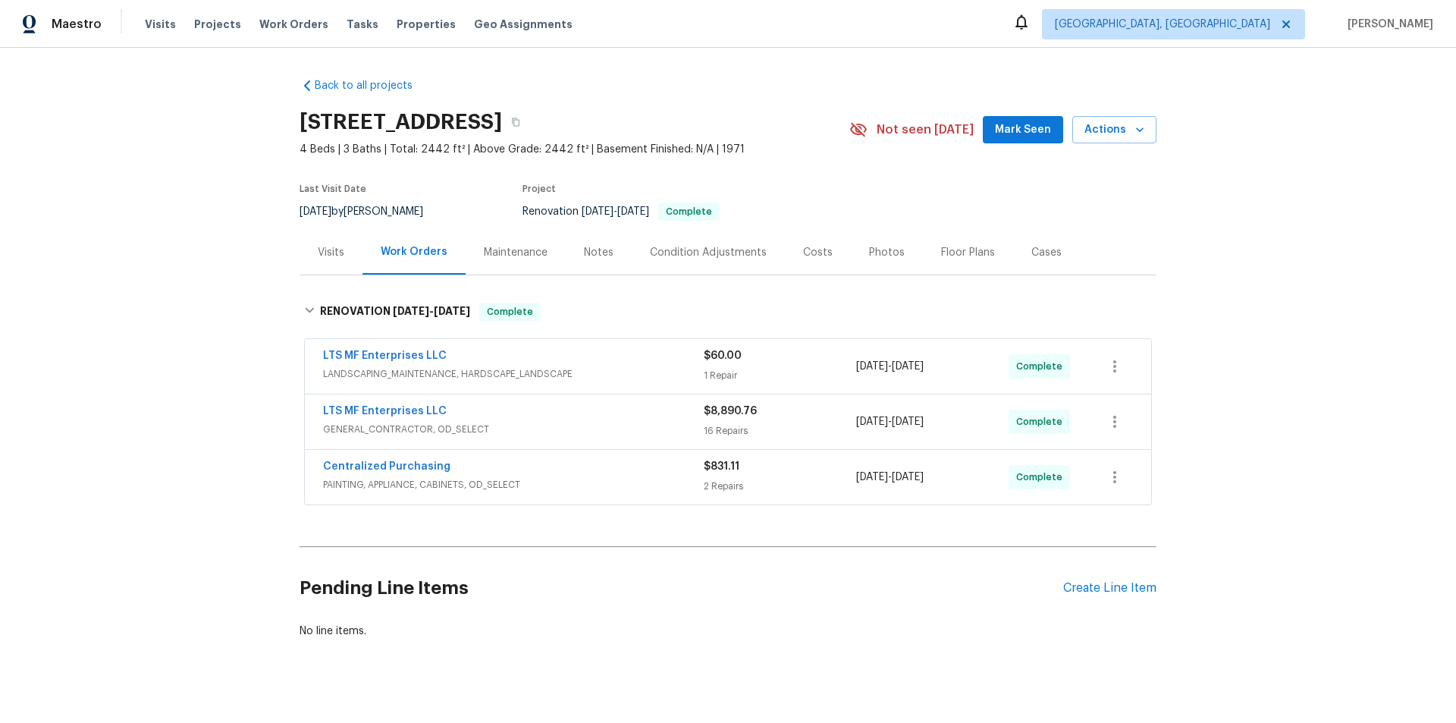
click at [213, 322] on div "Back to all projects [STREET_ADDRESS] 4 Beds | 3 Baths | Total: 2442 ft² | Abov…" at bounding box center [728, 385] width 1456 height 675
click at [203, 233] on div "Back to all projects 3516 Lawndale Ave, Fort Worth, TX 76133 4 Beds | 3 Baths |…" at bounding box center [728, 385] width 1456 height 675
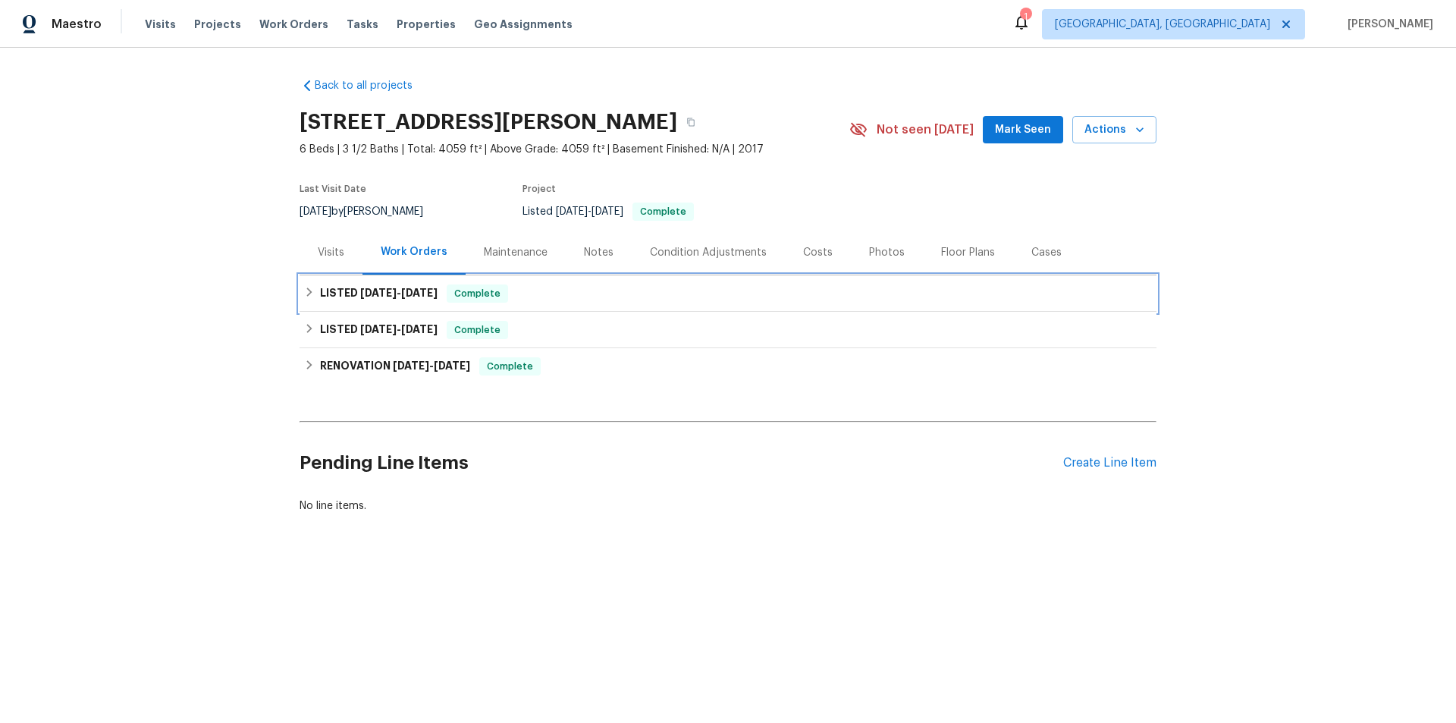
click at [315, 306] on div "LISTED 9/10/25 - 9/15/25 Complete" at bounding box center [727, 293] width 857 height 36
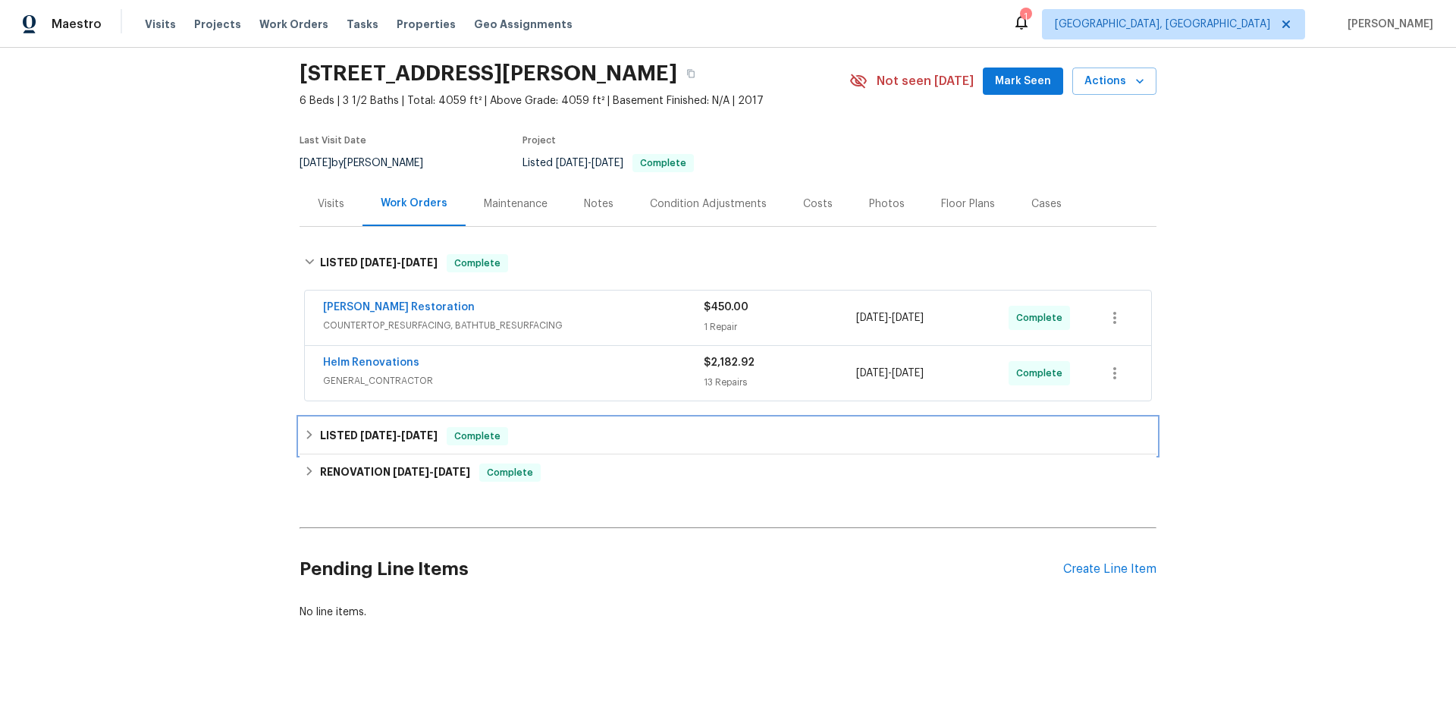
drag, startPoint x: 298, startPoint y: 407, endPoint x: 299, endPoint y: 416, distance: 9.2
click at [299, 418] on div "LISTED 2/8/25 - 2/10/25 Complete" at bounding box center [727, 436] width 857 height 36
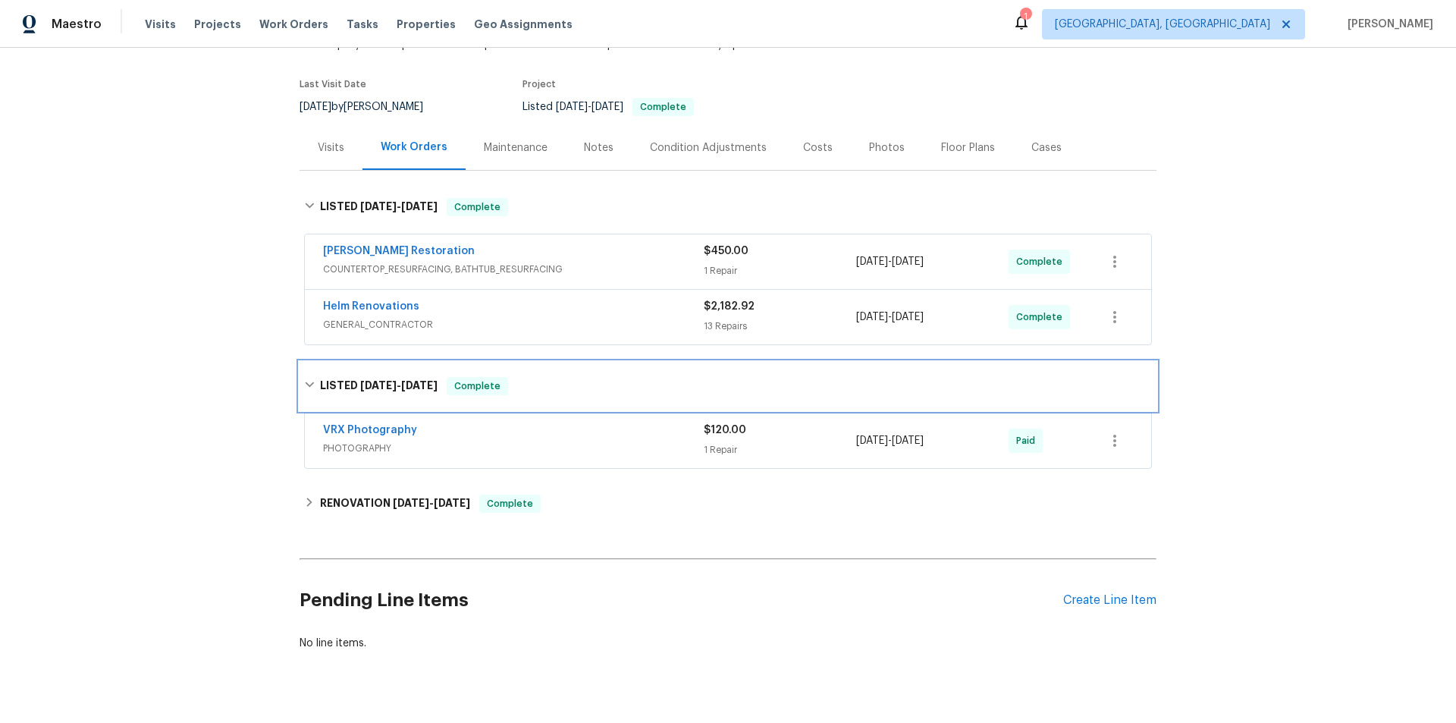
scroll to position [147, 0]
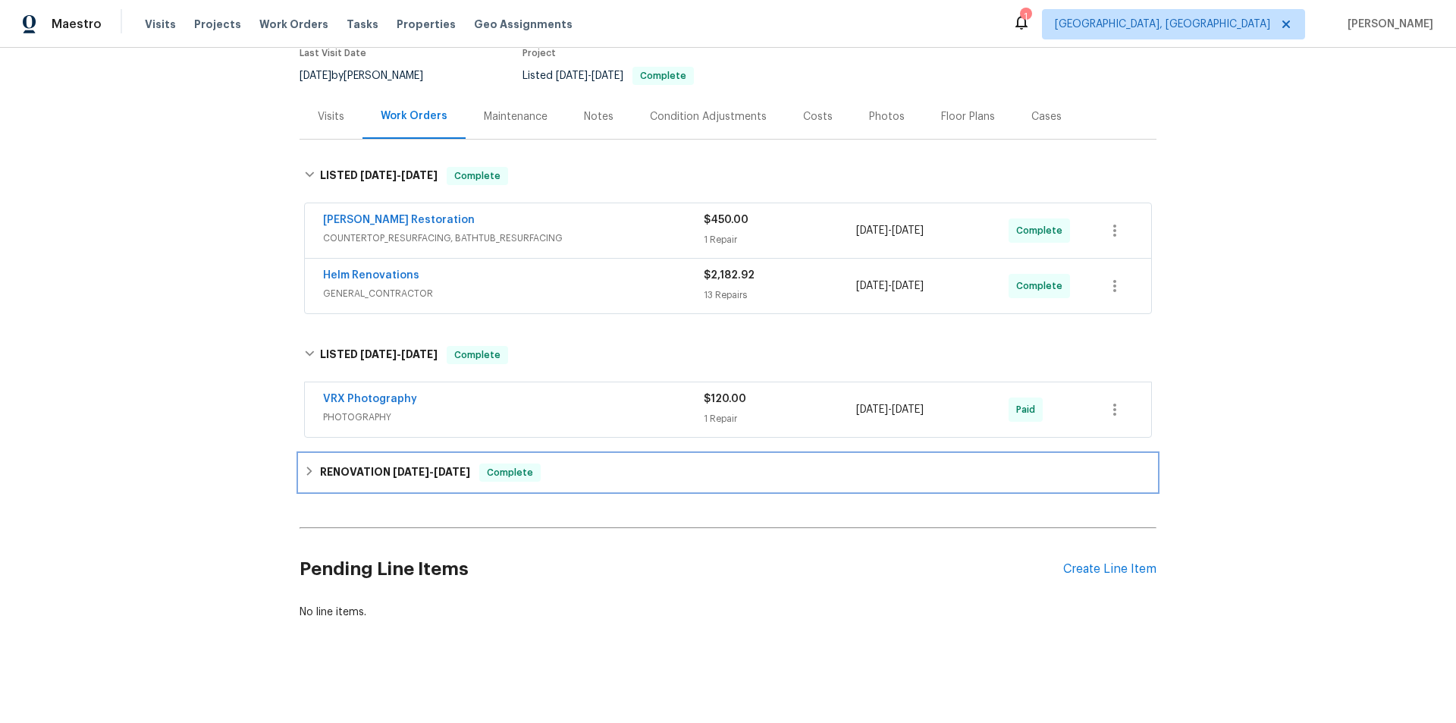
click at [338, 463] on h6 "RENOVATION 1/20/25 - 2/10/25" at bounding box center [395, 472] width 150 height 18
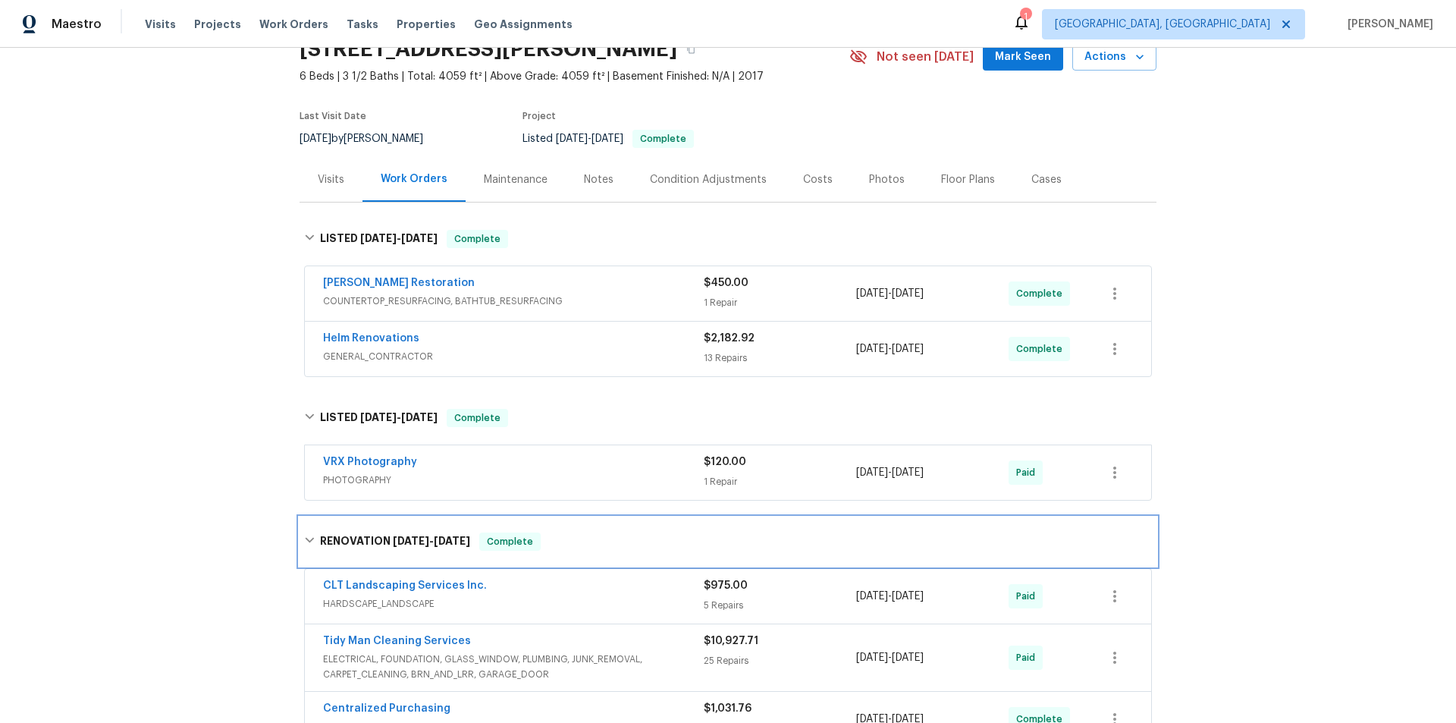
scroll to position [0, 0]
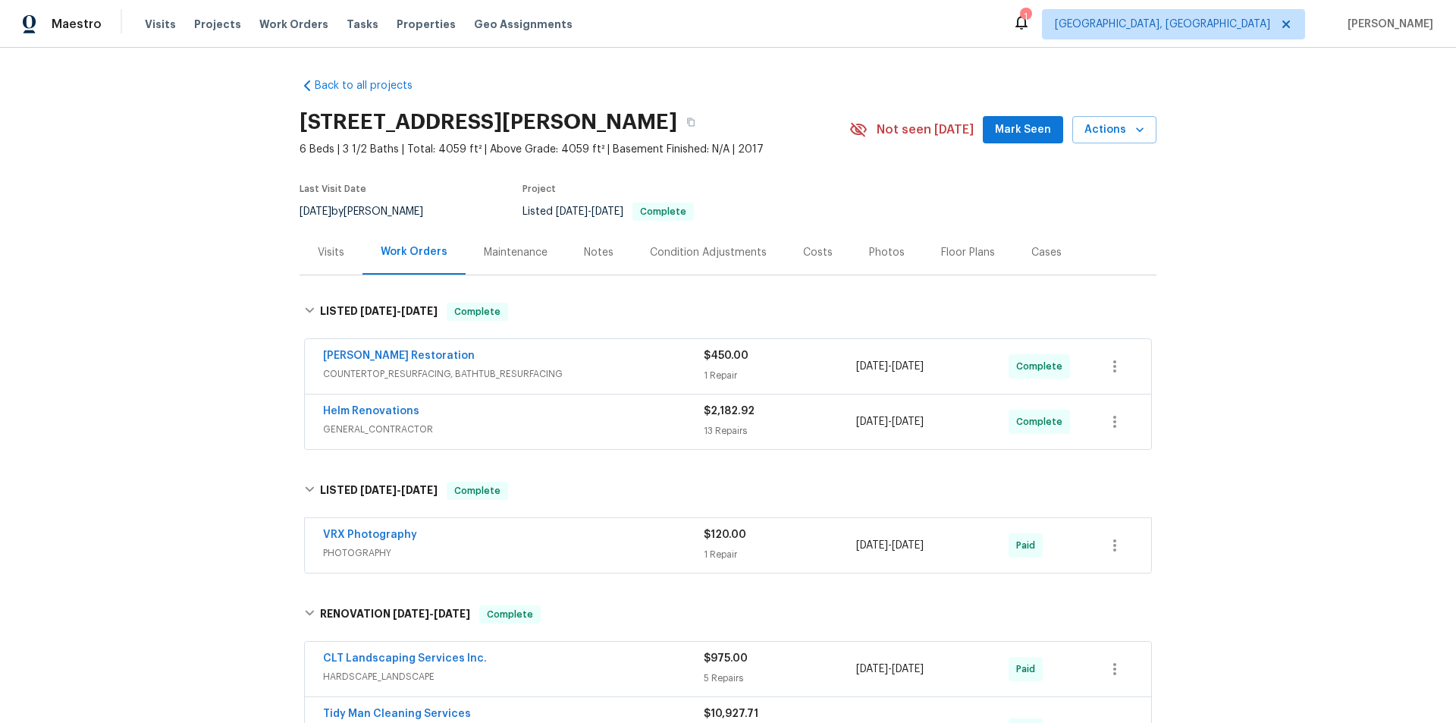
click at [204, 304] on div "Back to all projects 873 Sunseeker Dr, Chapin, SC 29036 6 Beds | 3 1/2 Baths | …" at bounding box center [728, 385] width 1456 height 675
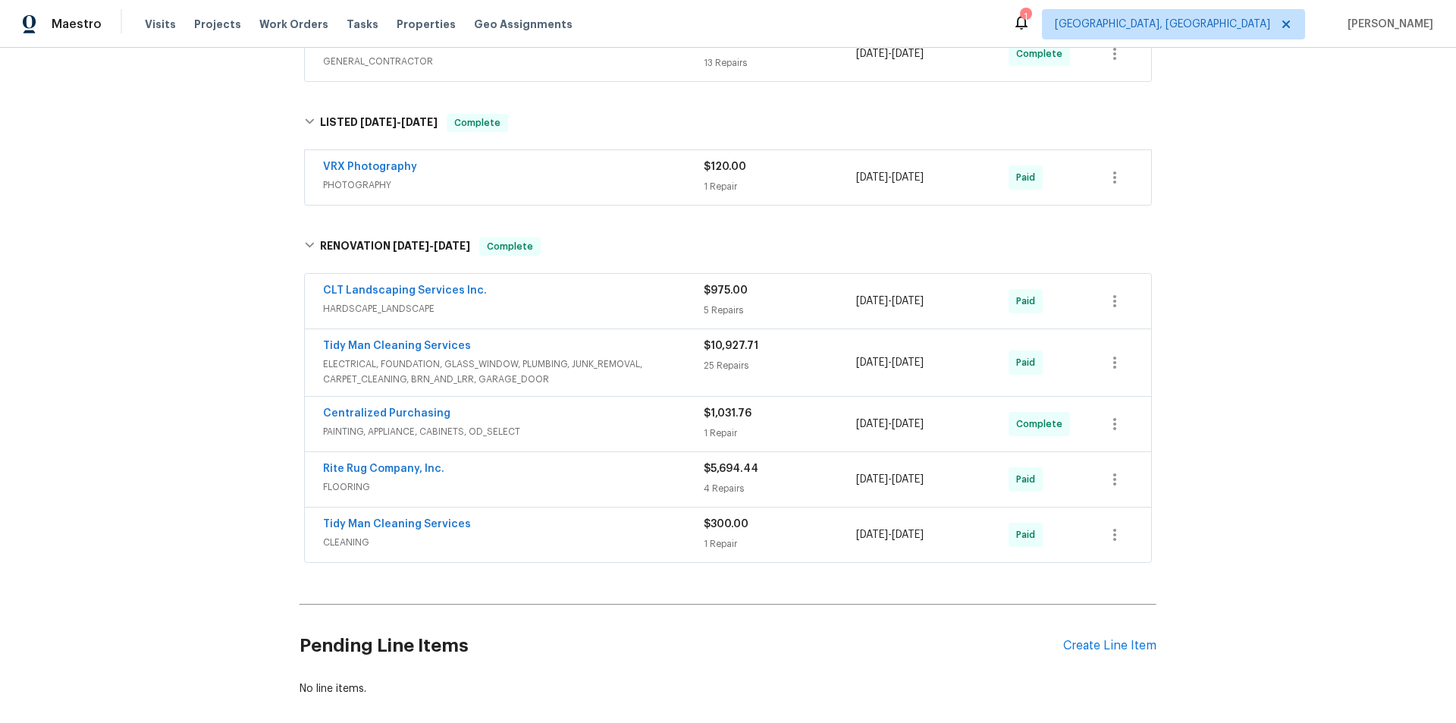
scroll to position [292, 0]
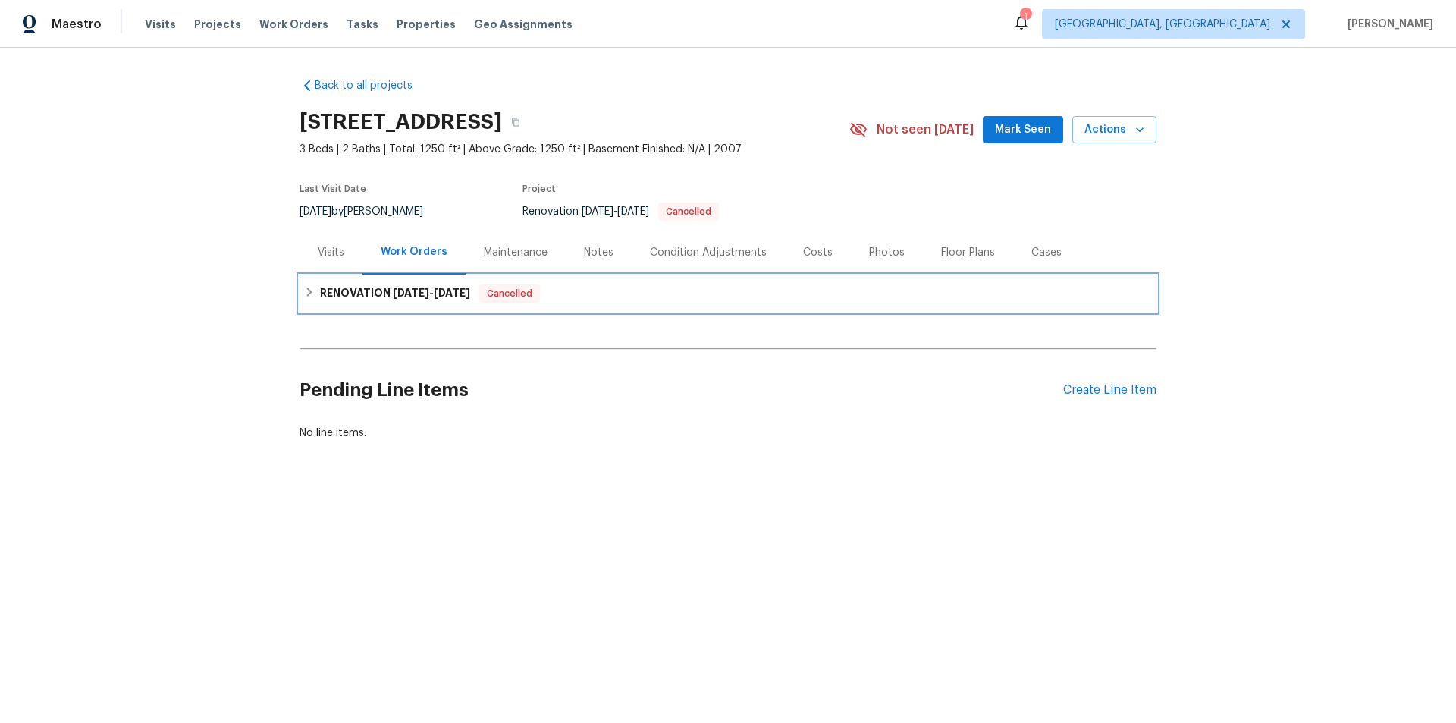
click at [434, 284] on div "RENOVATION [DATE] - [DATE] Cancelled" at bounding box center [727, 293] width 857 height 36
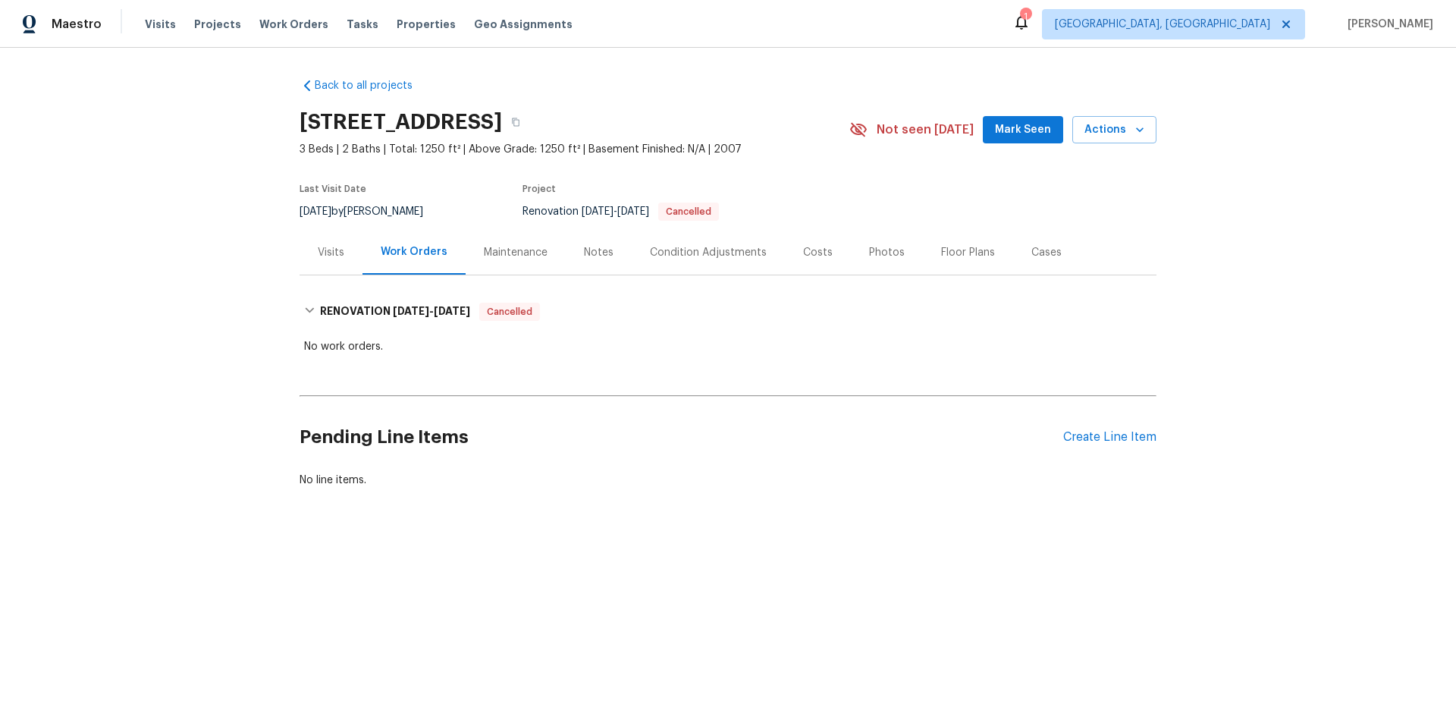
click at [224, 320] on div "Back to all projects [STREET_ADDRESS] 3 Beds | 2 Baths | Total: 1250 ft² | Abov…" at bounding box center [728, 319] width 1456 height 543
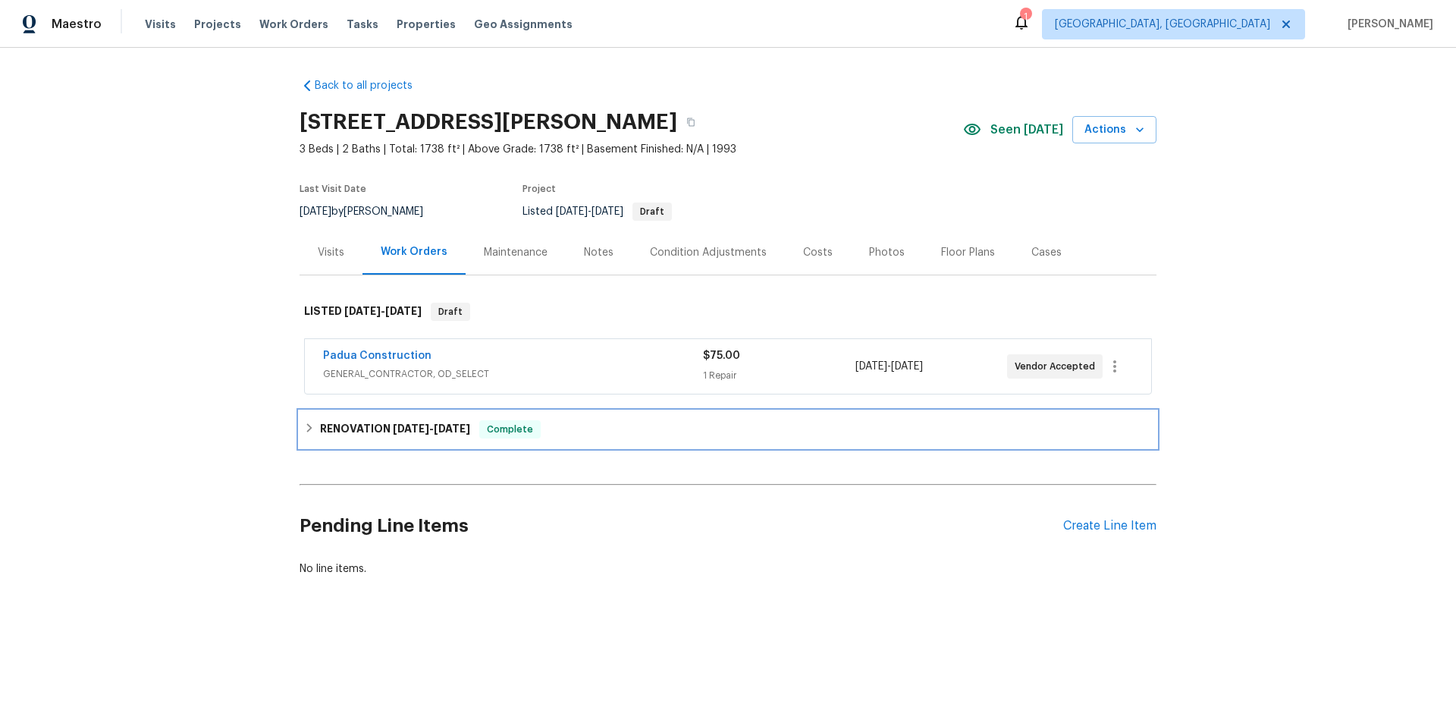
click at [315, 441] on div "RENOVATION [DATE] - [DATE] Complete" at bounding box center [727, 429] width 857 height 36
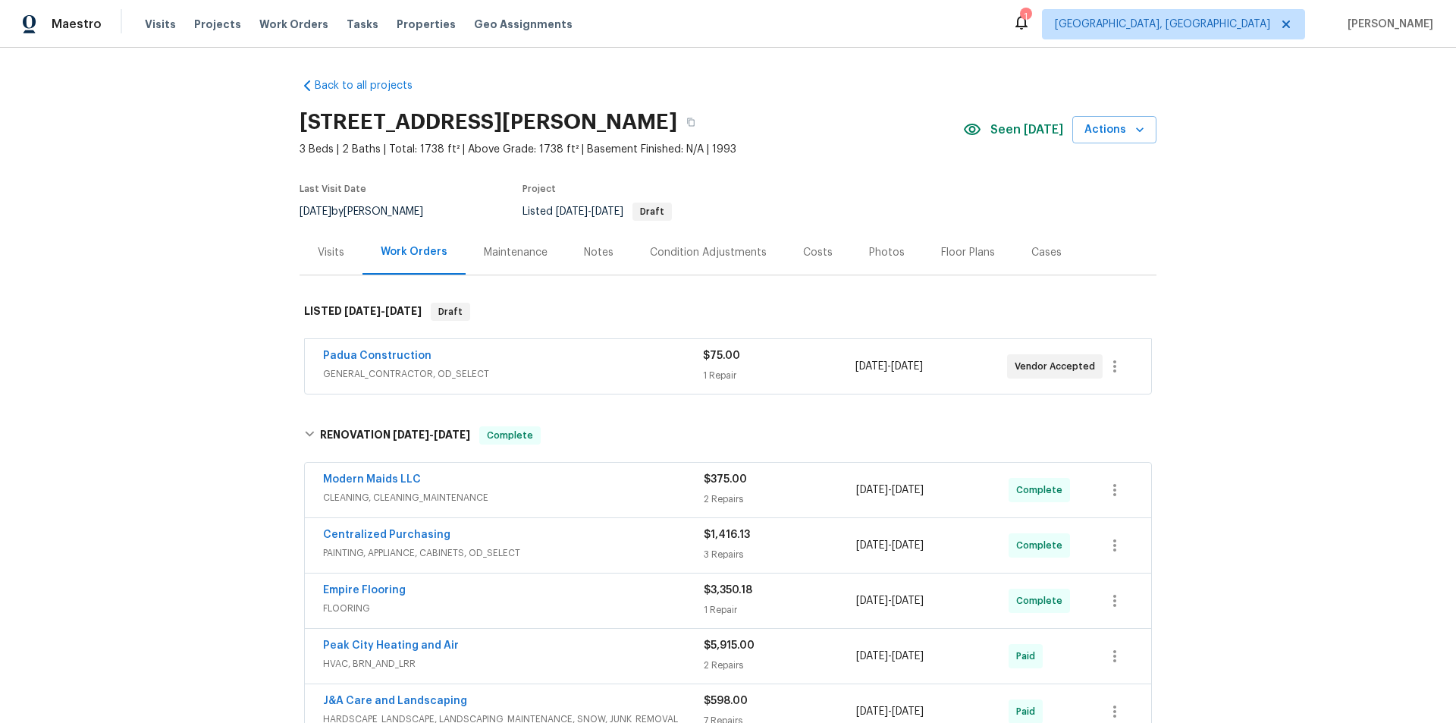
click at [88, 406] on div "Back to all projects 235 Lakeridge Dr, Cameron, NC 28326 3 Beds | 2 Baths | Tot…" at bounding box center [728, 385] width 1456 height 675
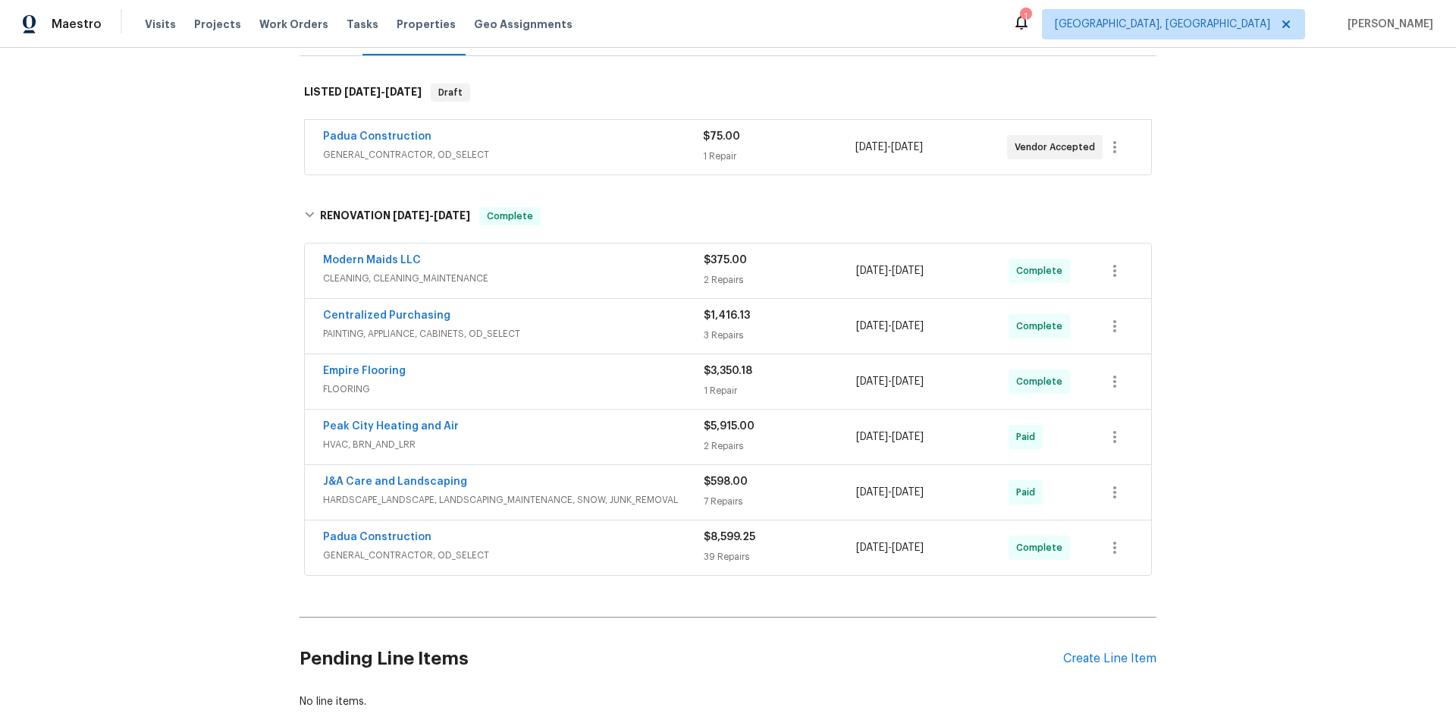
scroll to position [17, 0]
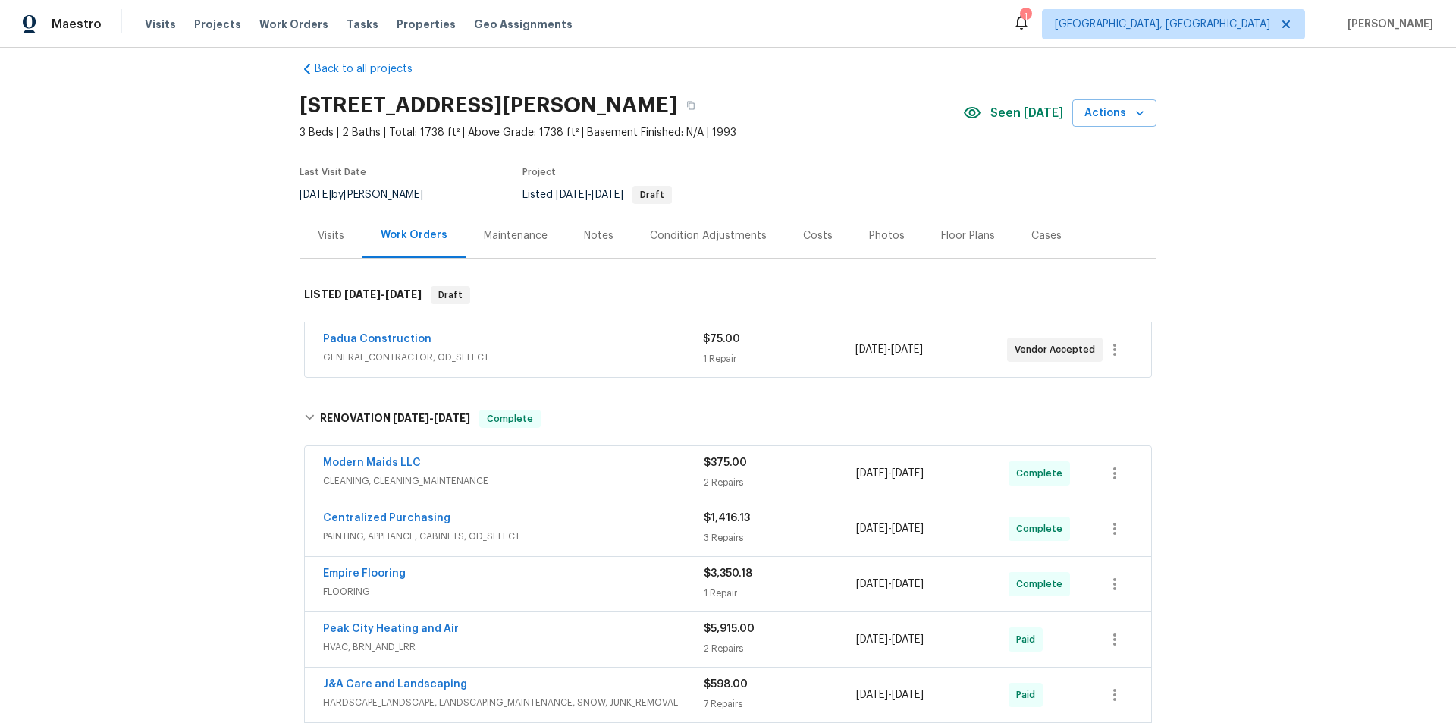
click at [202, 331] on div "Back to all projects 235 Lakeridge Dr, Cameron, NC 28326 3 Beds | 2 Baths | Tot…" at bounding box center [728, 385] width 1456 height 675
click at [124, 304] on div "Back to all projects 235 Lakeridge Dr, Cameron, NC 28326 3 Beds | 2 Baths | Tot…" at bounding box center [728, 385] width 1456 height 675
click at [196, 243] on div "Back to all projects 235 Lakeridge Dr, Cameron, NC 28326 3 Beds | 2 Baths | Tot…" at bounding box center [728, 385] width 1456 height 675
click at [193, 281] on div "Back to all projects 235 Lakeridge Dr, Cameron, NC 28326 3 Beds | 2 Baths | Tot…" at bounding box center [728, 385] width 1456 height 675
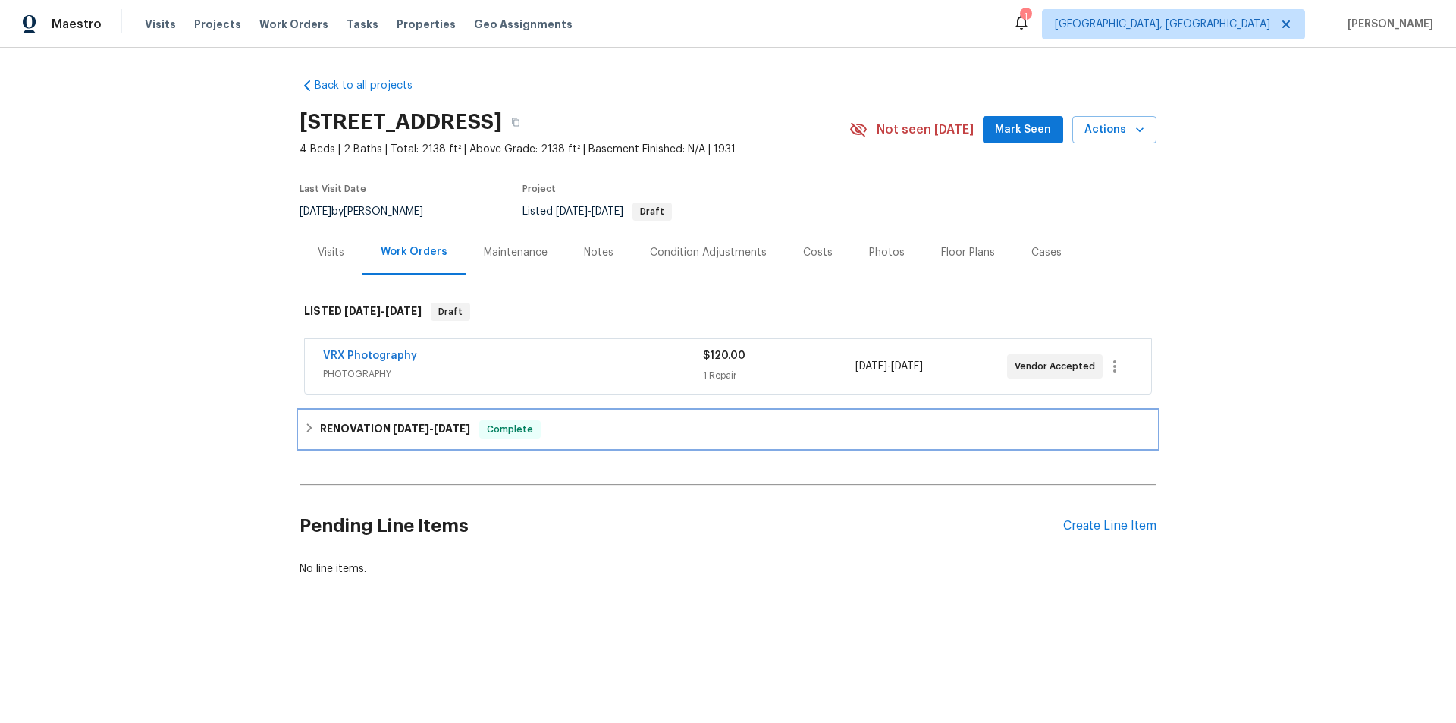
click at [315, 446] on div "RENOVATION [DATE] - [DATE] Complete" at bounding box center [727, 429] width 857 height 36
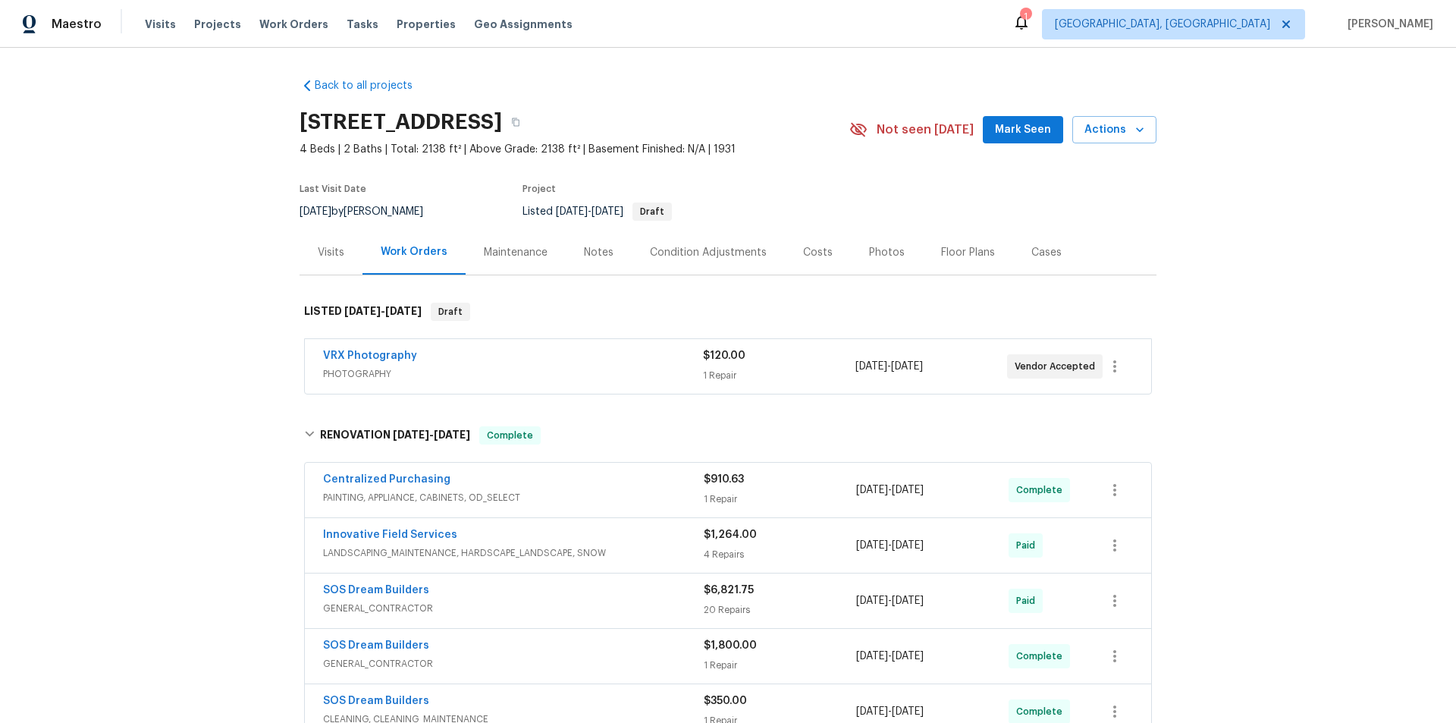
click at [213, 316] on div "Back to all projects [STREET_ADDRESS] 4 Beds | 2 Baths | Total: 2138 ft² | Abov…" at bounding box center [728, 385] width 1456 height 675
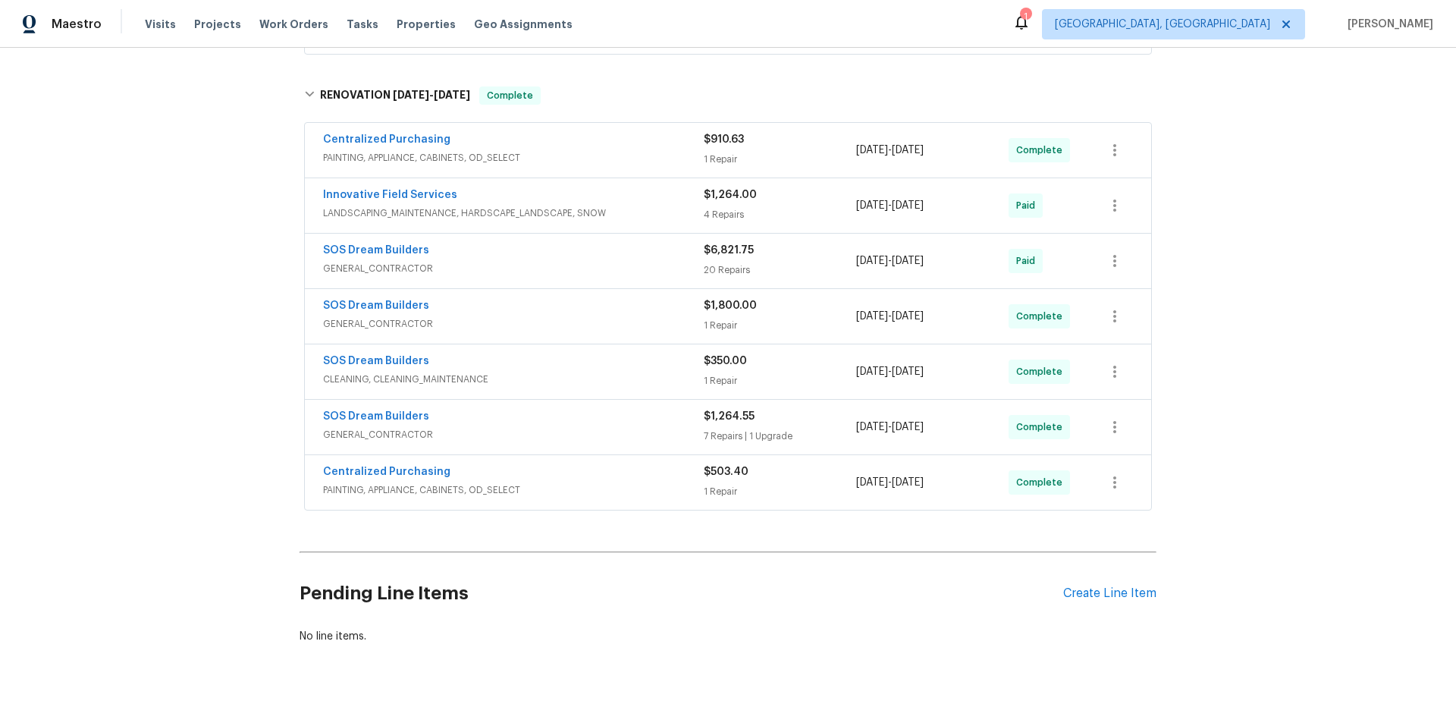
click at [166, 322] on div "Back to all projects [STREET_ADDRESS] 4 Beds | 2 Baths | Total: 2138 ft² | Abov…" at bounding box center [728, 385] width 1456 height 675
click at [208, 251] on div "Back to all projects [STREET_ADDRESS] 4 Beds | 2 Baths | Total: 2138 ft² | Abov…" at bounding box center [728, 385] width 1456 height 675
